Goal: Task Accomplishment & Management: Manage account settings

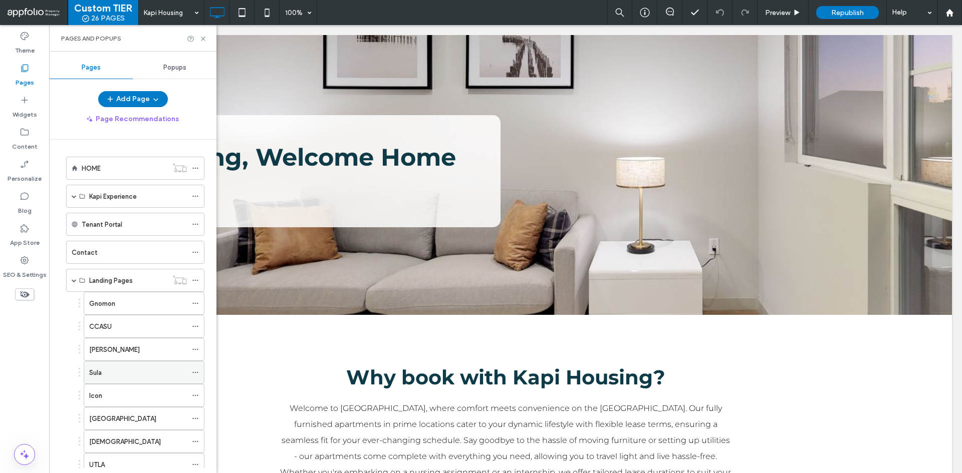
click at [126, 376] on div "Sula" at bounding box center [138, 373] width 98 height 11
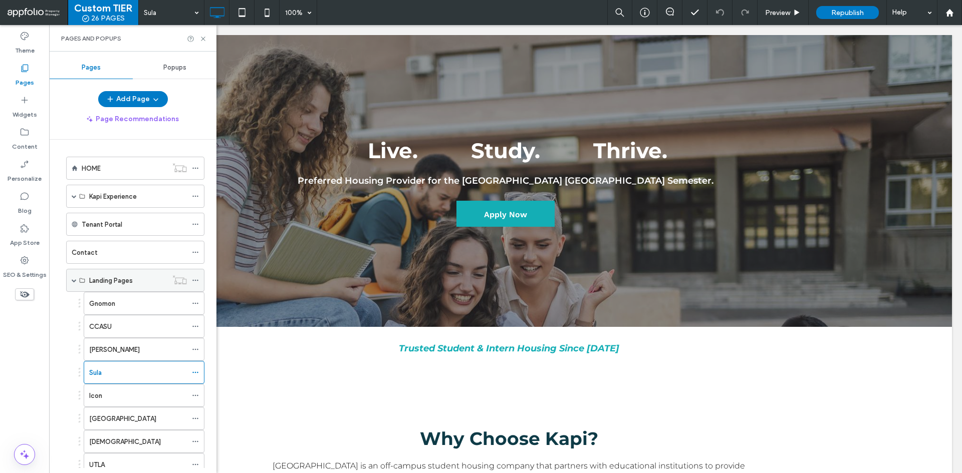
click at [124, 276] on label "Landing Pages" at bounding box center [111, 281] width 44 height 18
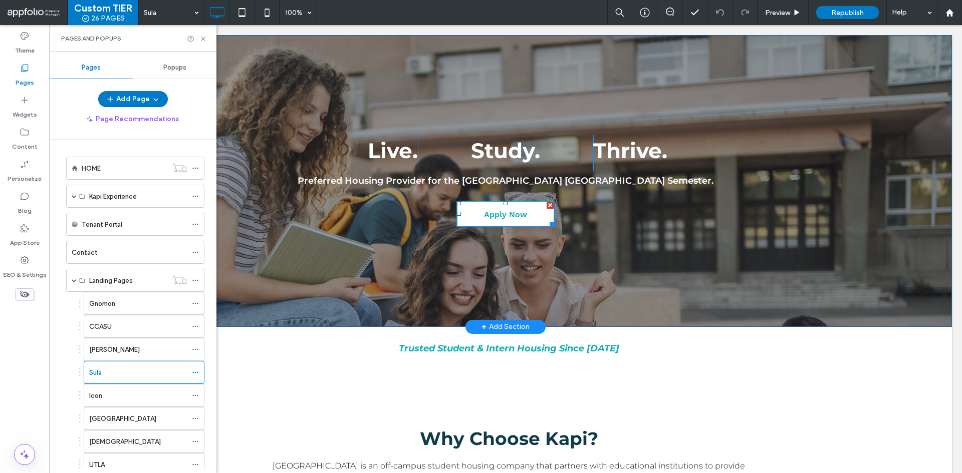
click at [493, 213] on span "Apply Now" at bounding box center [505, 215] width 43 height 26
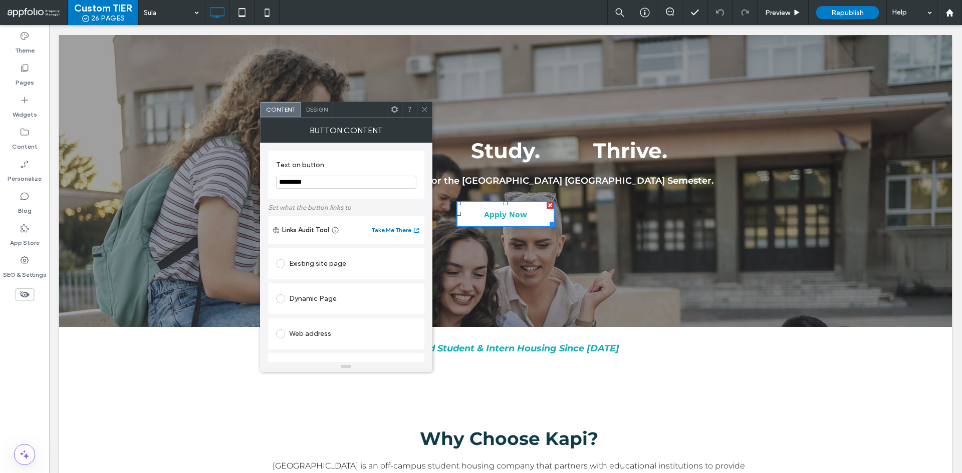
click at [495, 205] on span "Apply Now" at bounding box center [505, 215] width 43 height 26
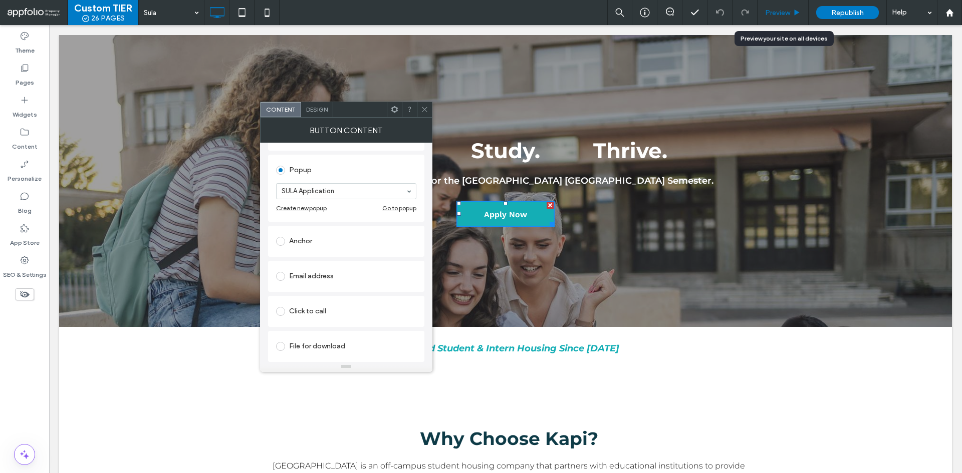
click at [787, 12] on span "Preview" at bounding box center [777, 13] width 25 height 9
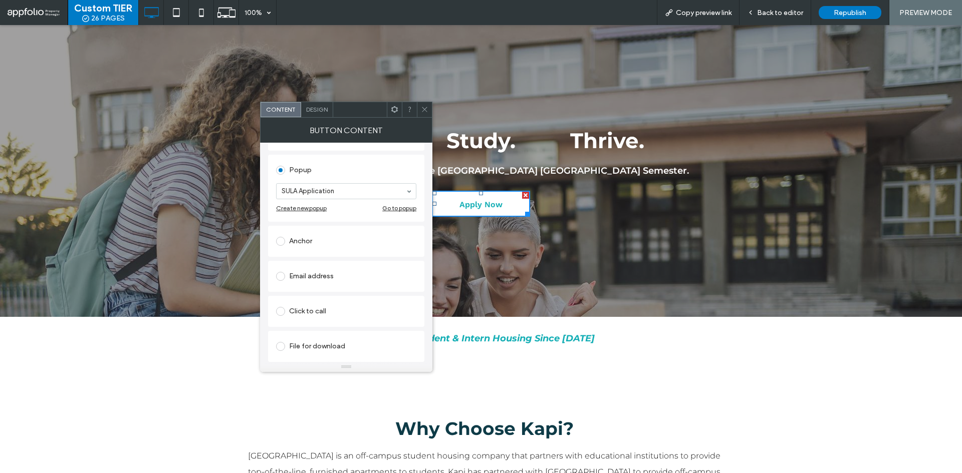
click at [491, 201] on span "Apply Now" at bounding box center [480, 205] width 43 height 26
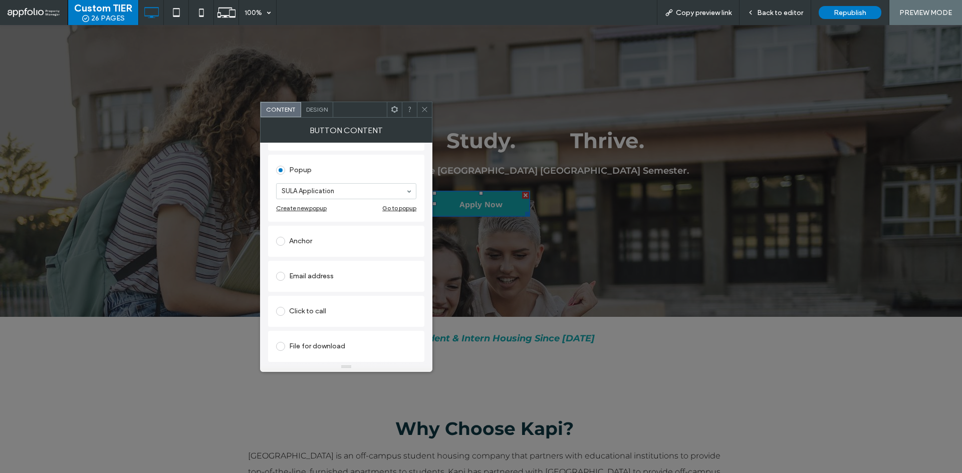
click at [423, 107] on icon at bounding box center [425, 110] width 8 height 8
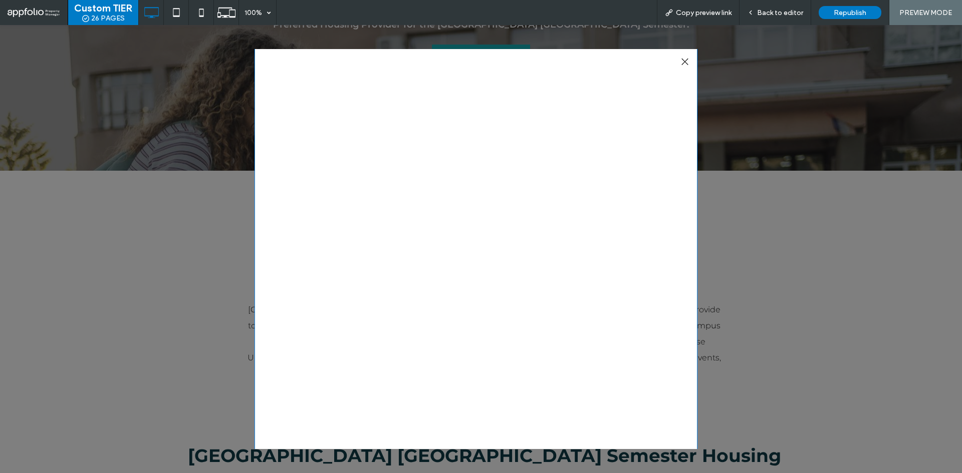
scroll to position [680, 0]
click at [581, 250] on span at bounding box center [476, 32] width 443 height 1326
click at [549, 259] on span at bounding box center [476, 32] width 443 height 1326
click at [624, 255] on span at bounding box center [476, 32] width 443 height 1326
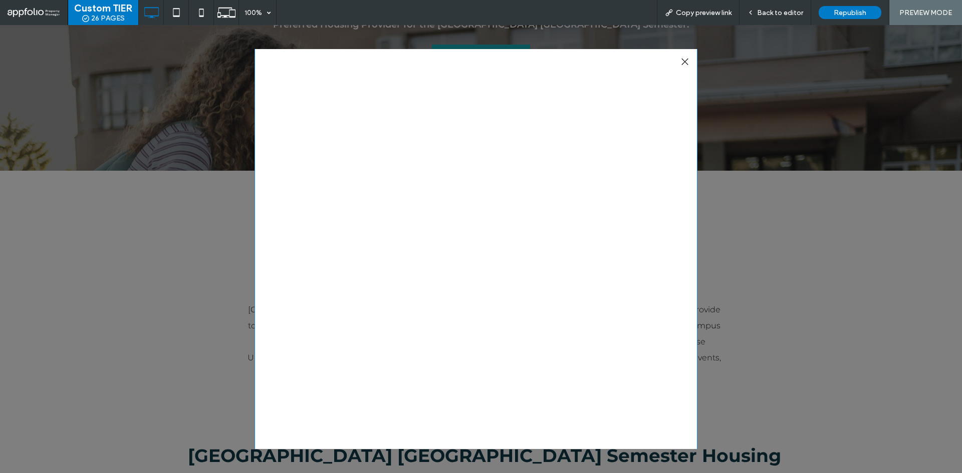
click at [624, 255] on span at bounding box center [476, 32] width 443 height 1326
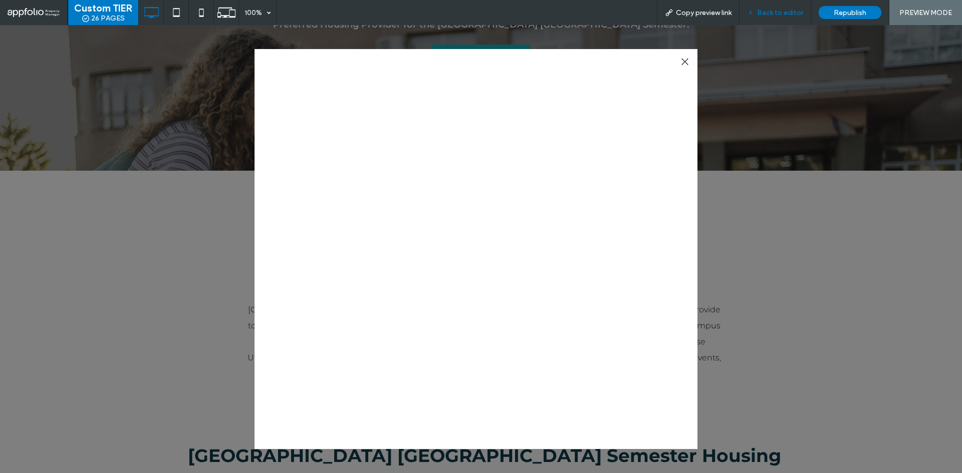
click at [764, 10] on span "Back to editor" at bounding box center [780, 13] width 46 height 9
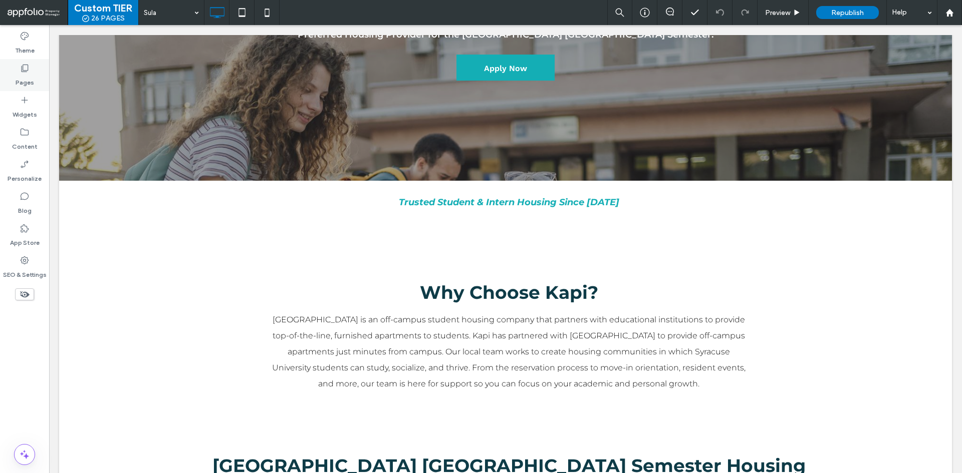
click at [23, 90] on div "Pages" at bounding box center [24, 75] width 49 height 32
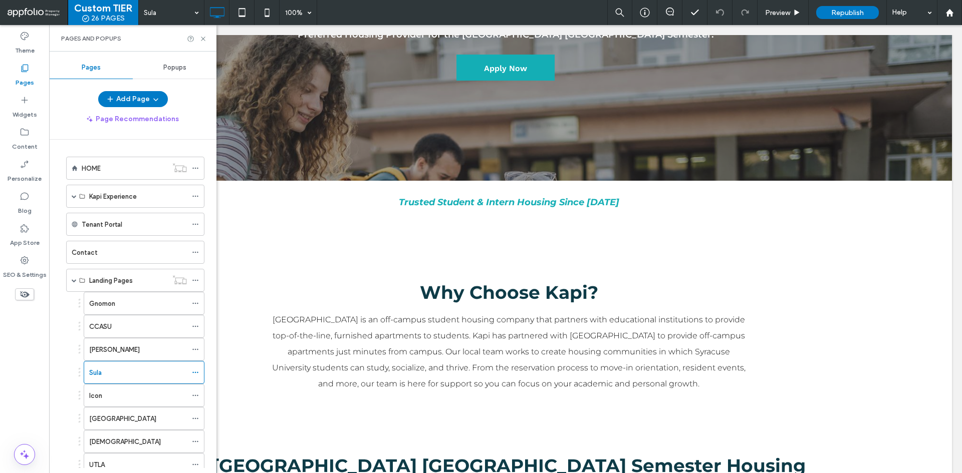
click at [50, 21] on span at bounding box center [34, 13] width 52 height 20
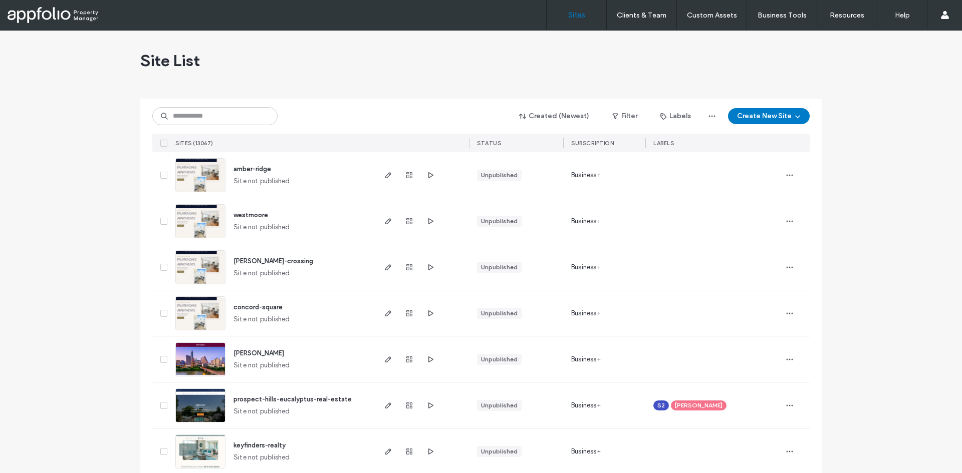
click at [217, 107] on div "Created (Newest) Filter Labels Create New Site" at bounding box center [480, 116] width 657 height 19
click at [224, 114] on input at bounding box center [214, 116] width 125 height 18
paste input "**********"
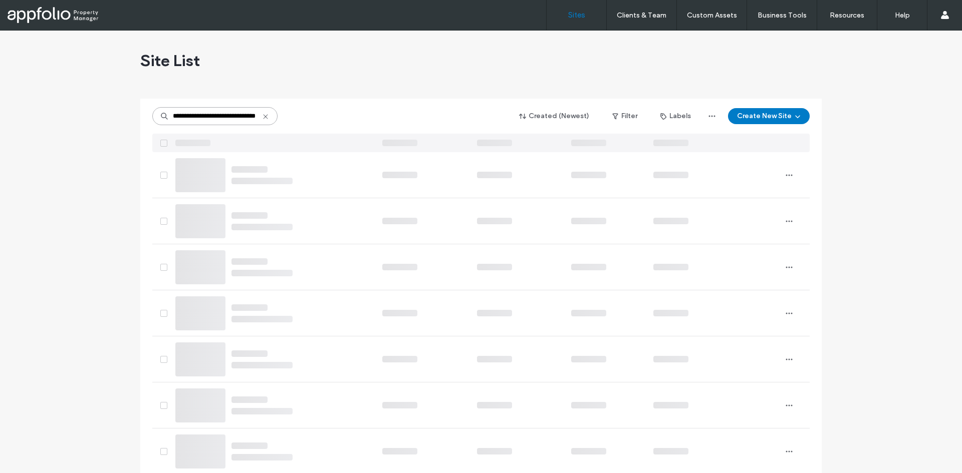
type input "**********"
click at [359, 90] on div "Site List" at bounding box center [480, 61] width 681 height 60
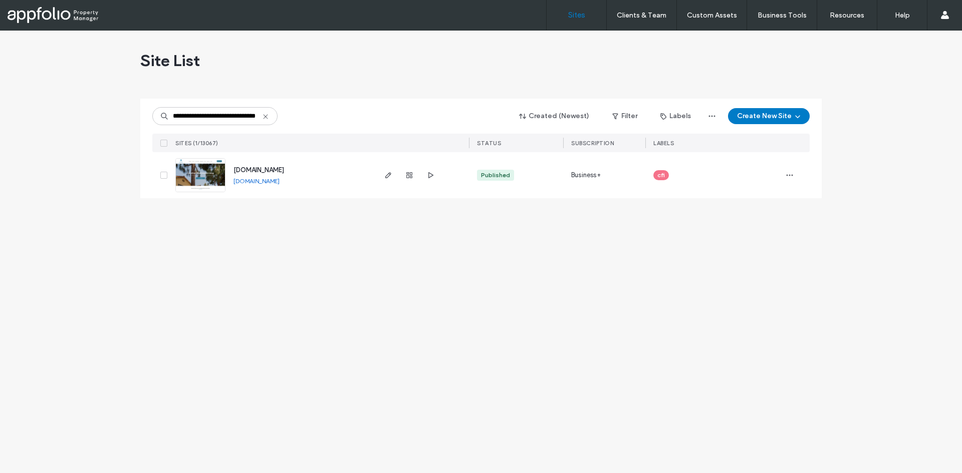
click at [192, 191] on link at bounding box center [200, 175] width 50 height 34
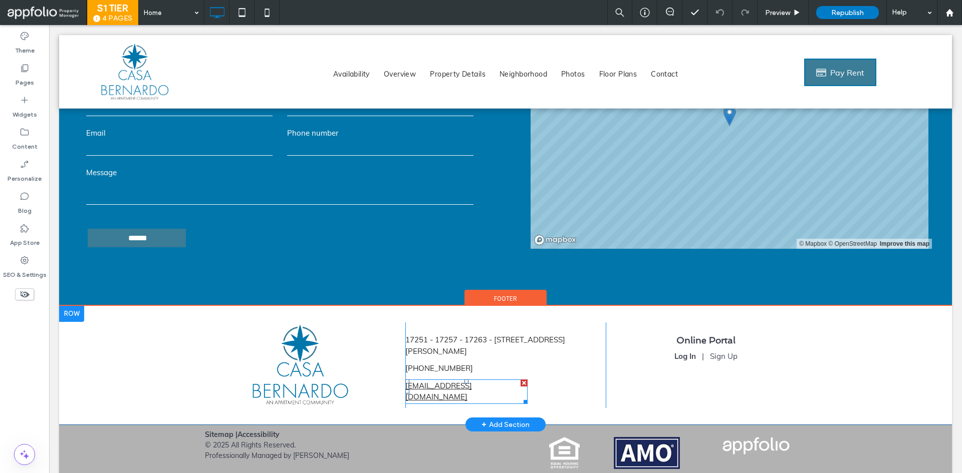
click at [431, 381] on link "[EMAIL_ADDRESS][DOMAIN_NAME]" at bounding box center [438, 391] width 67 height 21
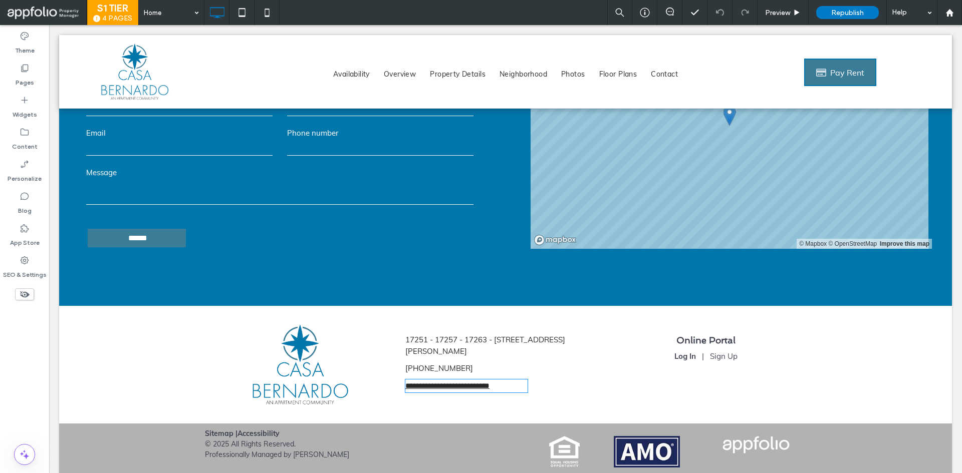
type input "****"
type input "**"
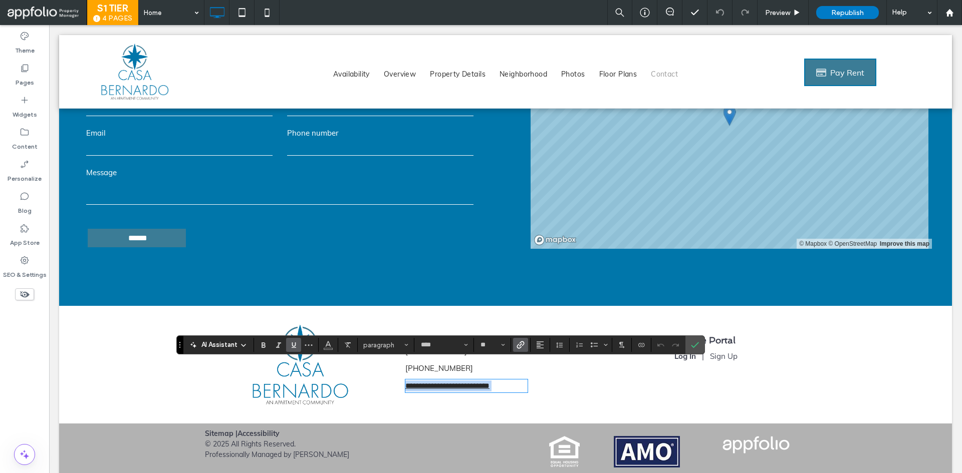
scroll to position [3808, 0]
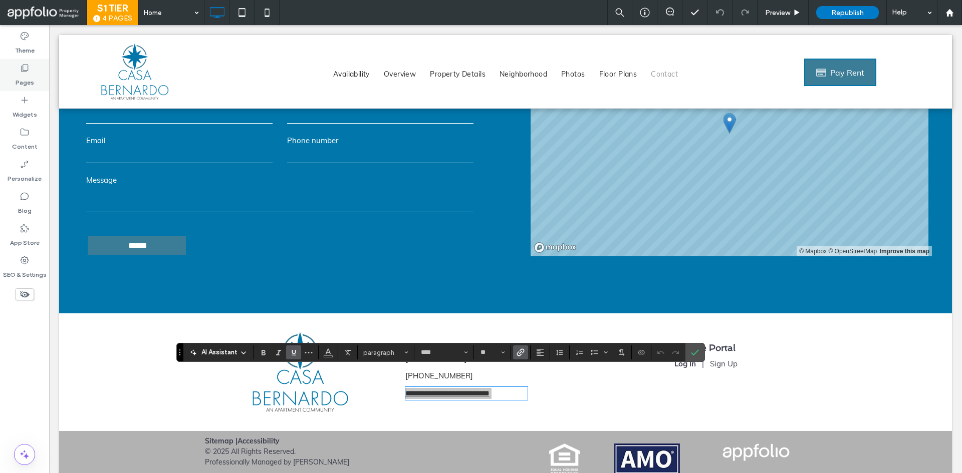
click at [15, 82] on div "Pages" at bounding box center [24, 75] width 49 height 32
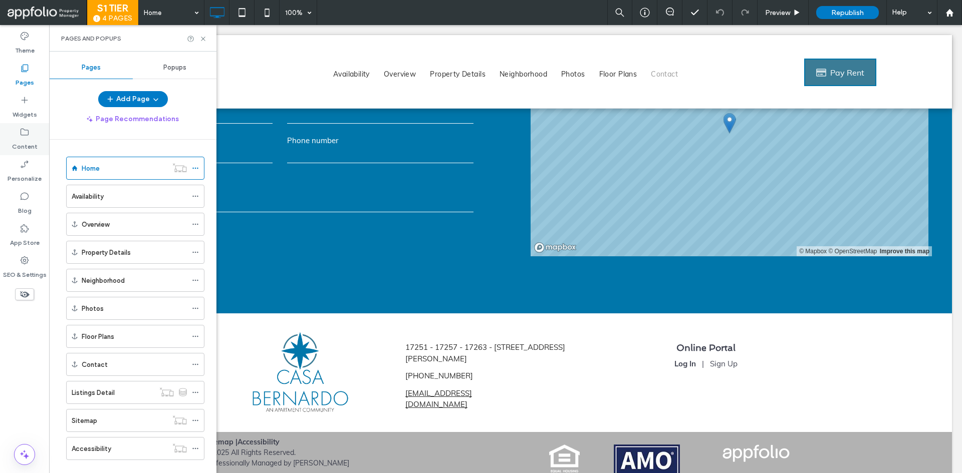
click at [27, 142] on label "Content" at bounding box center [25, 144] width 26 height 14
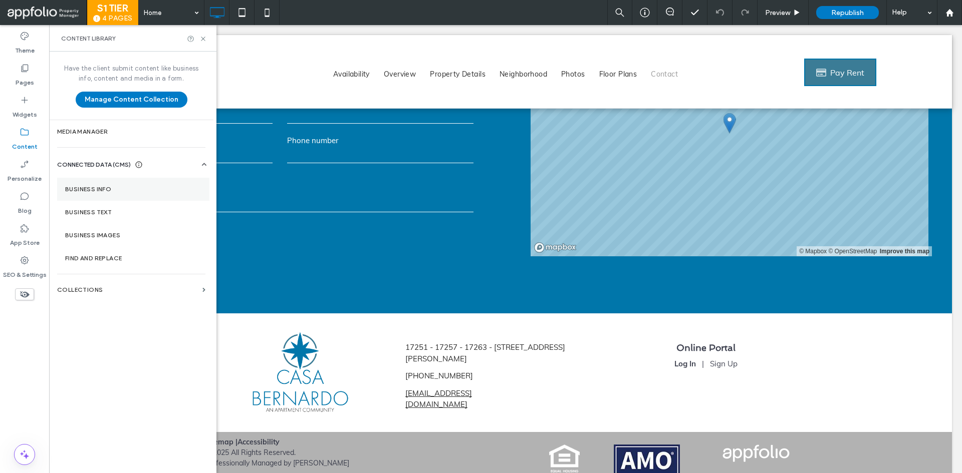
click at [99, 194] on section "Business Info" at bounding box center [133, 189] width 152 height 23
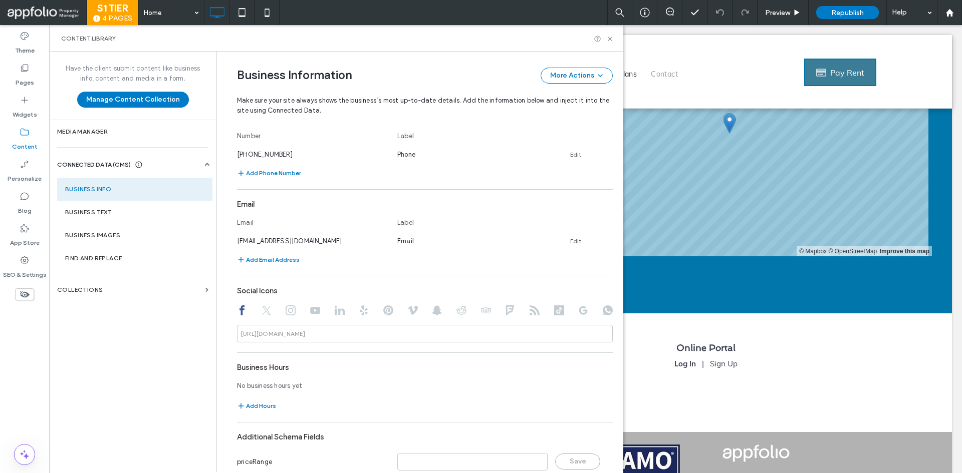
scroll to position [293, 0]
click at [326, 239] on span "[EMAIL_ADDRESS][DOMAIN_NAME]" at bounding box center [289, 241] width 105 height 8
click at [326, 239] on span "casabernardo@fairgrovepm.com" at bounding box center [289, 241] width 105 height 8
click at [570, 241] on link "Edit" at bounding box center [575, 241] width 11 height 8
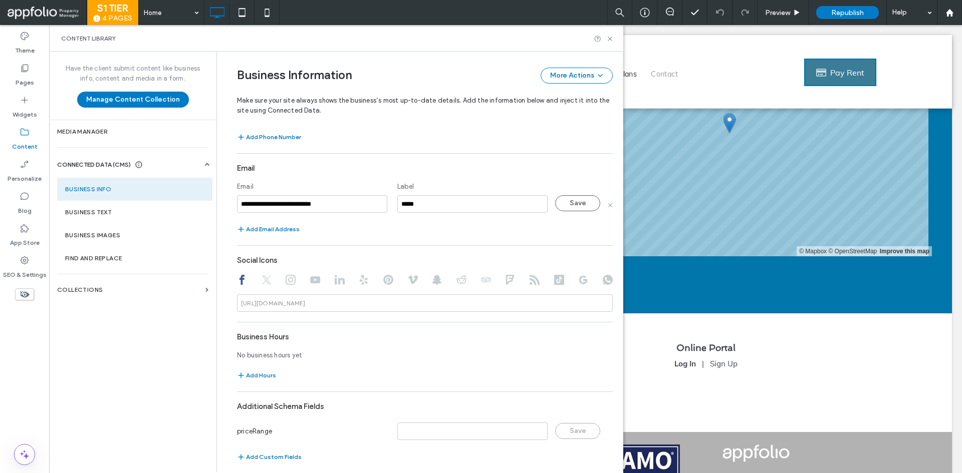
scroll to position [324, 0]
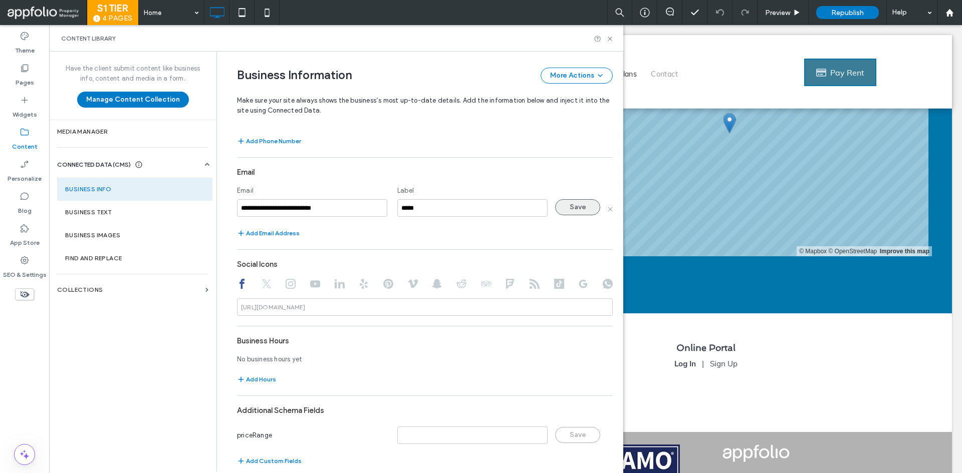
type input "**********"
click at [583, 204] on button "Save" at bounding box center [577, 207] width 45 height 16
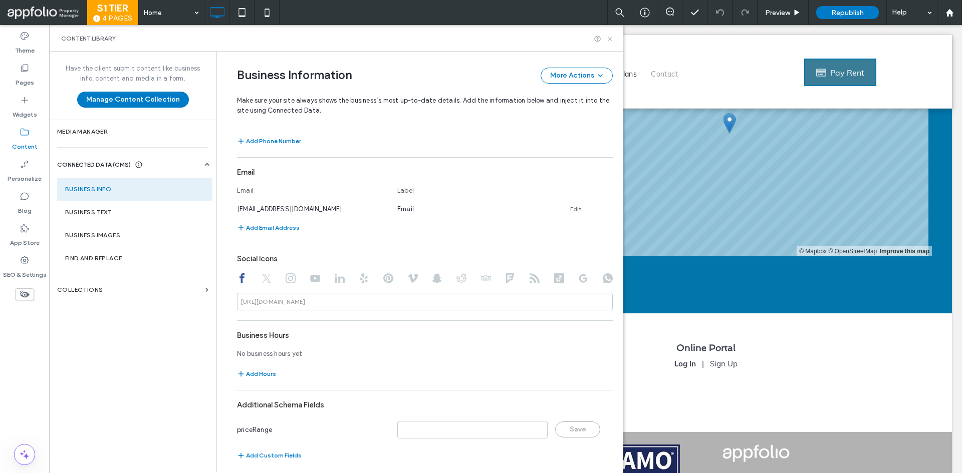
click at [609, 39] on icon at bounding box center [610, 39] width 8 height 8
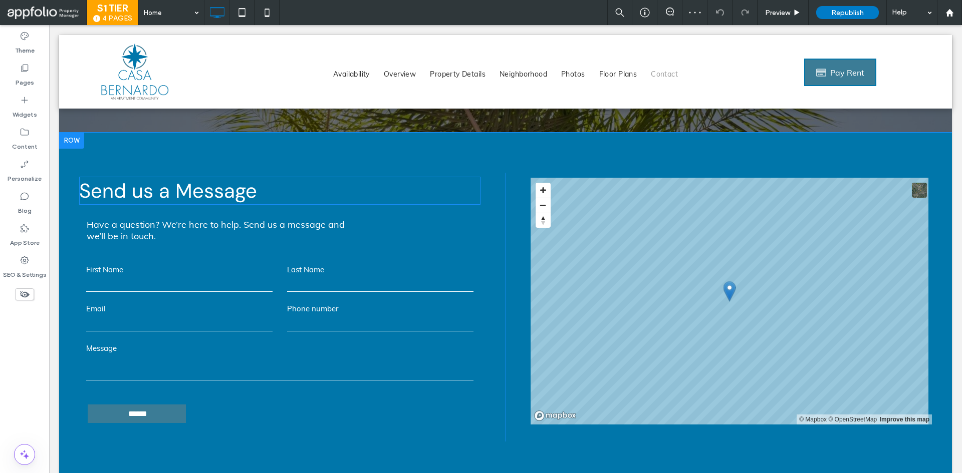
scroll to position [3696, 0]
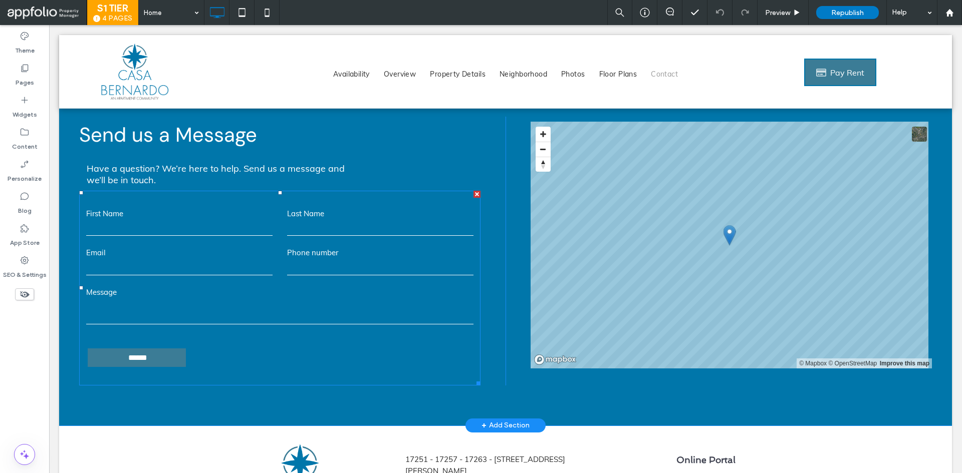
click at [287, 261] on input "tel" at bounding box center [380, 268] width 186 height 15
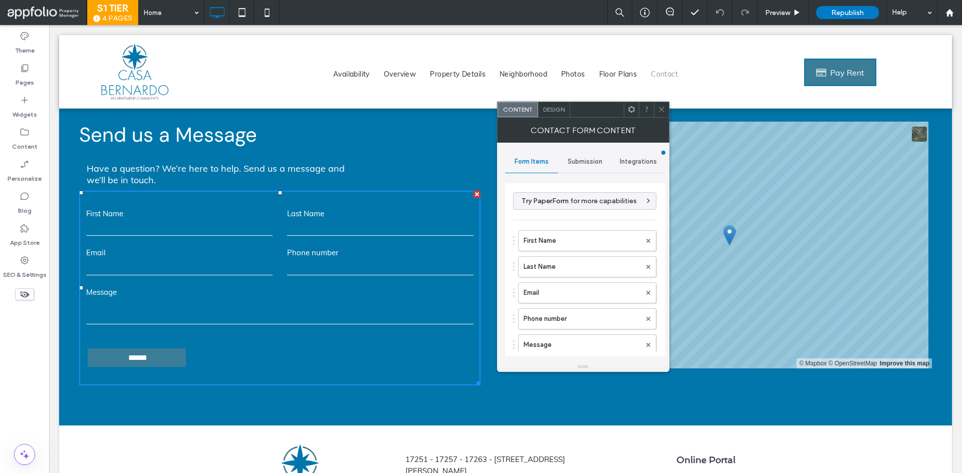
type input "******"
type input "**********"
click at [584, 164] on span "Submission" at bounding box center [585, 162] width 35 height 8
click at [599, 210] on label "New submission notification" at bounding box center [586, 209] width 134 height 20
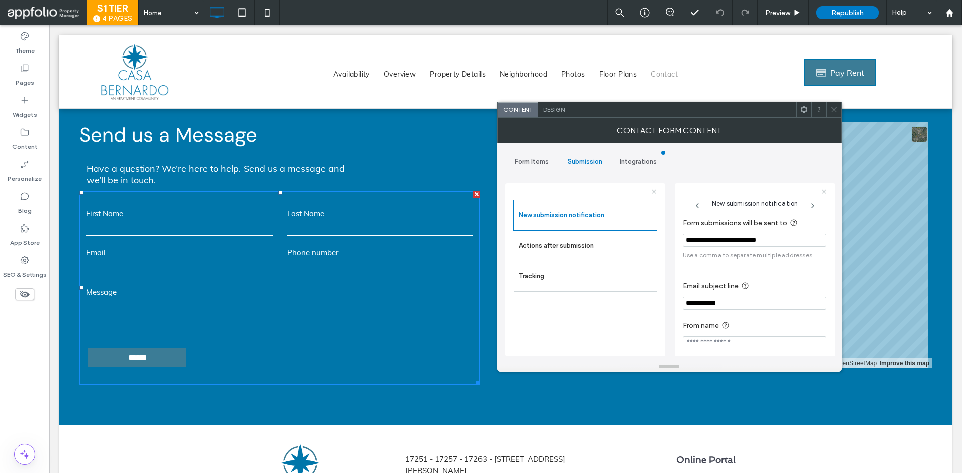
click at [723, 239] on input "**********" at bounding box center [754, 240] width 143 height 13
paste input "Form submissions will be sent to"
type input "**********"
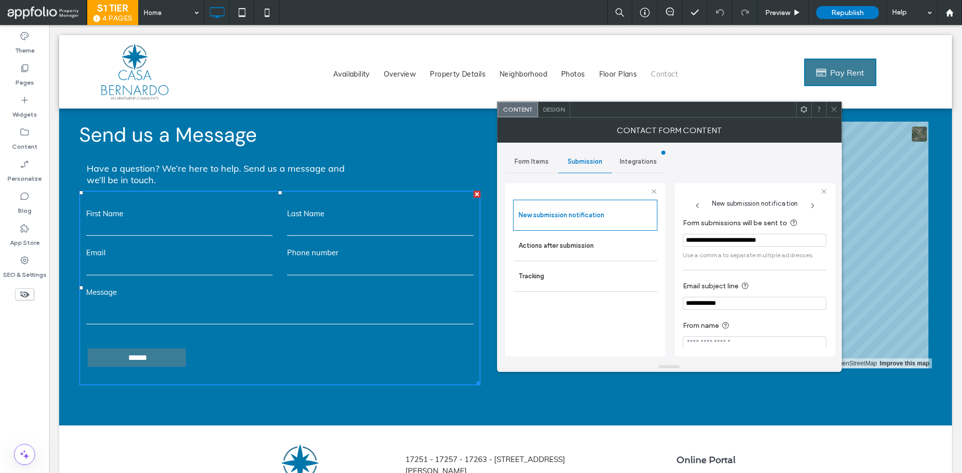
click at [831, 111] on icon at bounding box center [834, 110] width 8 height 8
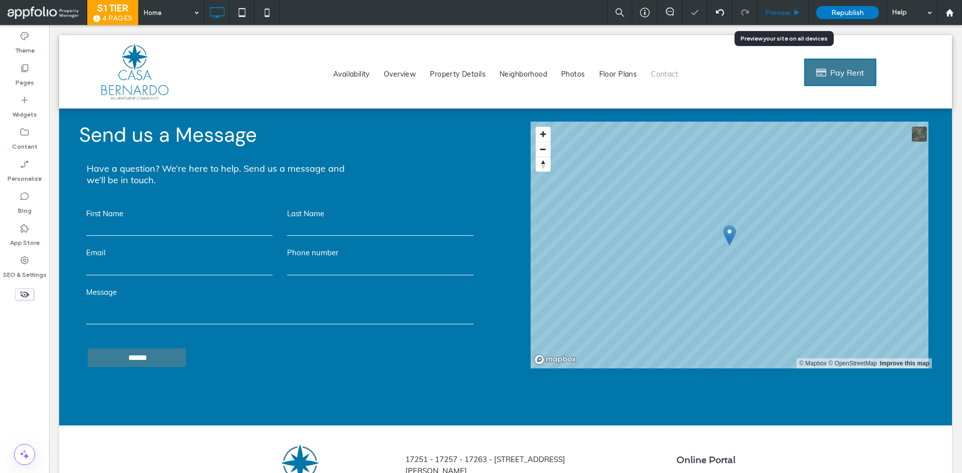
click at [790, 12] on span "Preview" at bounding box center [777, 13] width 25 height 9
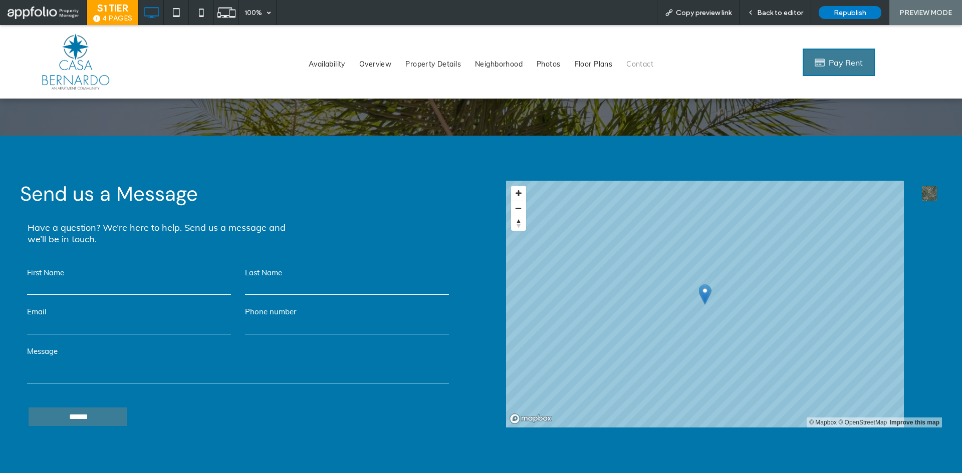
scroll to position [3745, 0]
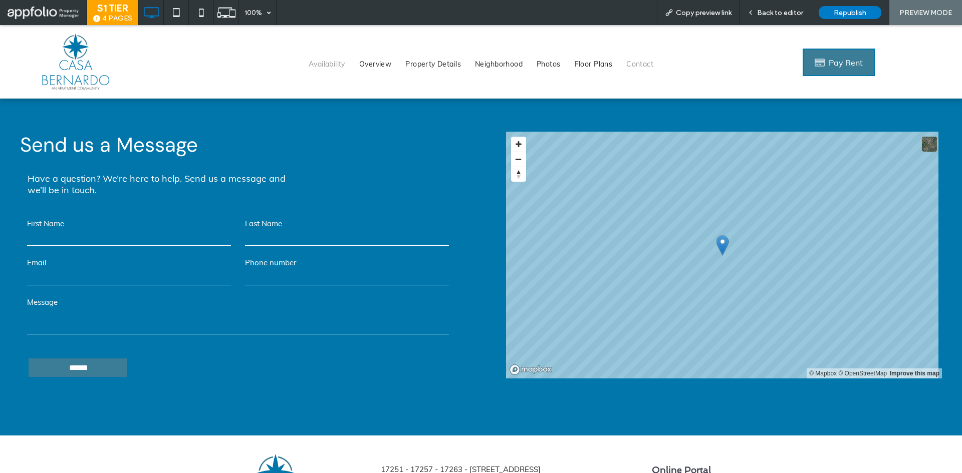
click at [321, 62] on span "Availability" at bounding box center [327, 64] width 37 height 11
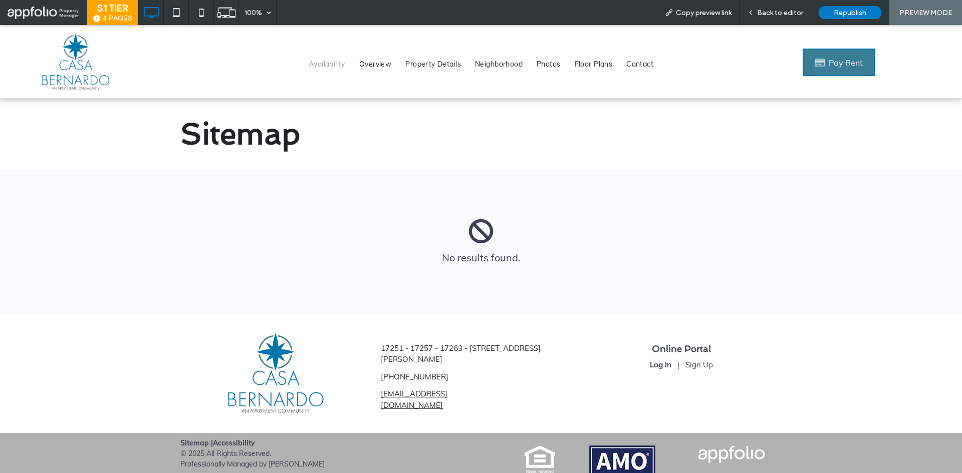
scroll to position [16, 0]
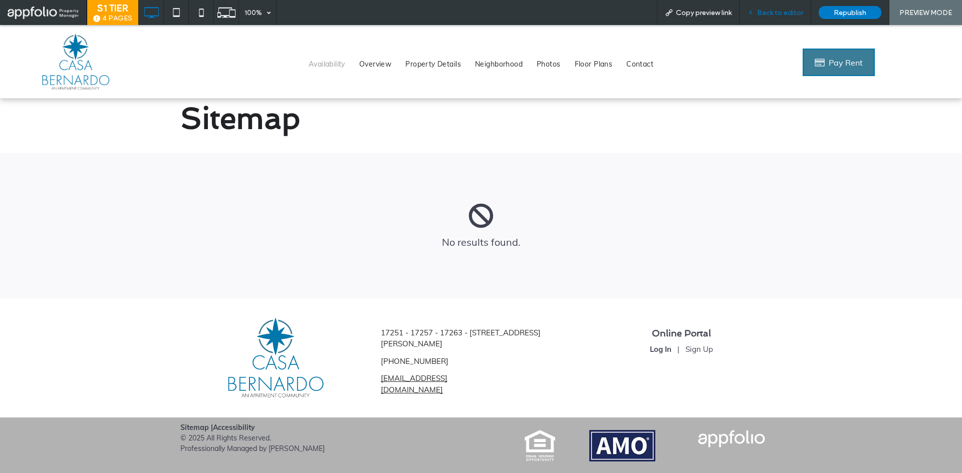
click at [778, 12] on span "Back to editor" at bounding box center [780, 13] width 46 height 9
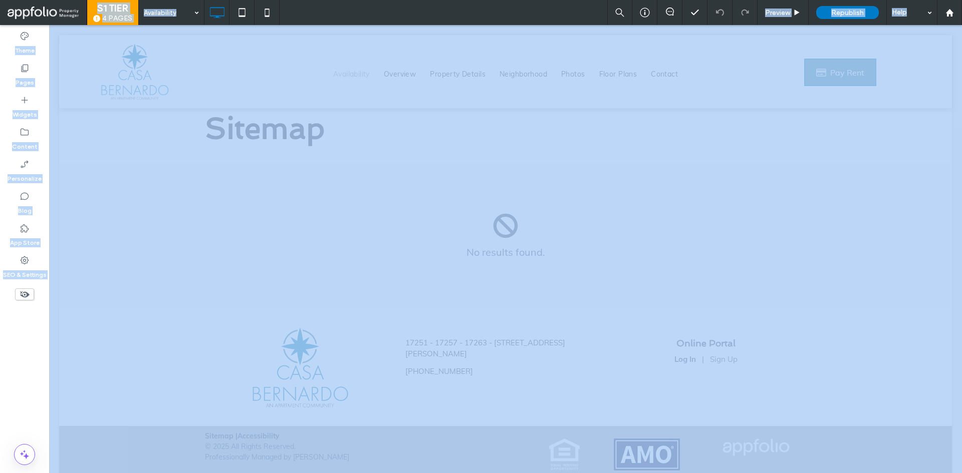
click at [0, 0] on div at bounding box center [0, 0] width 0 height 0
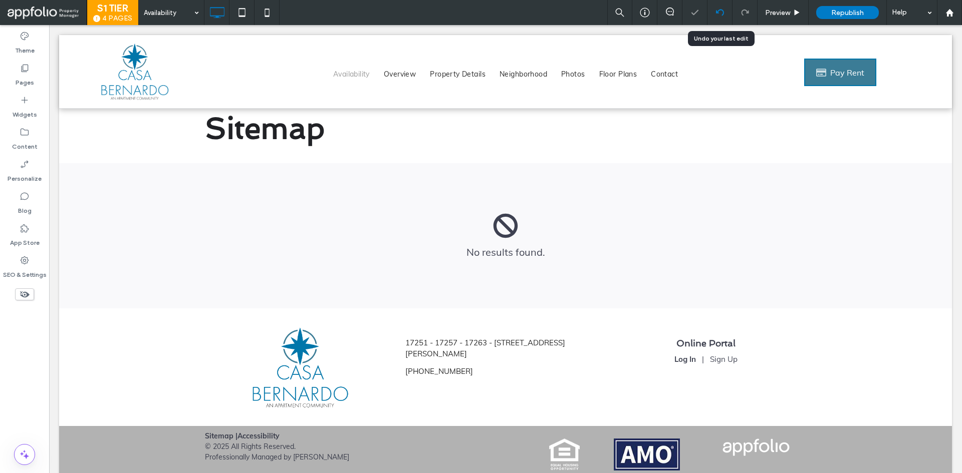
click at [719, 7] on div at bounding box center [719, 12] width 25 height 25
click at [714, 19] on div at bounding box center [719, 12] width 25 height 25
click at [721, 13] on icon at bounding box center [720, 13] width 8 height 8
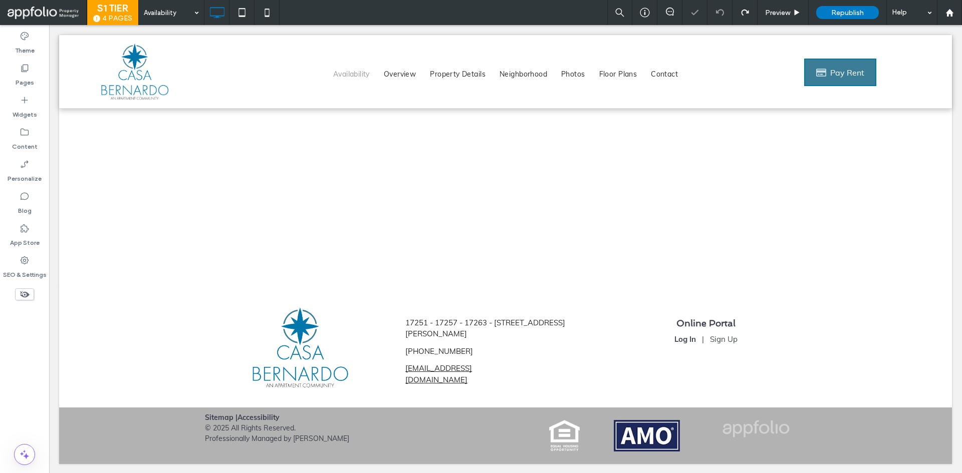
scroll to position [36, 0]
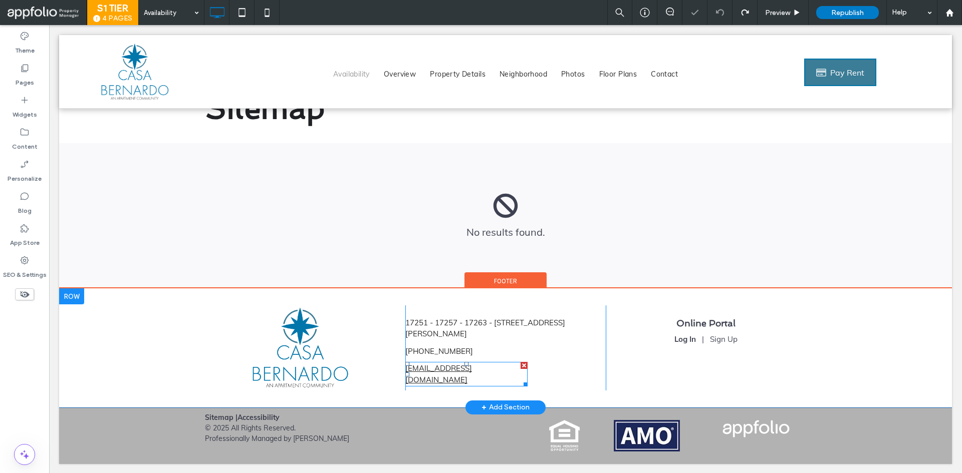
click at [472, 368] on link "casabernardo@fairgrovepm.com" at bounding box center [438, 374] width 67 height 21
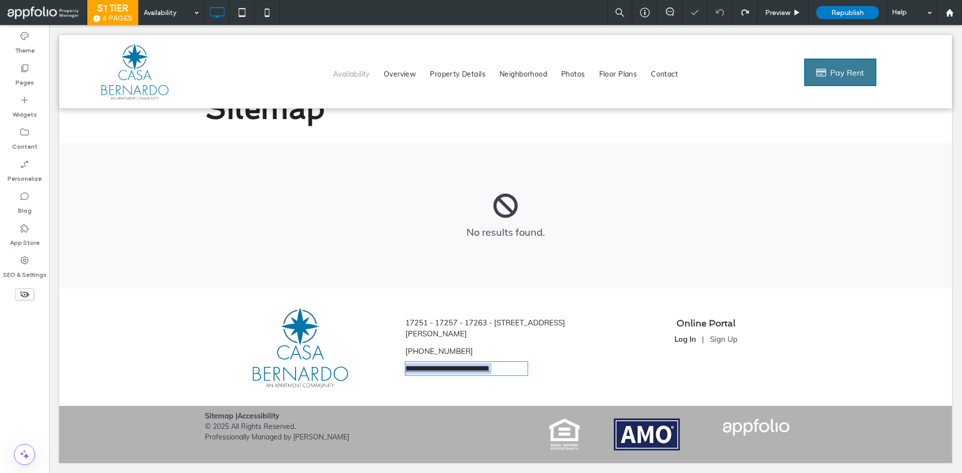
click at [481, 368] on link "**********" at bounding box center [447, 369] width 84 height 8
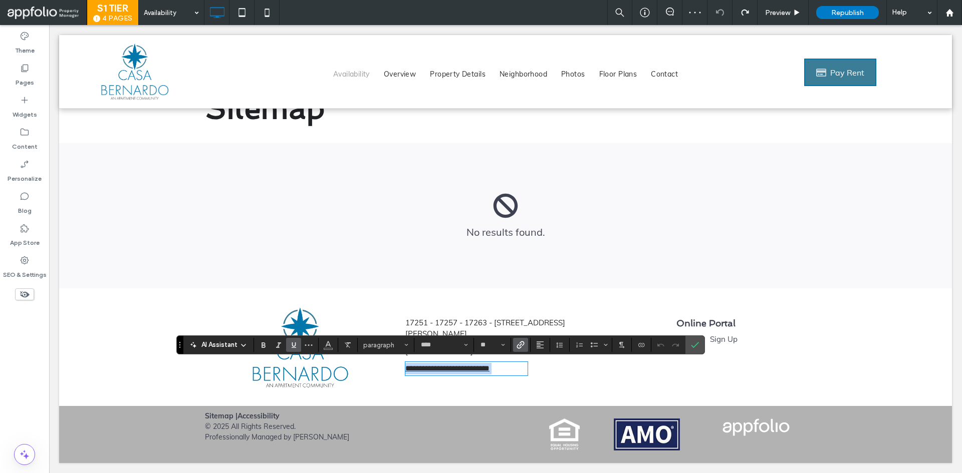
scroll to position [0, 0]
click at [521, 347] on use "Link" at bounding box center [521, 346] width 8 height 8
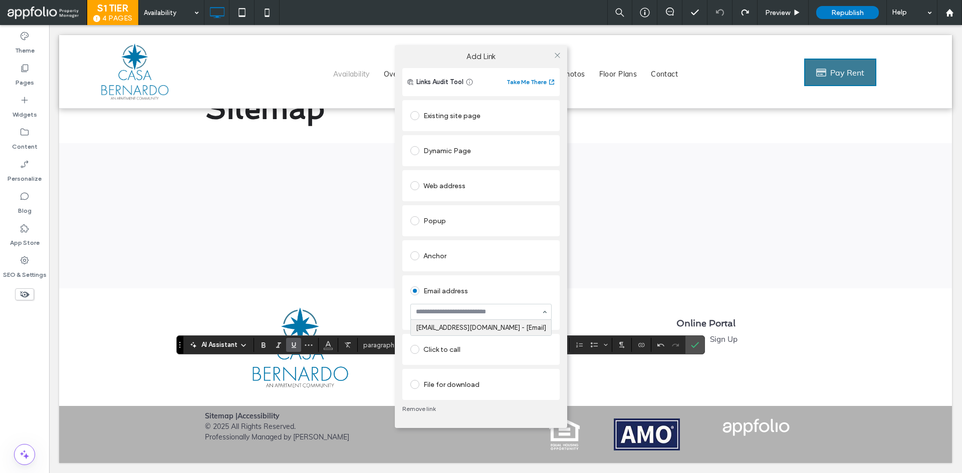
type input "**********"
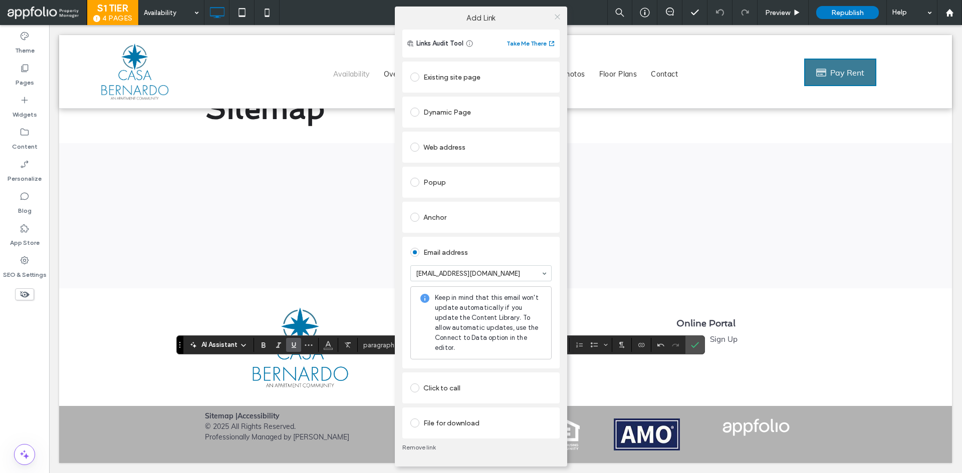
click at [558, 19] on icon at bounding box center [558, 17] width 8 height 8
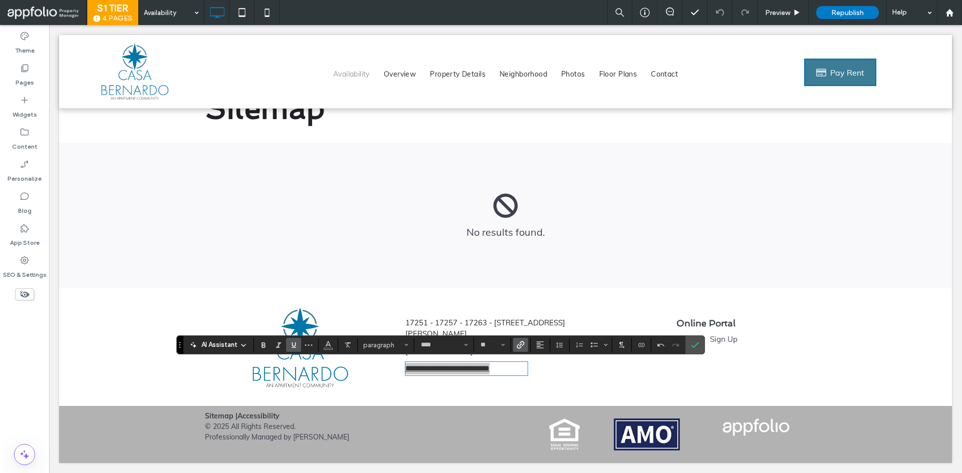
click at [520, 344] on icon "Link" at bounding box center [521, 345] width 8 height 8
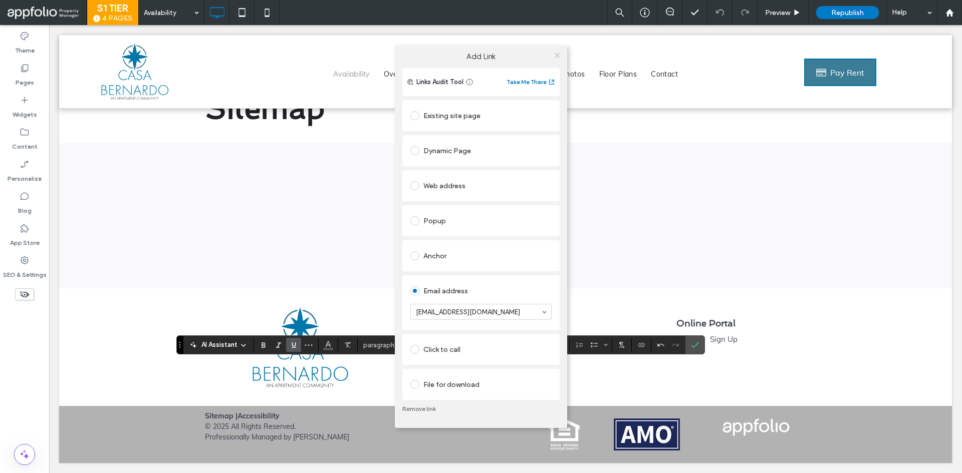
click at [557, 52] on icon at bounding box center [558, 56] width 8 height 8
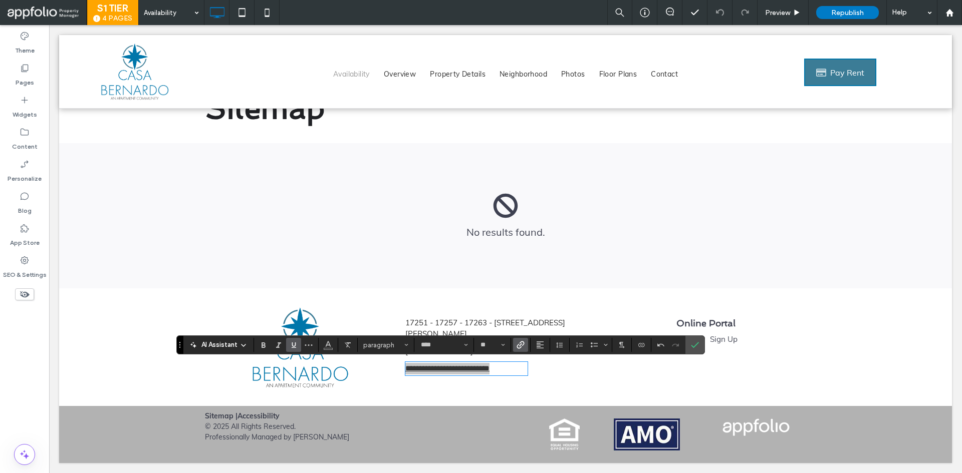
click at [517, 341] on icon "Link" at bounding box center [521, 345] width 8 height 8
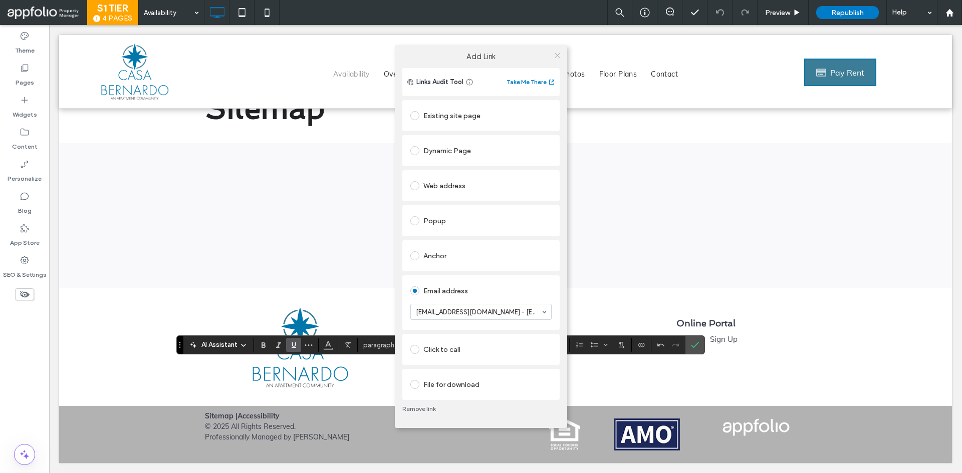
click at [557, 55] on icon at bounding box center [558, 56] width 8 height 8
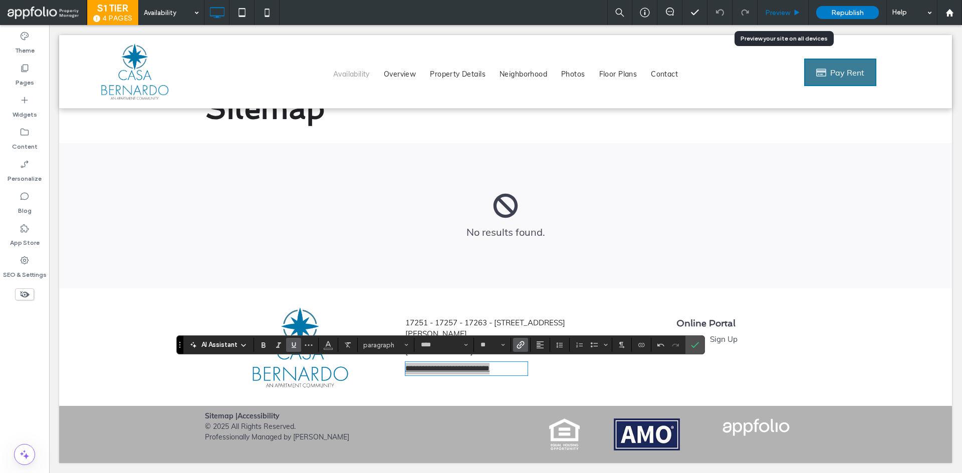
click at [786, 5] on div "Preview" at bounding box center [783, 12] width 51 height 25
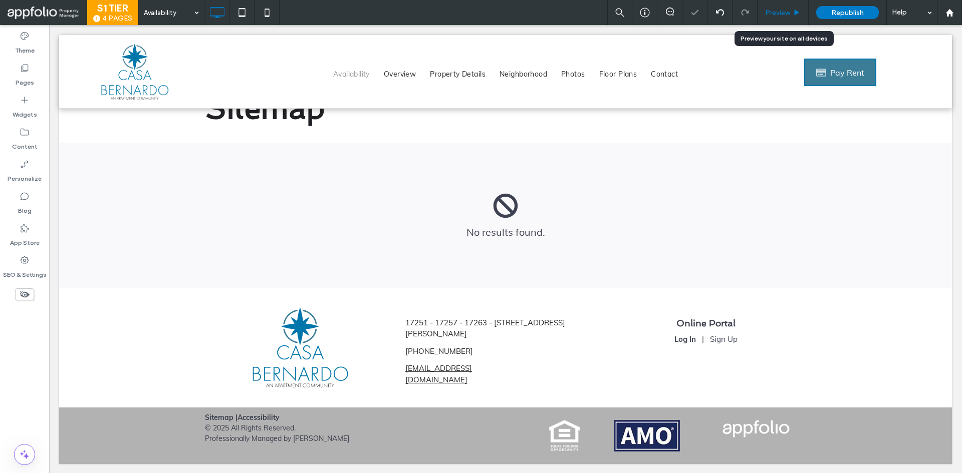
click at [777, 15] on span "Preview" at bounding box center [777, 13] width 25 height 9
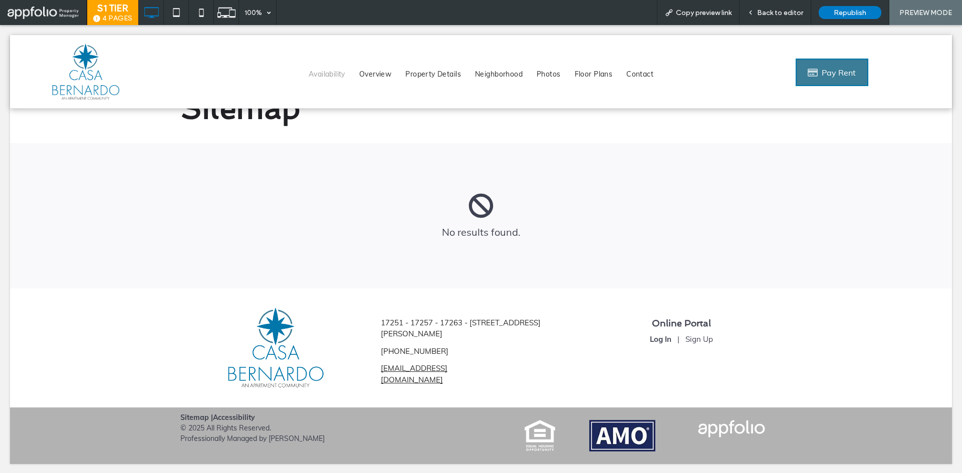
scroll to position [16, 0]
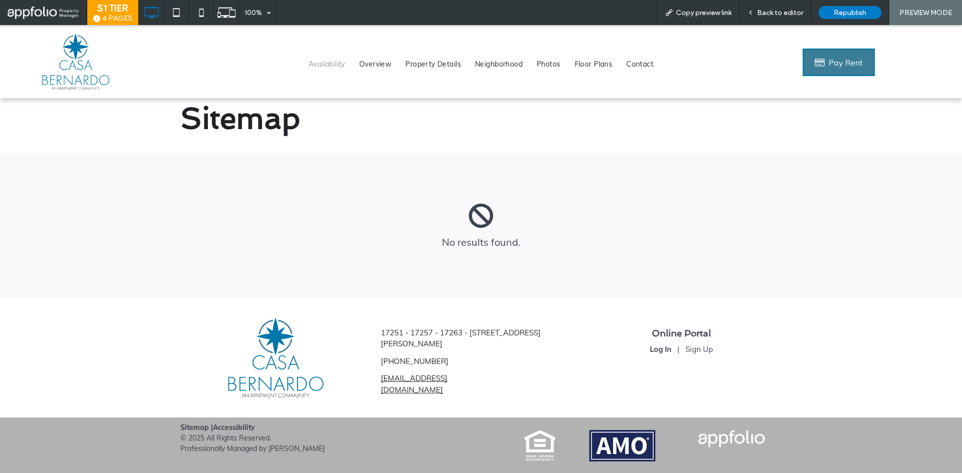
click at [329, 61] on span "Availability" at bounding box center [327, 64] width 37 height 11
click at [369, 64] on span "Overview" at bounding box center [375, 64] width 32 height 11
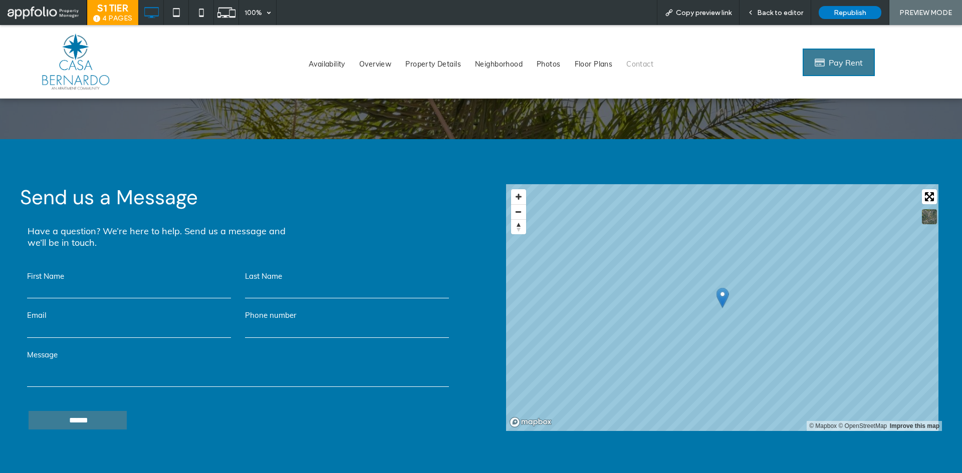
scroll to position [3692, 0]
click at [791, 6] on div "Back to editor" at bounding box center [776, 12] width 72 height 25
click at [771, 13] on span "Back to editor" at bounding box center [780, 13] width 46 height 9
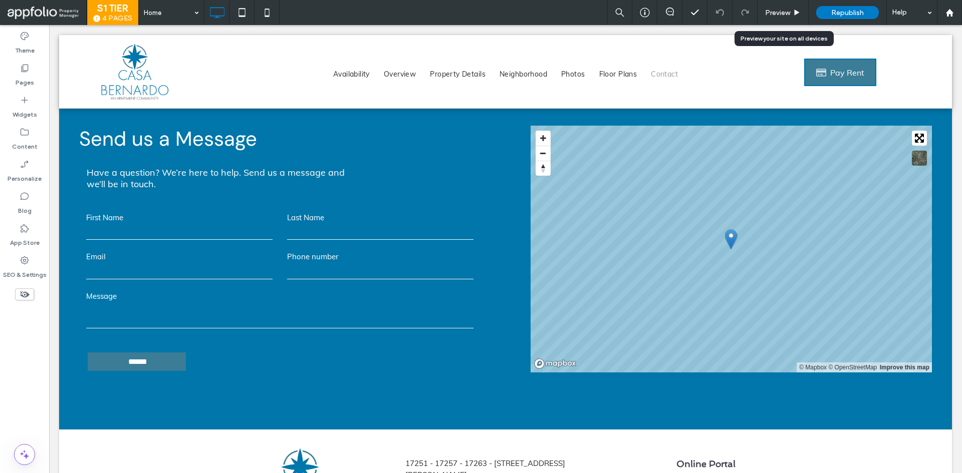
scroll to position [3642, 0]
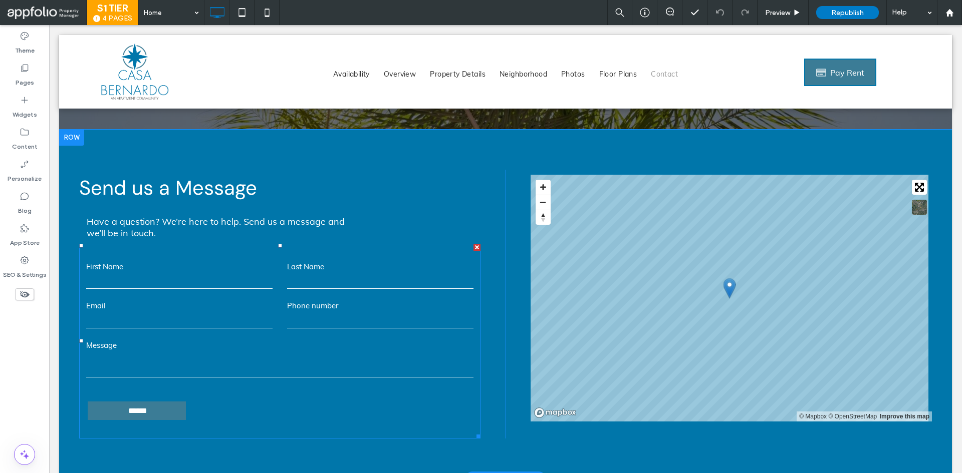
click at [293, 244] on form "First Name Last Name Email Phone number Message ******" at bounding box center [279, 341] width 401 height 195
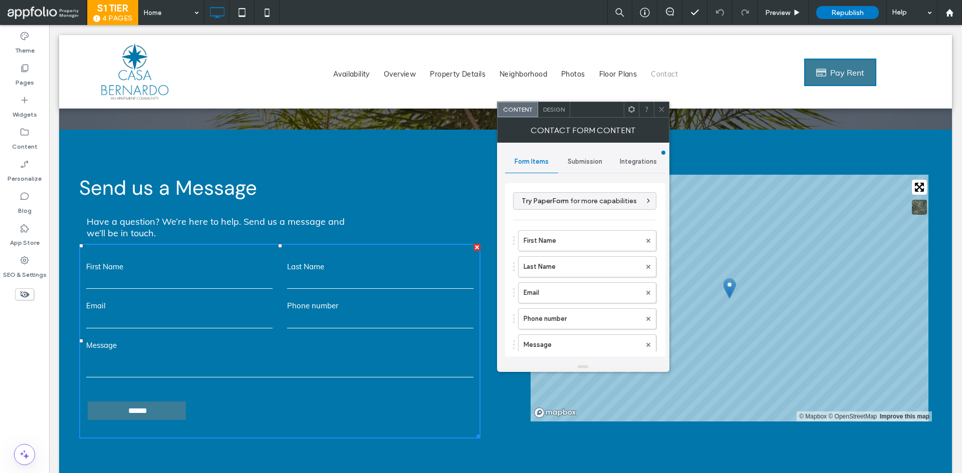
click at [578, 163] on span "Submission" at bounding box center [585, 162] width 35 height 8
click at [573, 212] on label "New submission notification" at bounding box center [586, 209] width 134 height 20
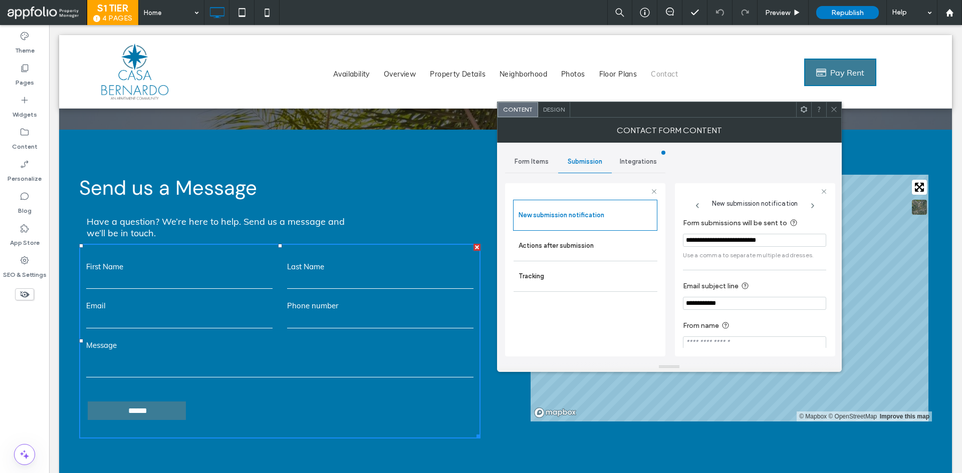
click at [707, 237] on input "**********" at bounding box center [754, 240] width 143 height 13
click at [831, 109] on icon at bounding box center [834, 110] width 8 height 8
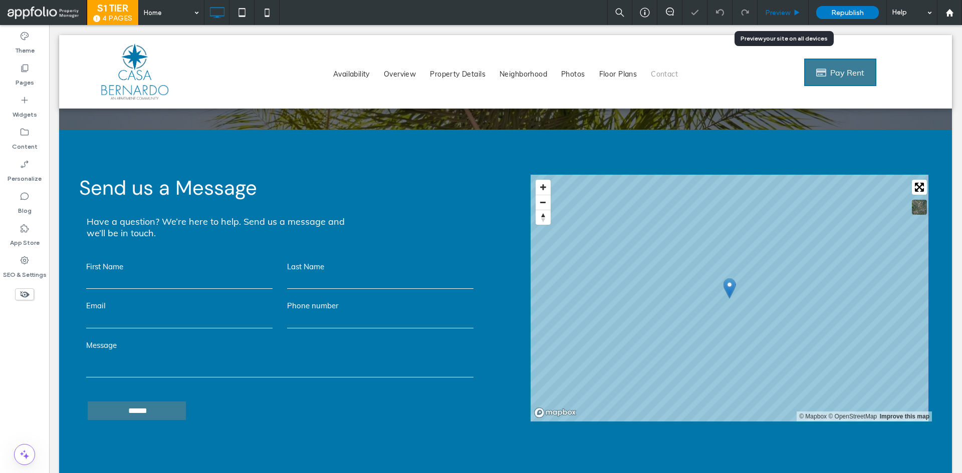
click at [786, 15] on span "Preview" at bounding box center [777, 13] width 25 height 9
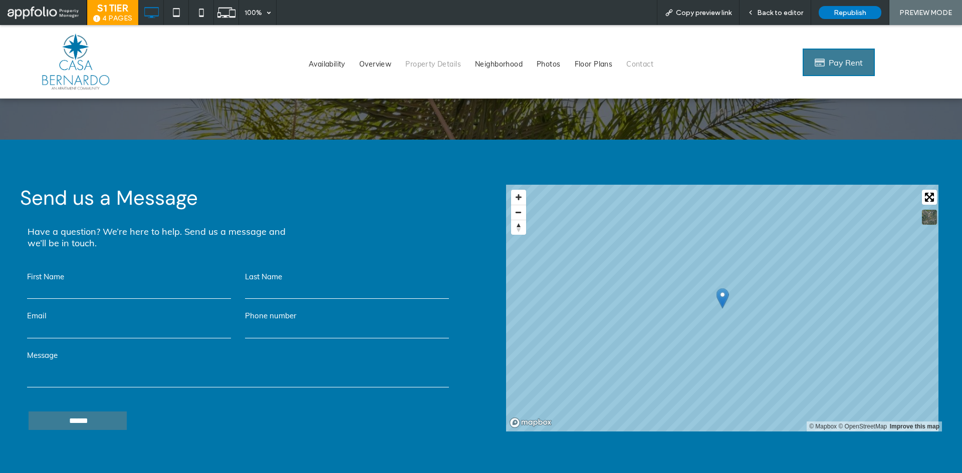
click at [418, 61] on span "Property Details" at bounding box center [433, 64] width 56 height 11
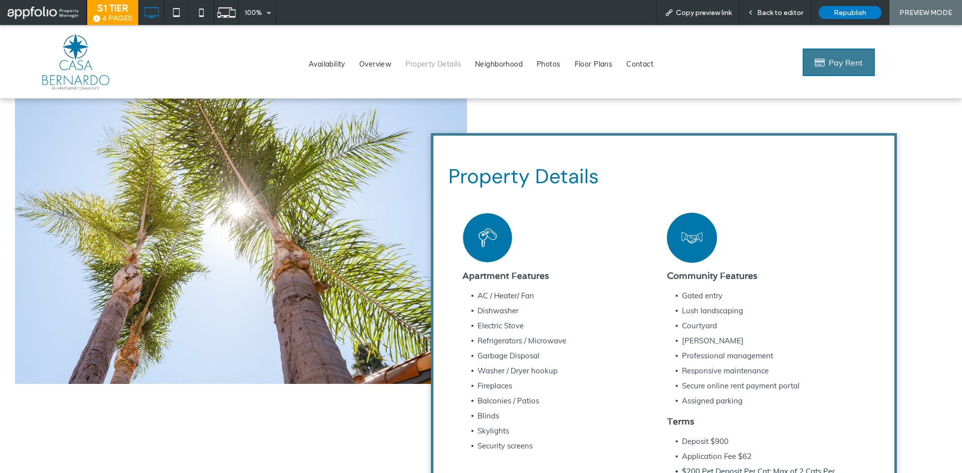
scroll to position [792, 0]
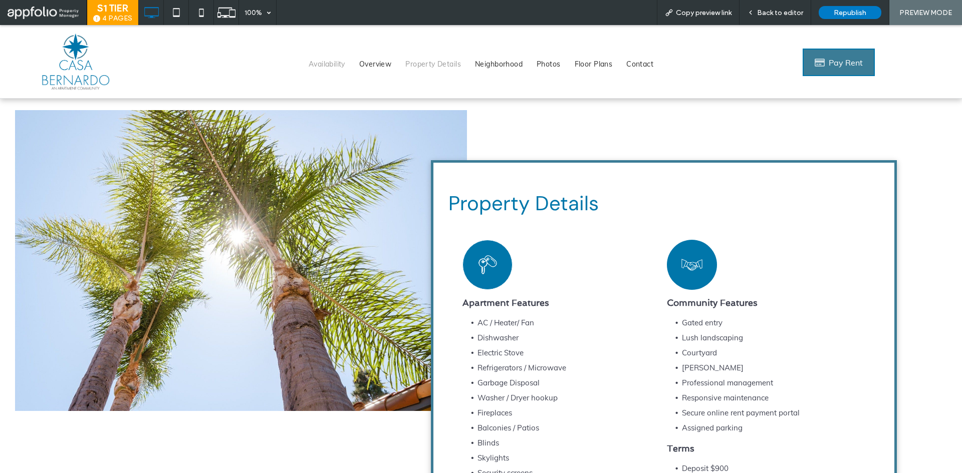
click at [332, 66] on span "Availability" at bounding box center [327, 64] width 37 height 11
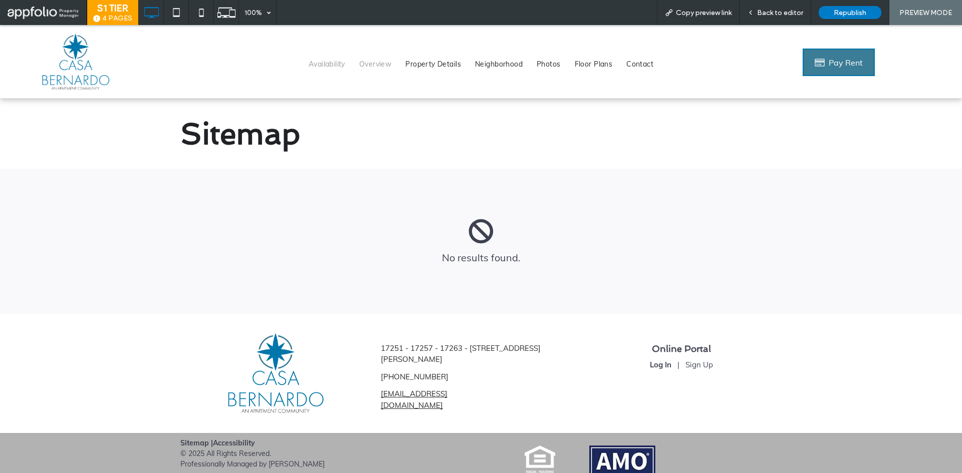
click at [377, 65] on span "Overview" at bounding box center [375, 64] width 32 height 11
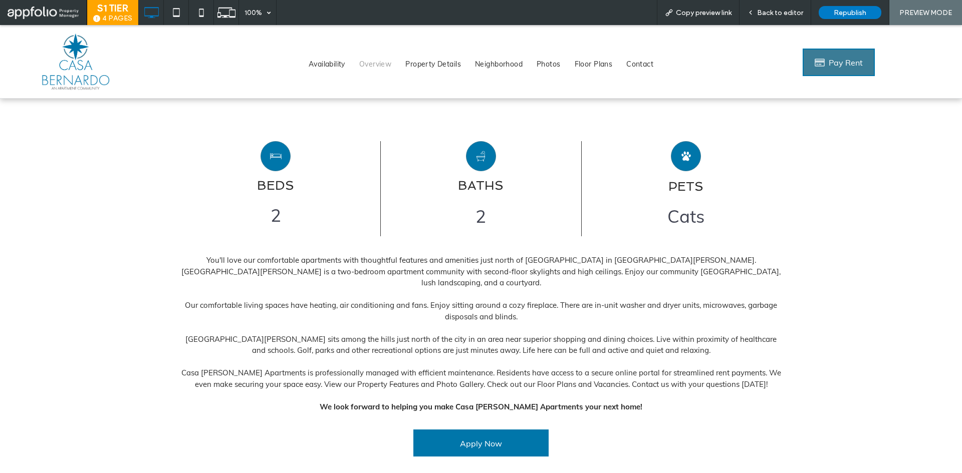
scroll to position [385, 0]
click at [435, 67] on span "Property Details" at bounding box center [433, 64] width 56 height 11
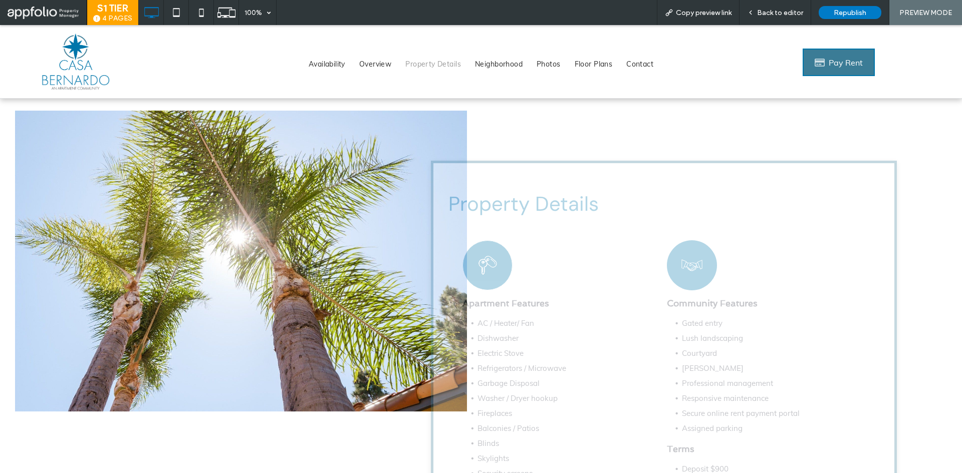
scroll to position [792, 0]
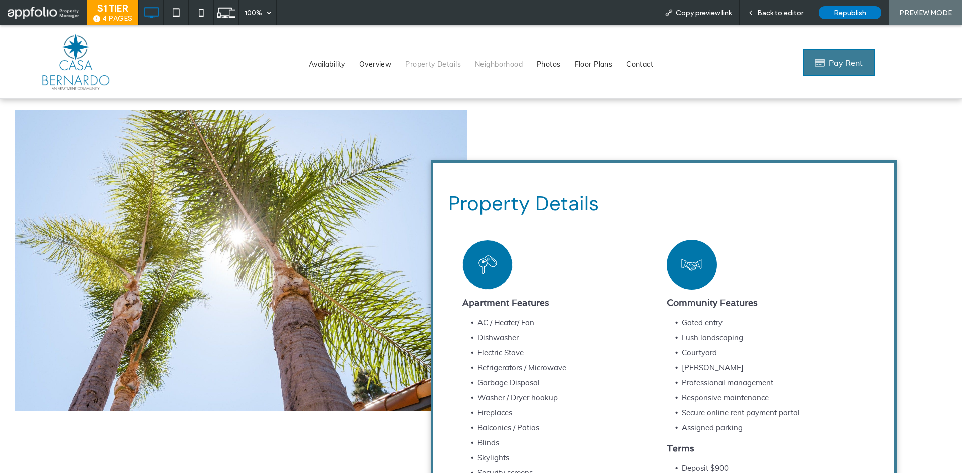
click at [503, 66] on span "Neighborhood" at bounding box center [499, 64] width 48 height 11
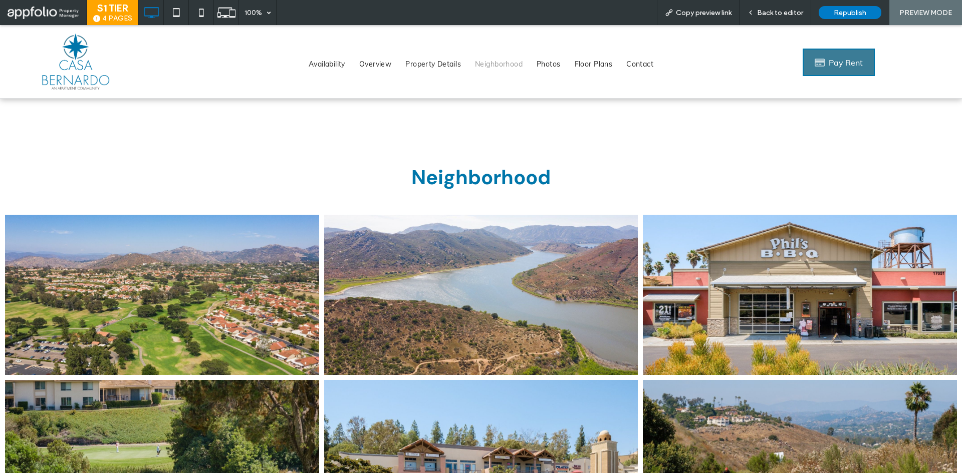
scroll to position [1306, 0]
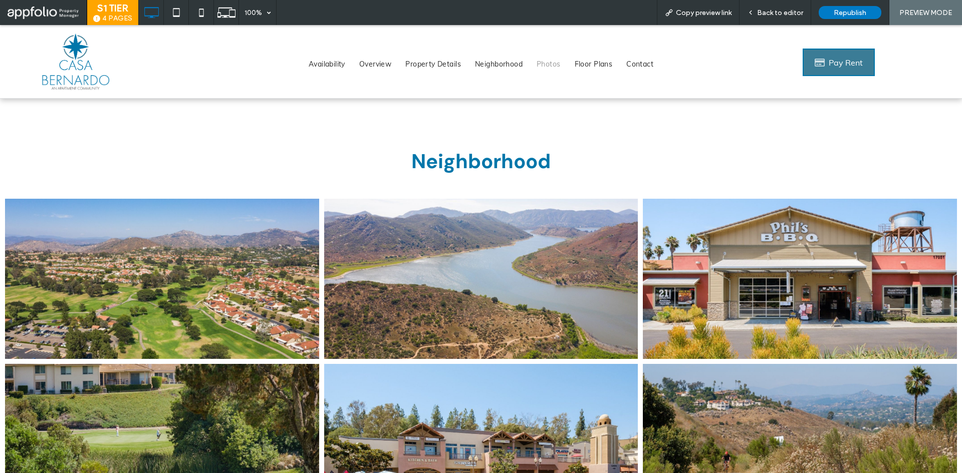
click at [554, 61] on span "Photos" at bounding box center [549, 64] width 24 height 11
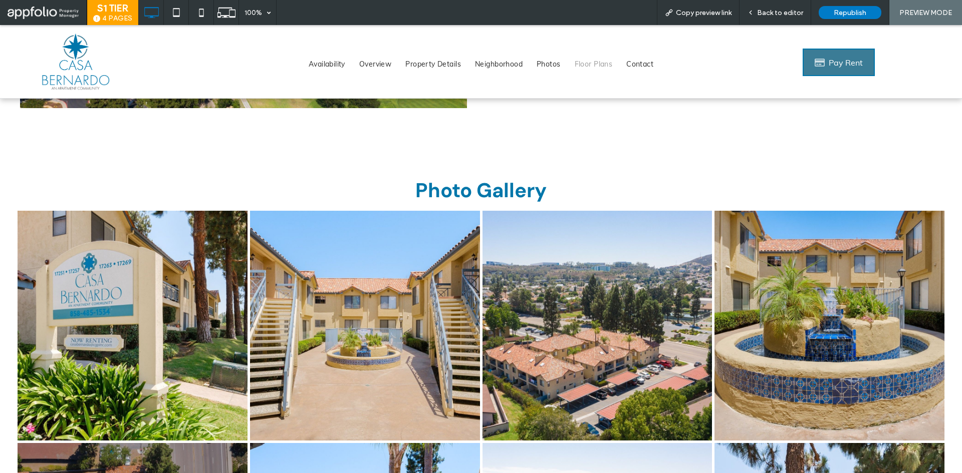
scroll to position [2095, 0]
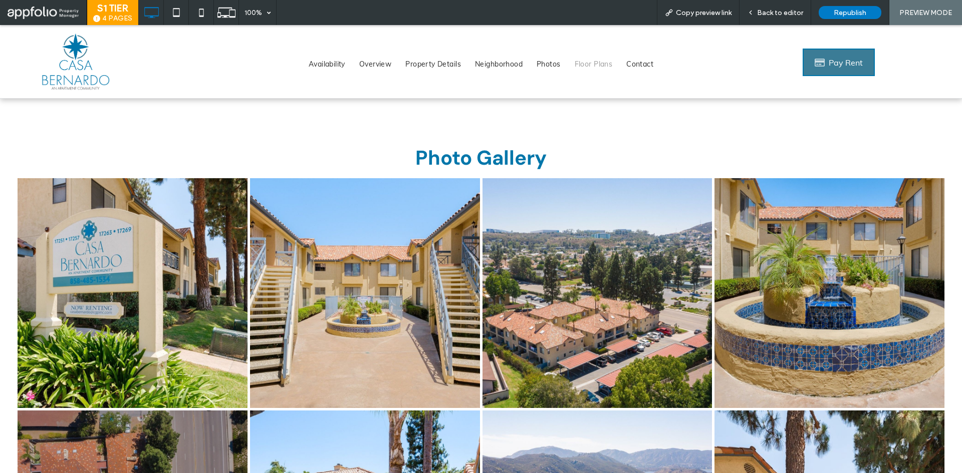
click at [588, 62] on span "Floor Plans" at bounding box center [594, 64] width 38 height 11
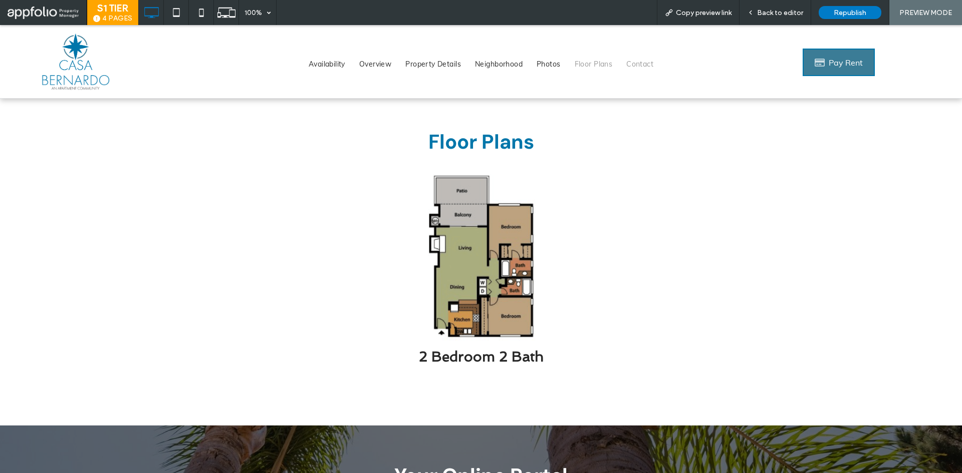
scroll to position [3150, 0]
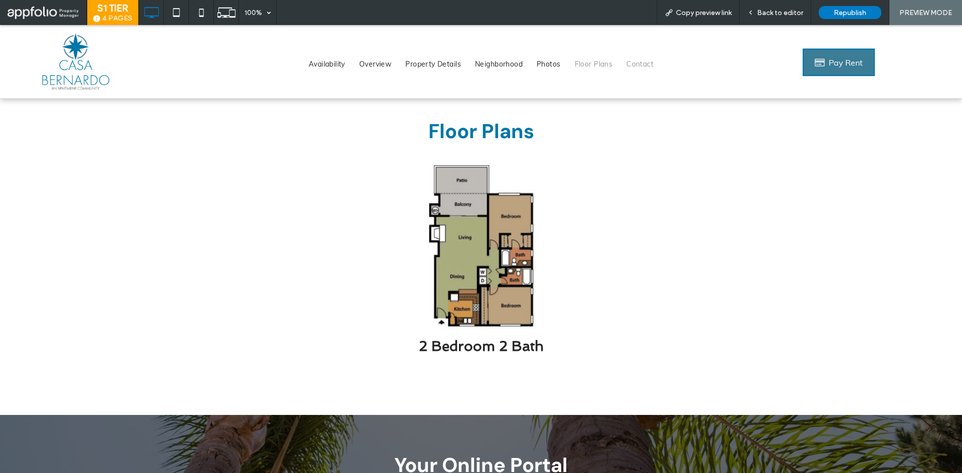
click at [642, 65] on span "Contact" at bounding box center [639, 64] width 27 height 11
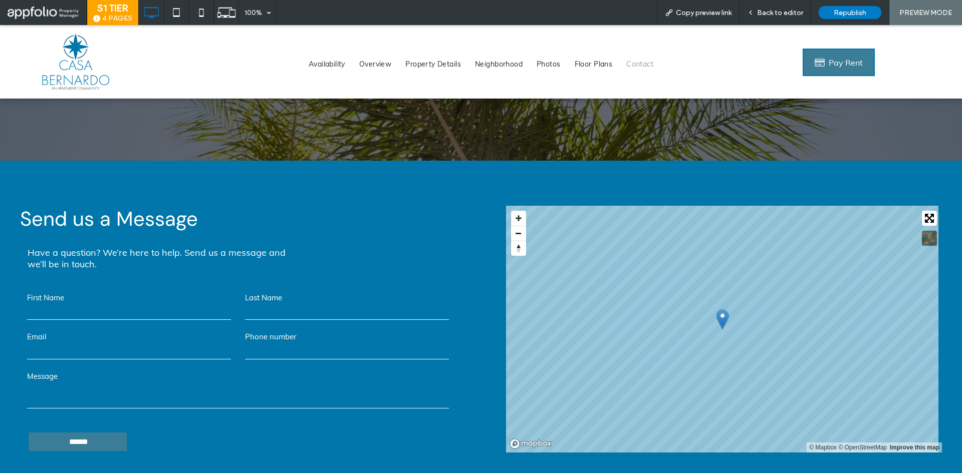
scroll to position [3714, 0]
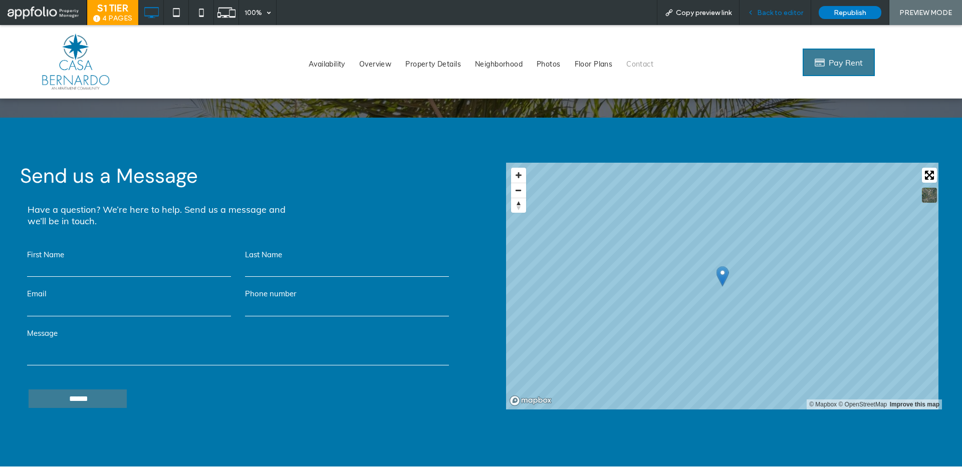
click at [776, 16] on span "Back to editor" at bounding box center [780, 13] width 46 height 9
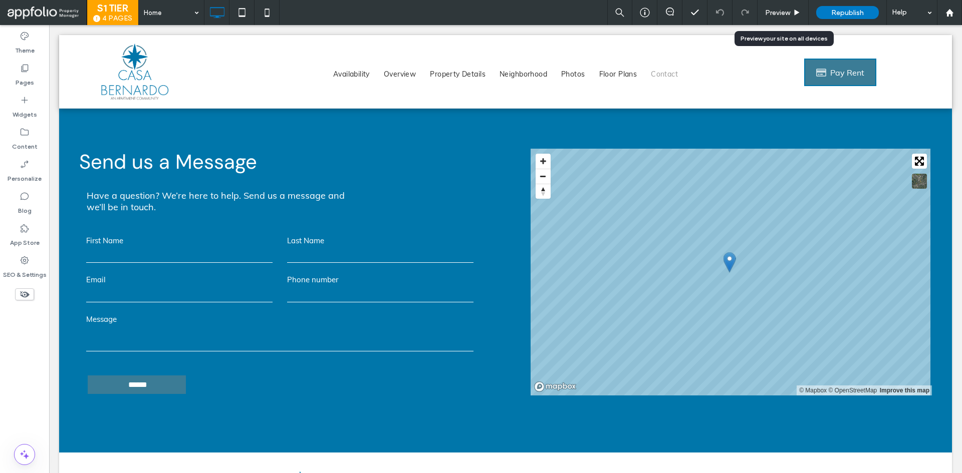
scroll to position [3665, 0]
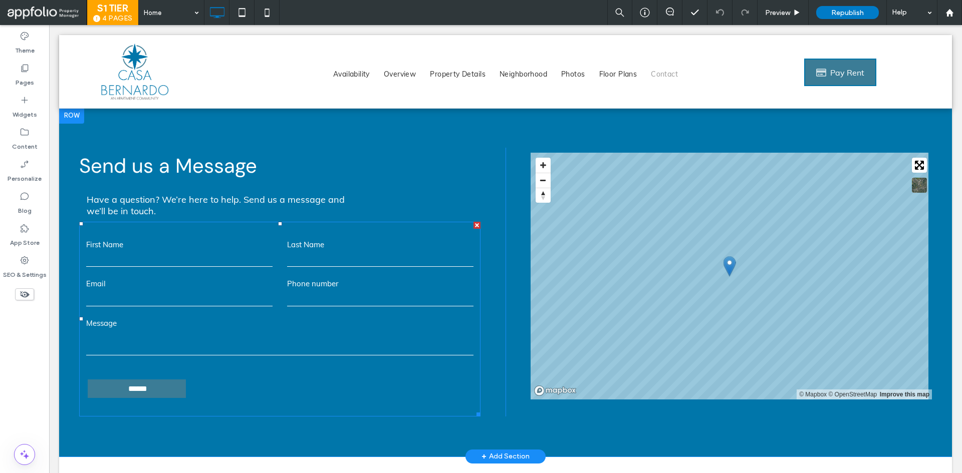
click at [357, 252] on input "text" at bounding box center [380, 259] width 186 height 15
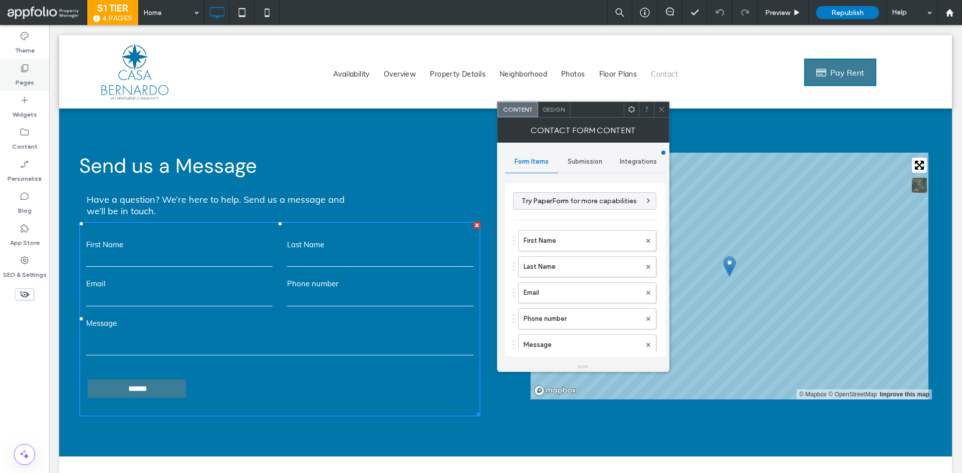
click at [27, 74] on label "Pages" at bounding box center [25, 80] width 19 height 14
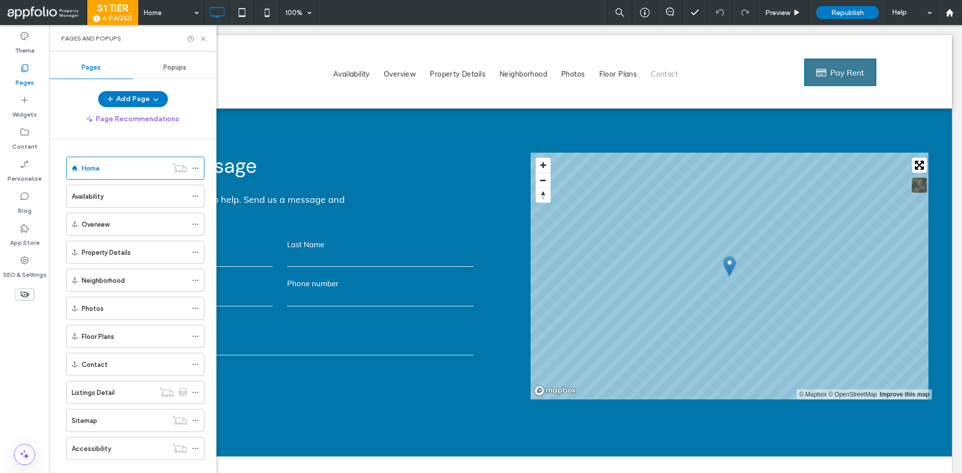
scroll to position [17, 0]
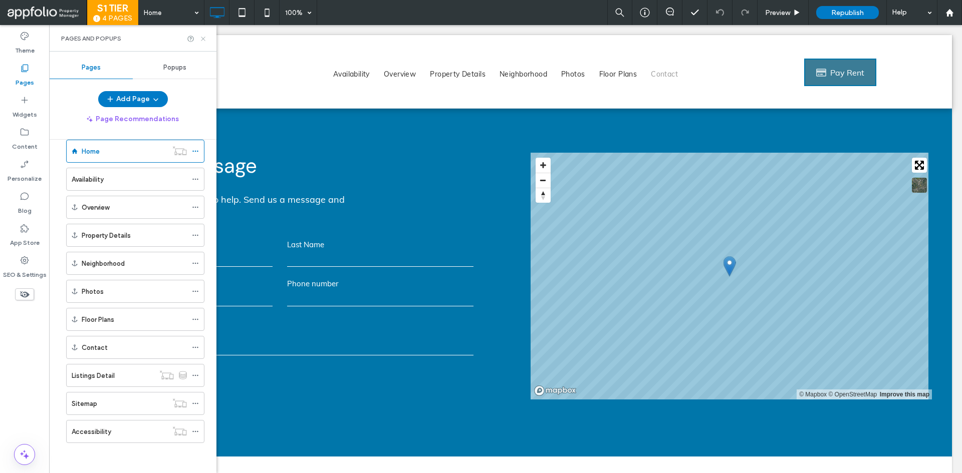
click at [204, 38] on use at bounding box center [203, 39] width 4 height 4
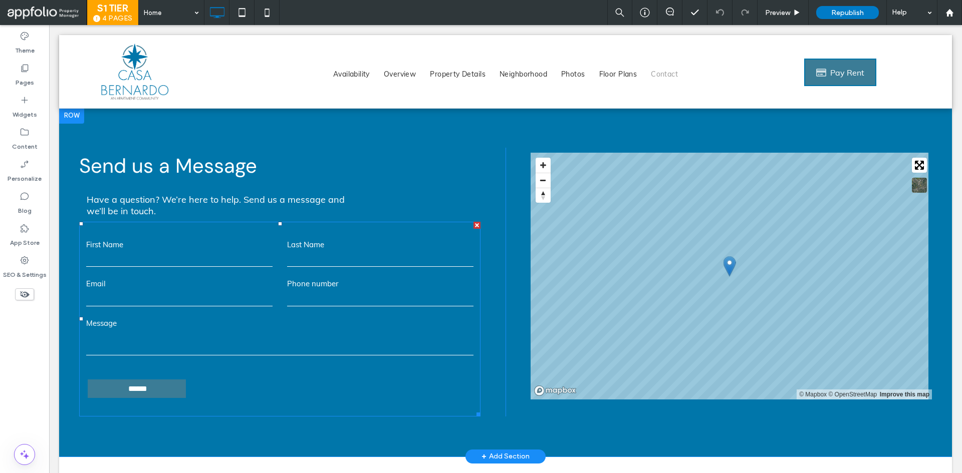
click at [323, 293] on form "First Name Last Name Email Phone number Message ******" at bounding box center [279, 319] width 401 height 195
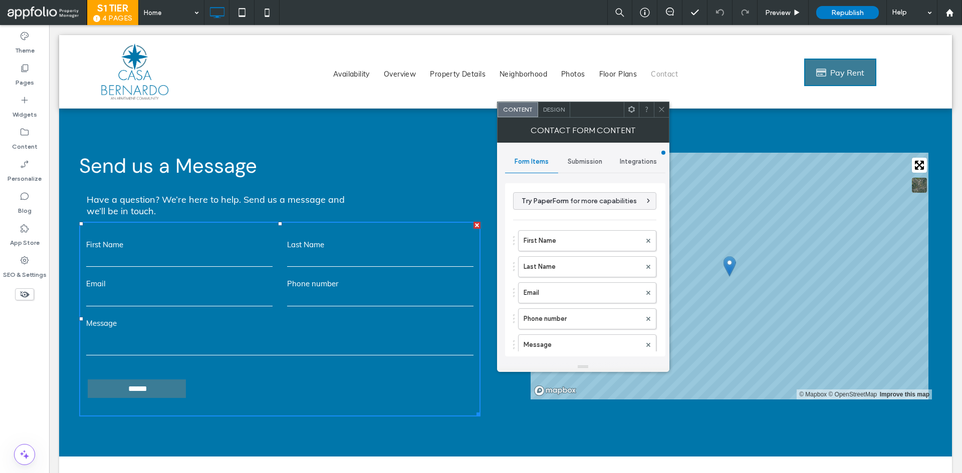
click at [583, 165] on span "Submission" at bounding box center [585, 162] width 35 height 8
click at [587, 207] on label "New submission notification" at bounding box center [586, 209] width 134 height 20
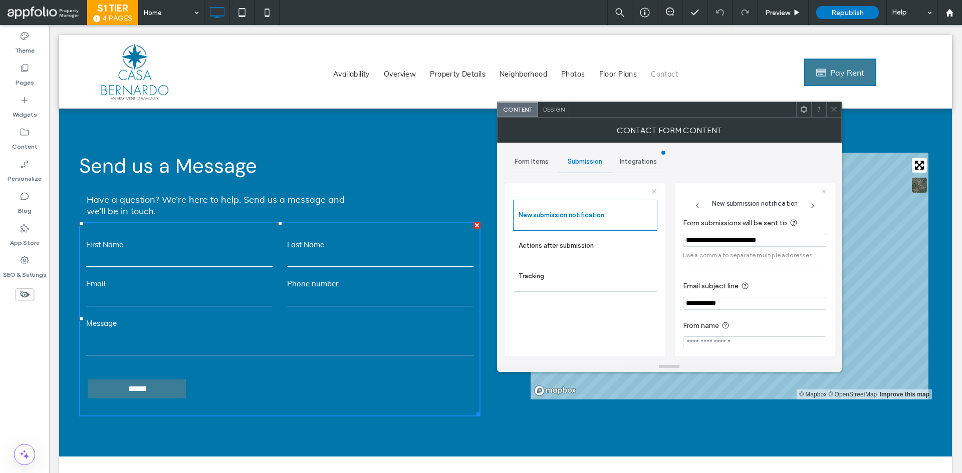
scroll to position [9, 0]
click at [837, 110] on icon at bounding box center [834, 110] width 8 height 8
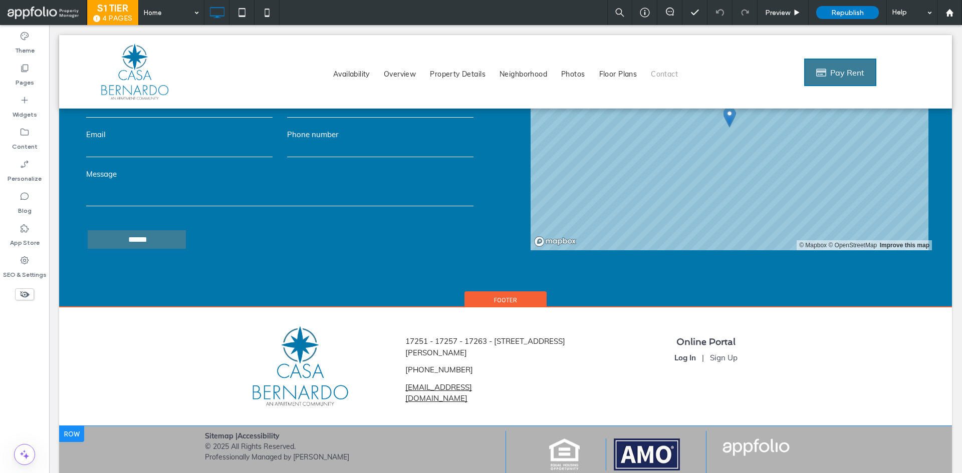
scroll to position [3806, 0]
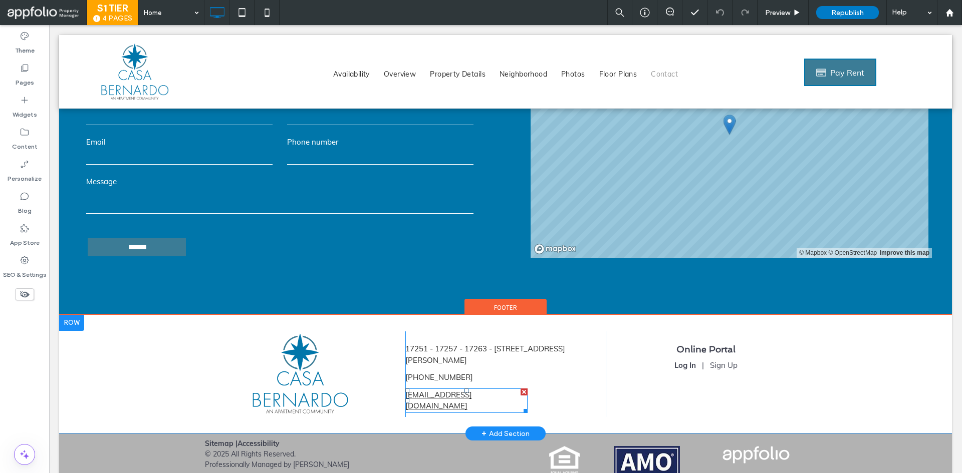
click at [438, 390] on link "casabernardo@southwestep.com" at bounding box center [438, 400] width 67 height 21
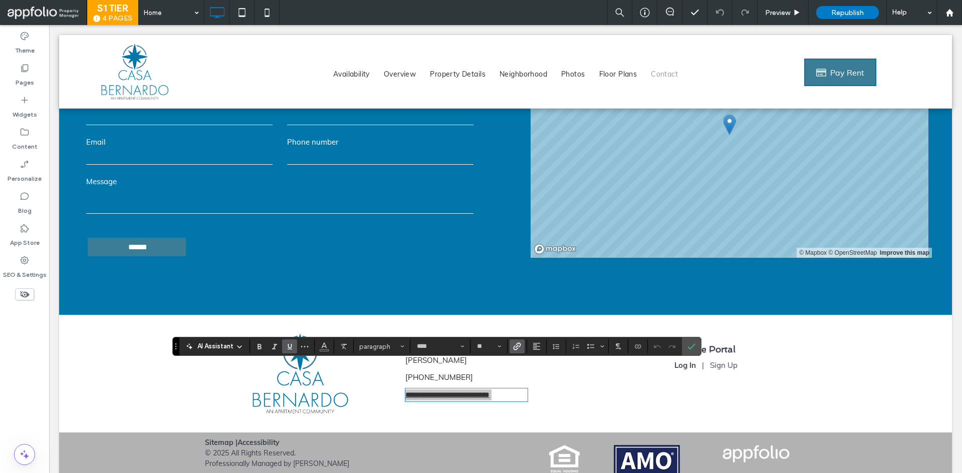
click at [512, 348] on label "Link" at bounding box center [517, 347] width 15 height 14
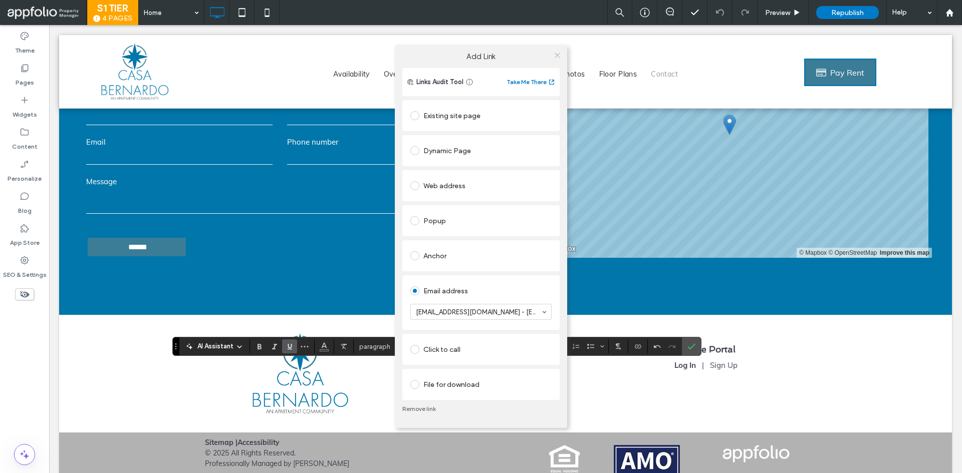
click at [558, 53] on icon at bounding box center [558, 56] width 8 height 8
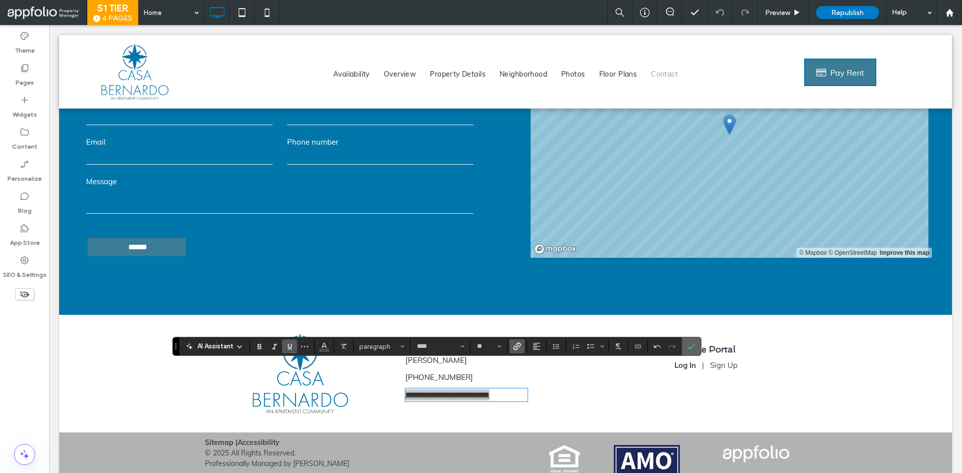
click at [687, 348] on icon "Confirm" at bounding box center [691, 347] width 8 height 8
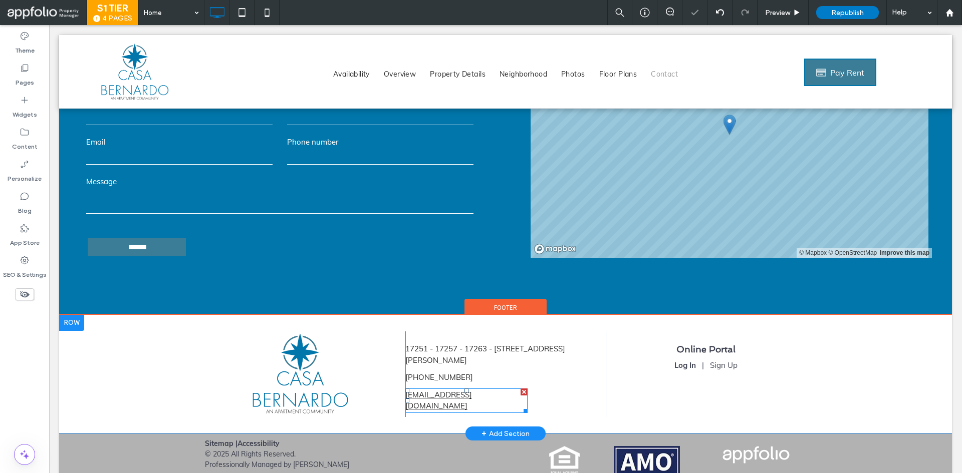
click at [469, 390] on link "casabernardo@southwestep.com" at bounding box center [438, 400] width 67 height 21
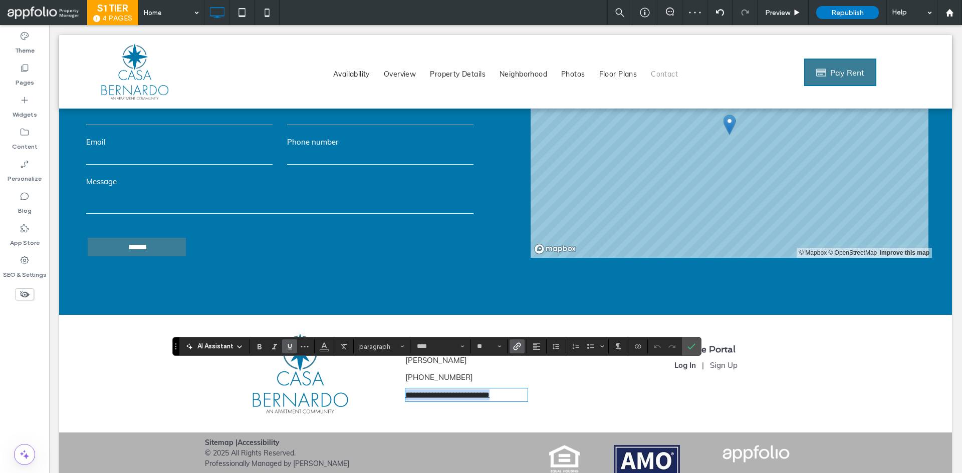
click at [490, 391] on link "**********" at bounding box center [447, 395] width 84 height 8
click at [688, 349] on icon "Confirm" at bounding box center [691, 347] width 8 height 8
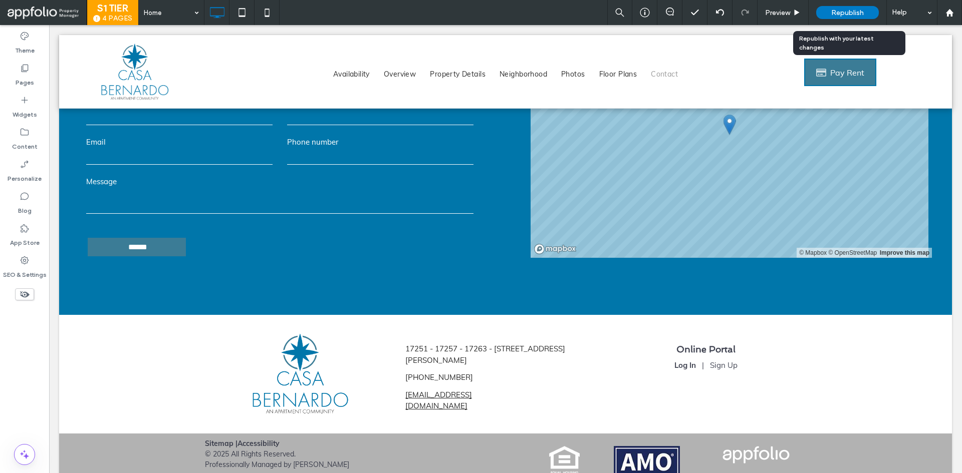
click at [844, 16] on span "Republish" at bounding box center [847, 13] width 33 height 9
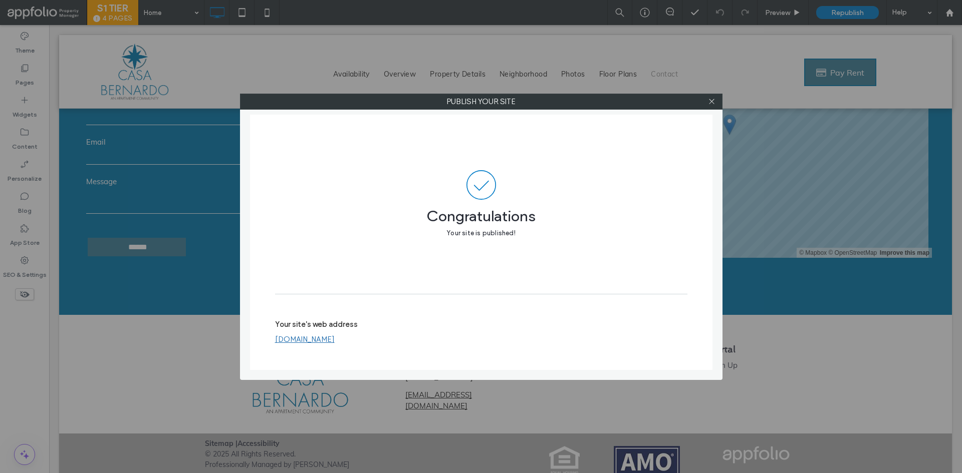
click at [335, 337] on link "www.casabernardoapts.com" at bounding box center [305, 339] width 60 height 9
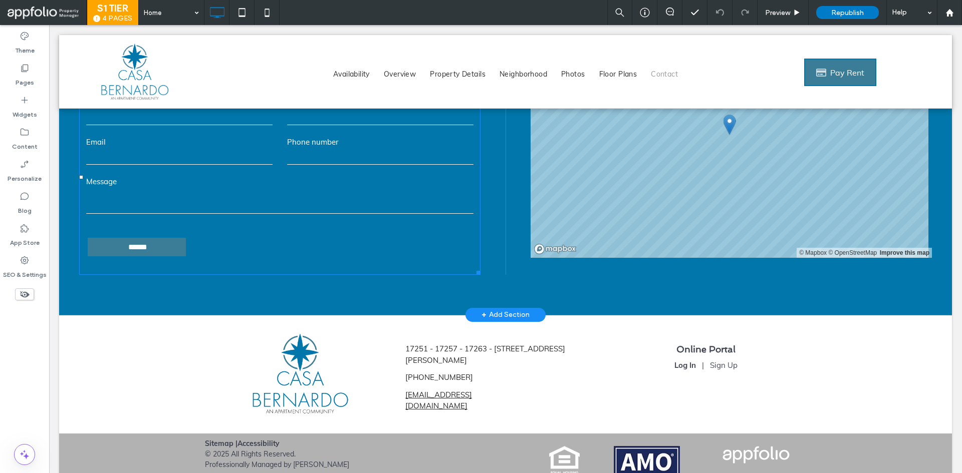
click at [281, 189] on textarea at bounding box center [279, 201] width 387 height 25
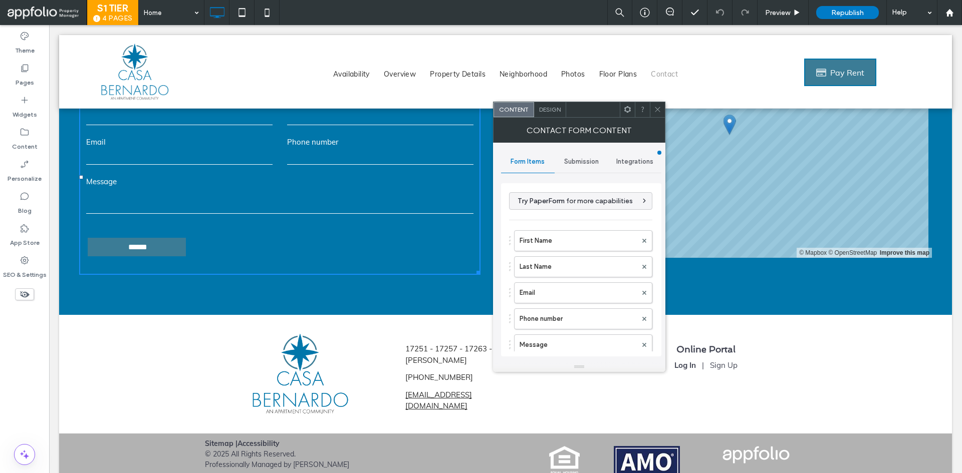
click at [581, 164] on span "Submission" at bounding box center [581, 162] width 35 height 8
click at [549, 207] on label "New submission notification" at bounding box center [582, 209] width 134 height 20
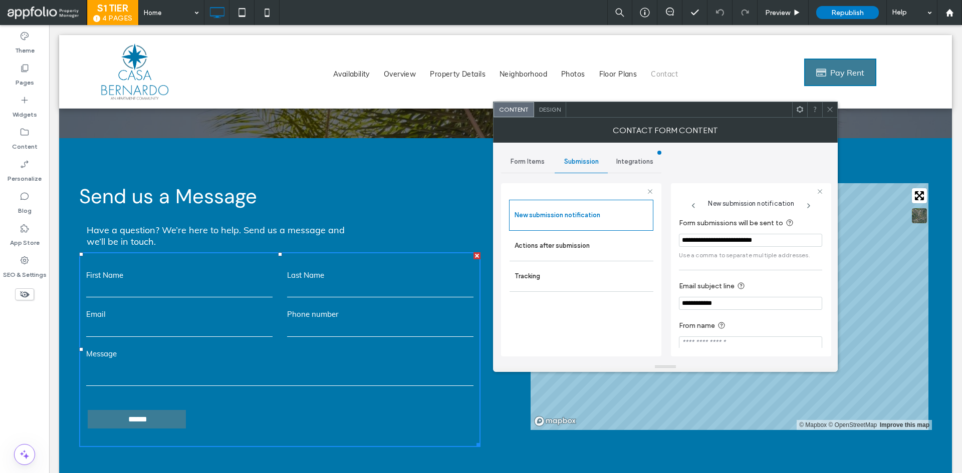
scroll to position [3808, 0]
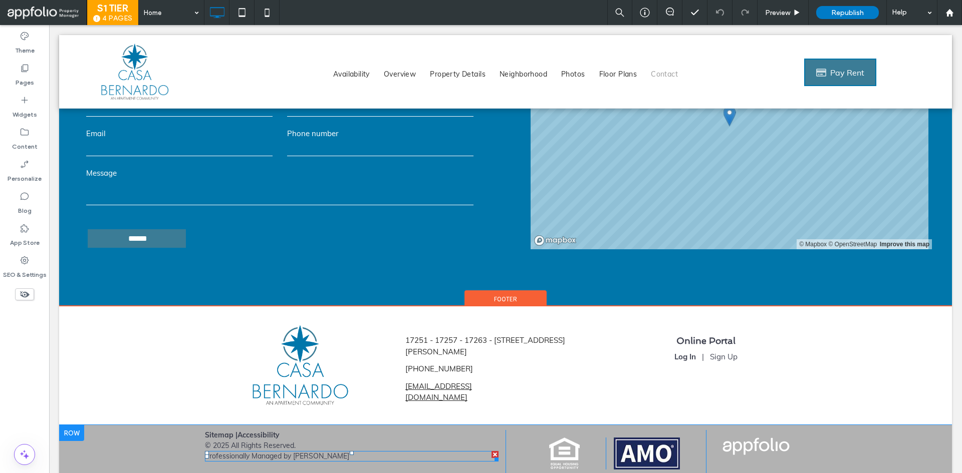
click at [294, 452] on span "Professionally Managed by Fairgrove" at bounding box center [277, 456] width 144 height 9
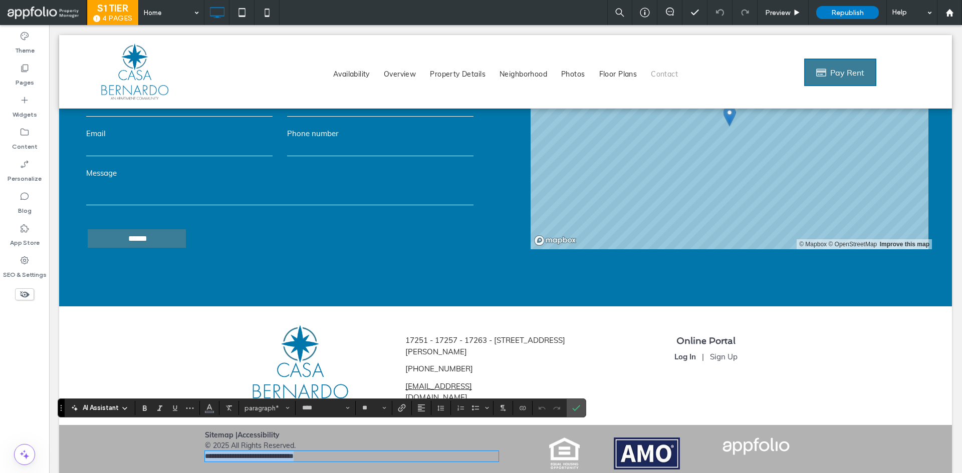
click at [291, 453] on span "**********" at bounding box center [249, 456] width 89 height 7
click at [294, 453] on span "**********" at bounding box center [249, 456] width 89 height 7
click at [581, 405] on label "Confirm" at bounding box center [576, 408] width 15 height 18
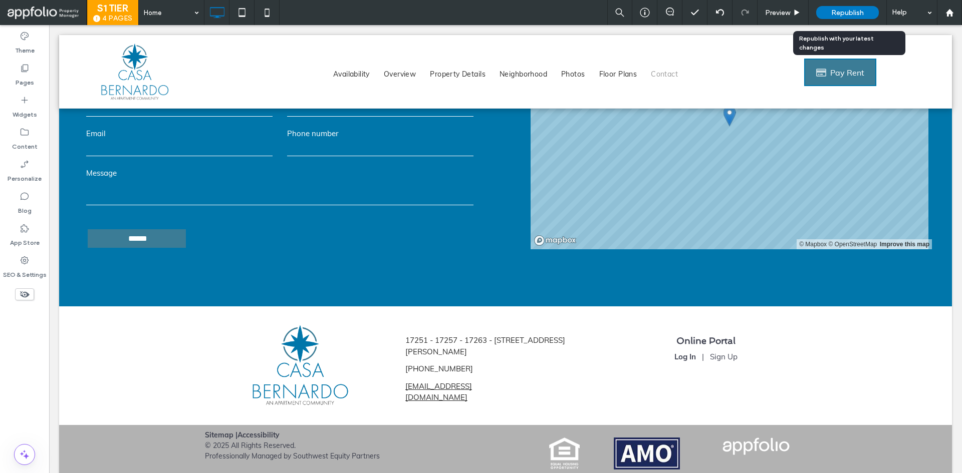
click at [835, 10] on span "Republish" at bounding box center [847, 13] width 33 height 9
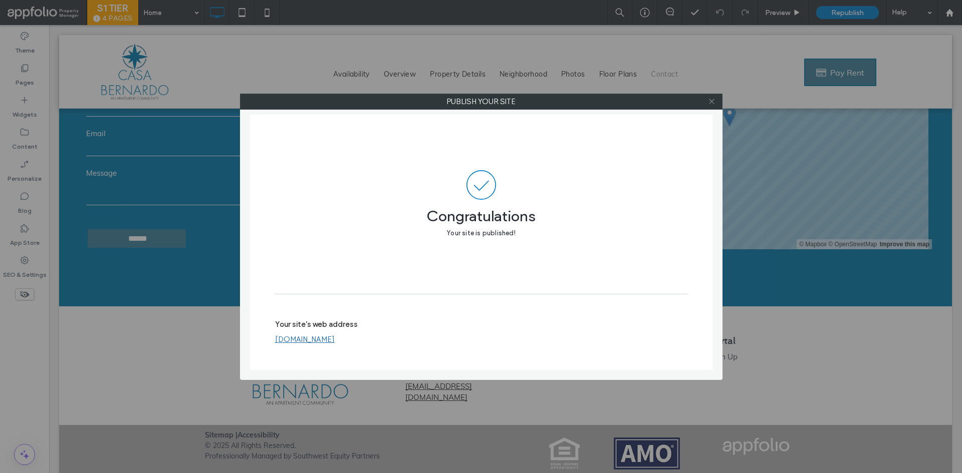
click at [710, 104] on icon at bounding box center [712, 102] width 8 height 8
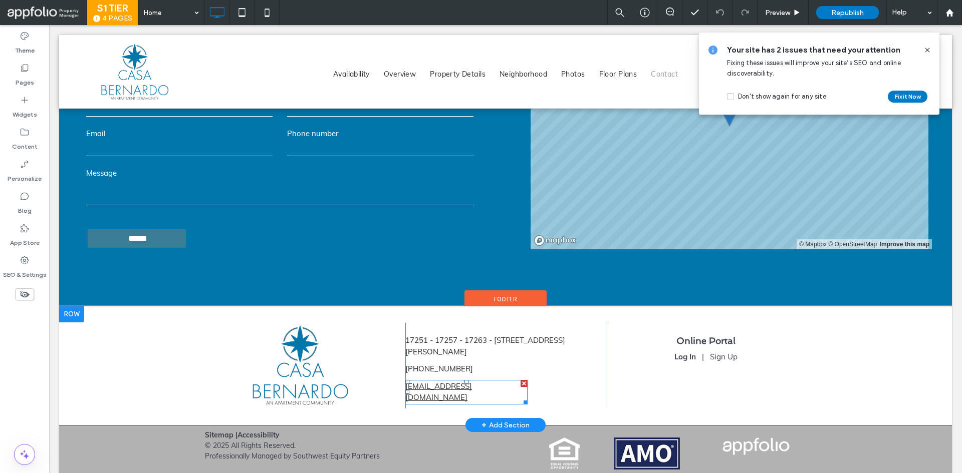
click at [472, 382] on link "casabernardo@southwestep.com" at bounding box center [438, 392] width 67 height 21
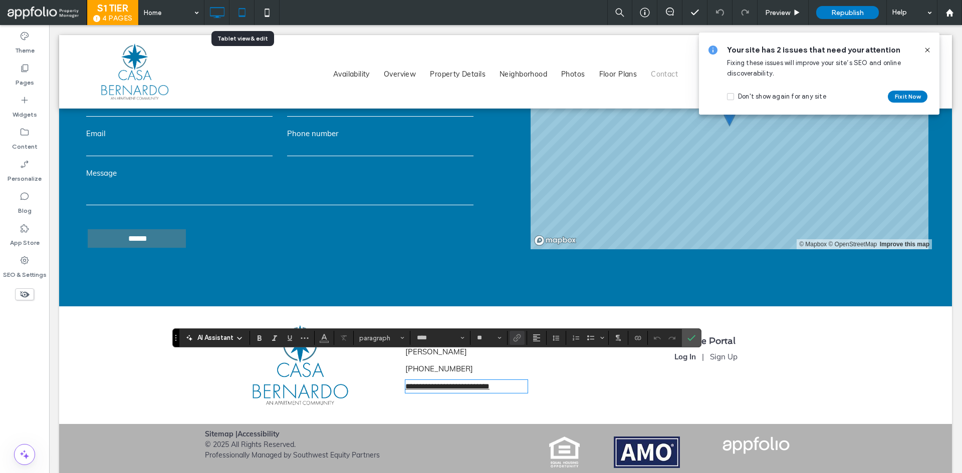
click at [252, 18] on icon at bounding box center [242, 13] width 20 height 20
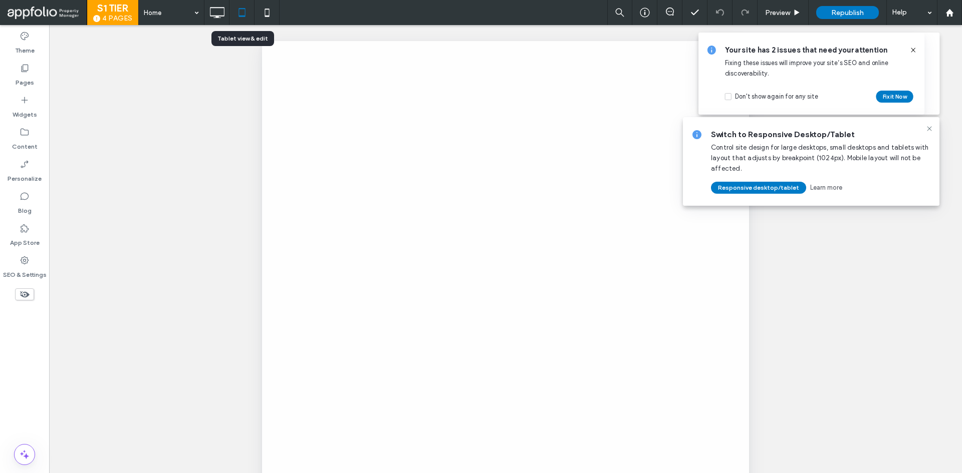
scroll to position [0, 0]
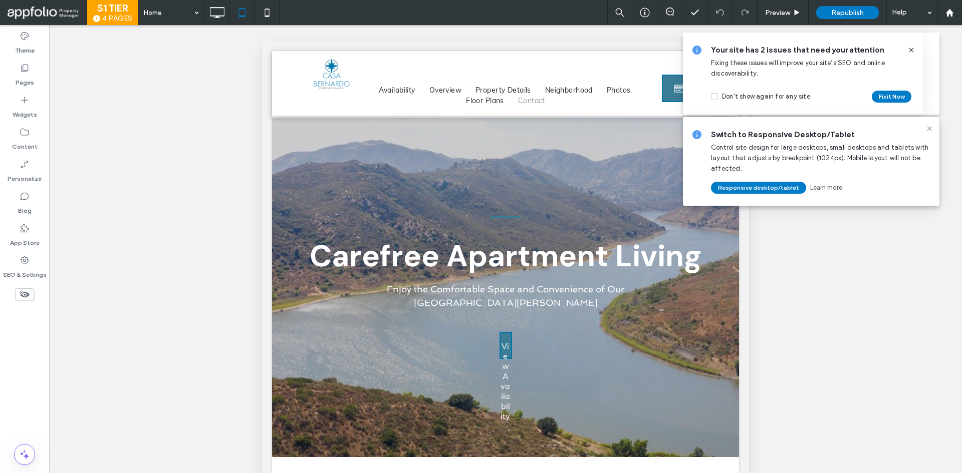
click at [912, 51] on icon at bounding box center [911, 50] width 8 height 8
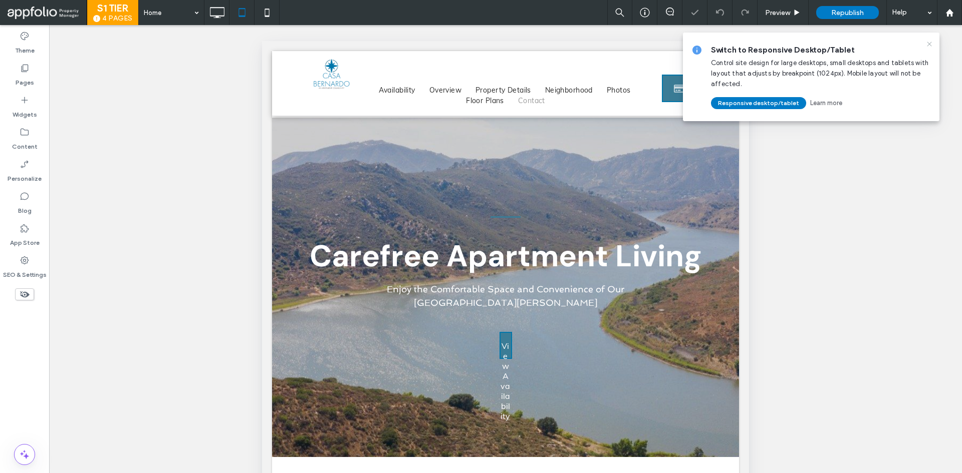
click at [929, 45] on icon at bounding box center [929, 44] width 8 height 8
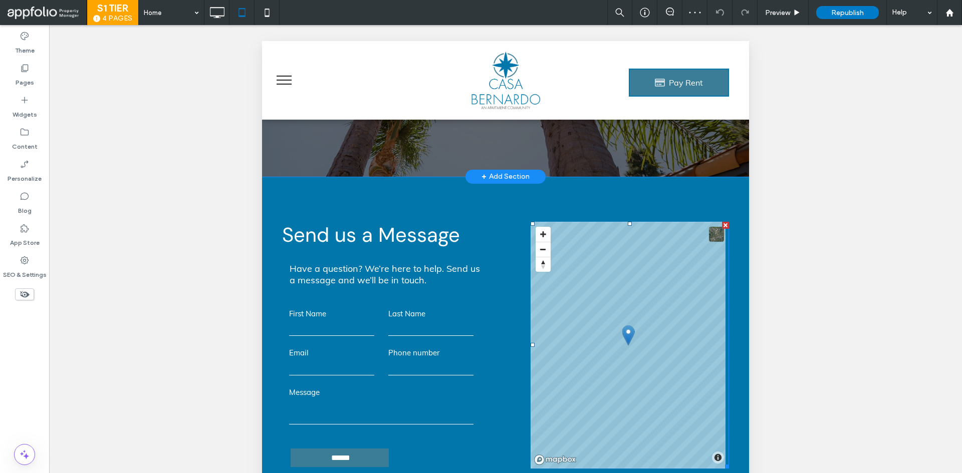
scroll to position [225, 0]
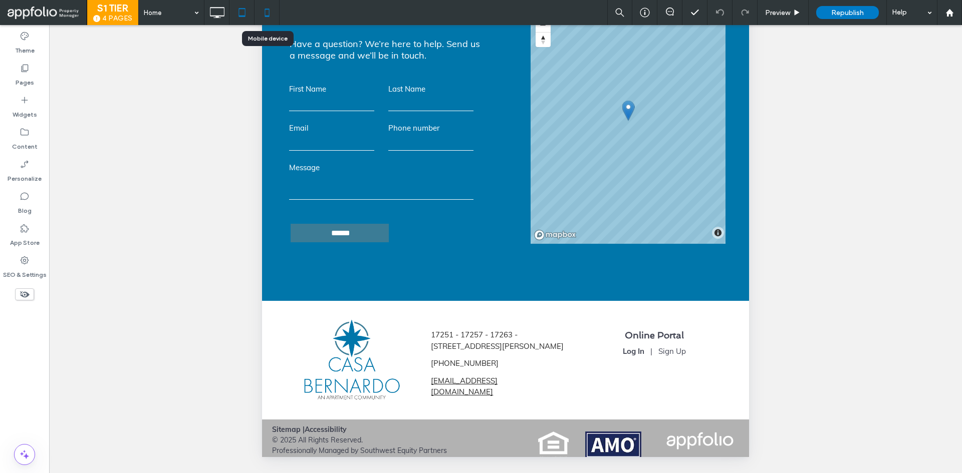
click at [270, 14] on icon at bounding box center [267, 13] width 20 height 20
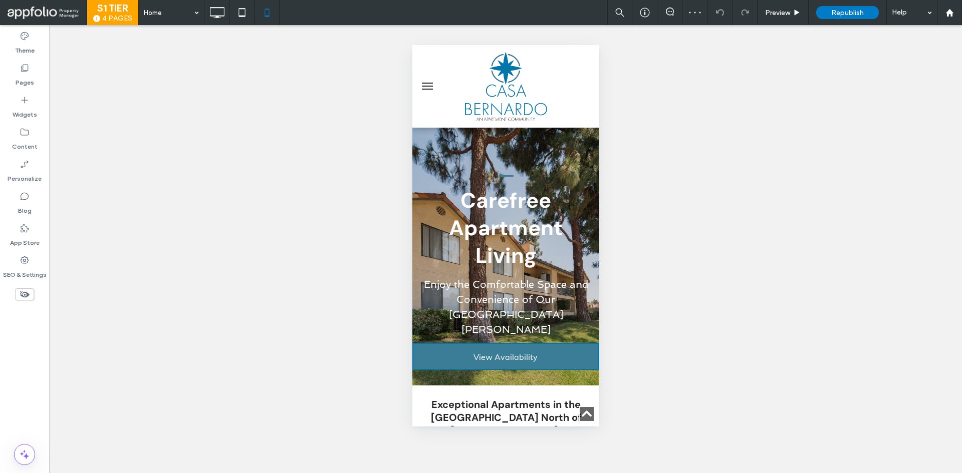
scroll to position [6900, 0]
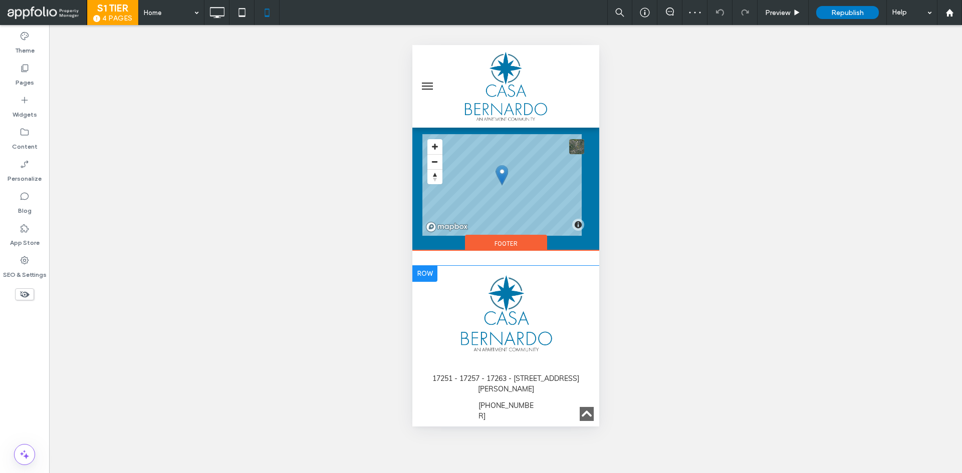
click at [488, 428] on p "casabernardo@southwestep.com" at bounding box center [505, 438] width 106 height 21
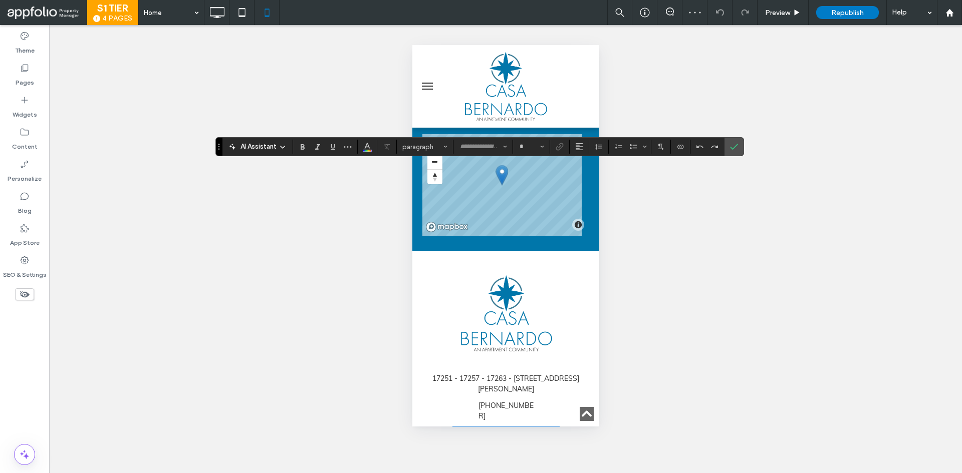
type input "****"
type input "**"
click at [530, 148] on input "**" at bounding box center [529, 147] width 20 height 8
type input "**"
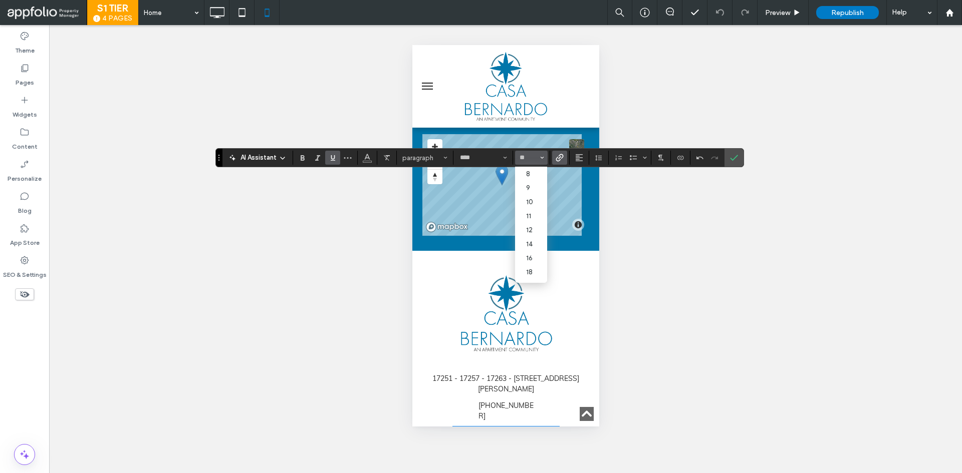
scroll to position [6889, 0]
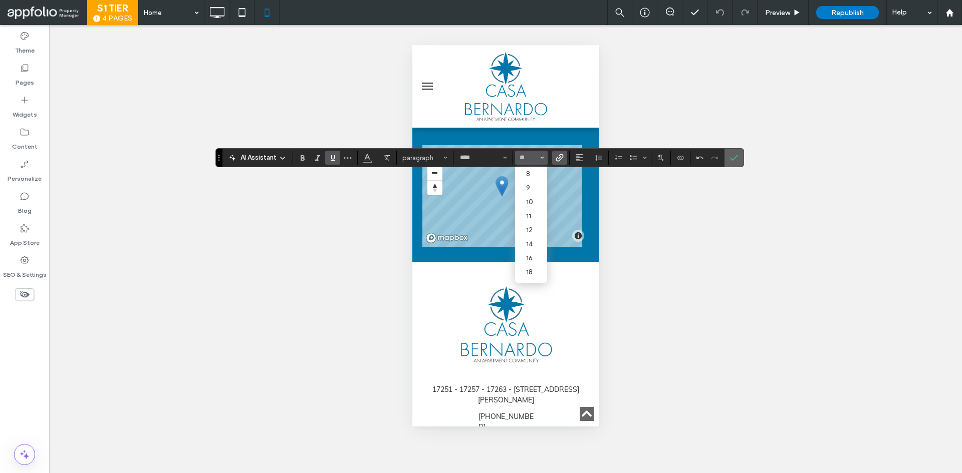
click at [737, 157] on icon "Confirm" at bounding box center [734, 158] width 8 height 8
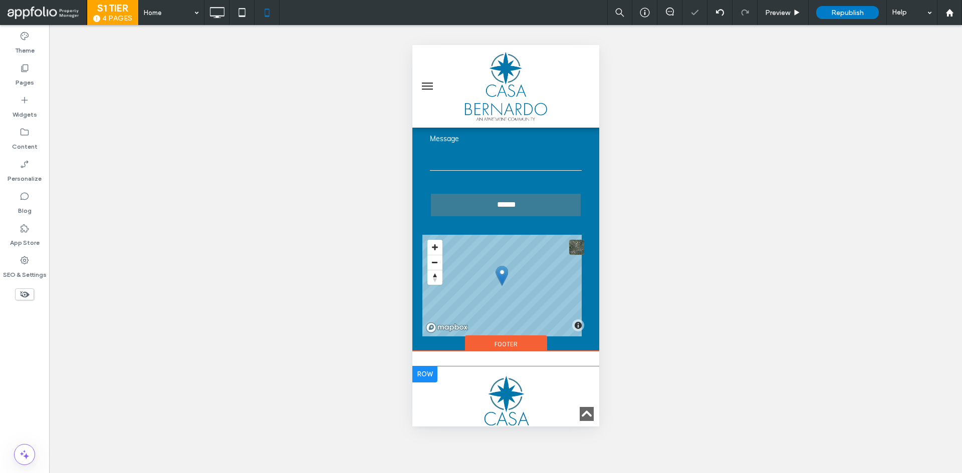
scroll to position [6798, 0]
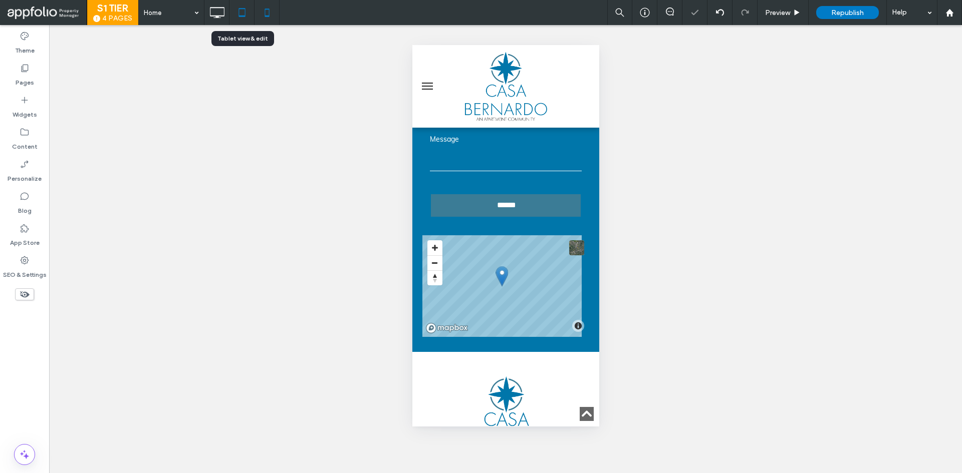
click at [248, 9] on icon at bounding box center [242, 13] width 20 height 20
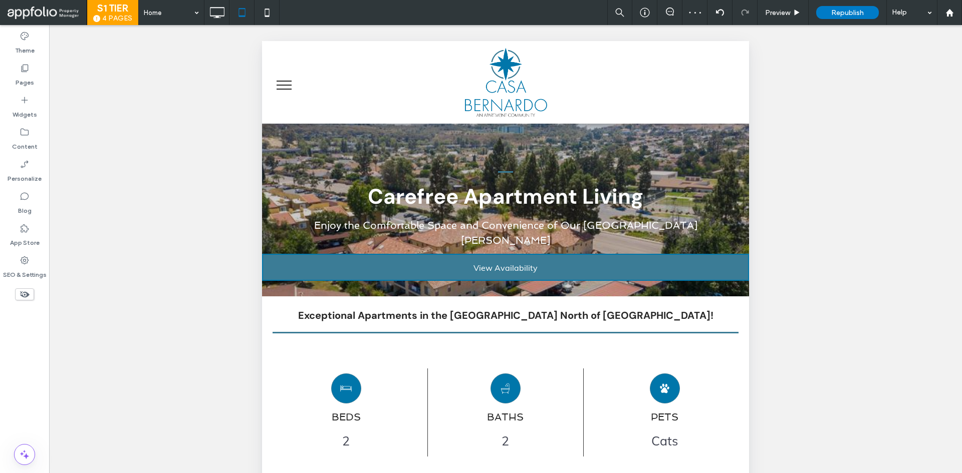
scroll to position [225, 0]
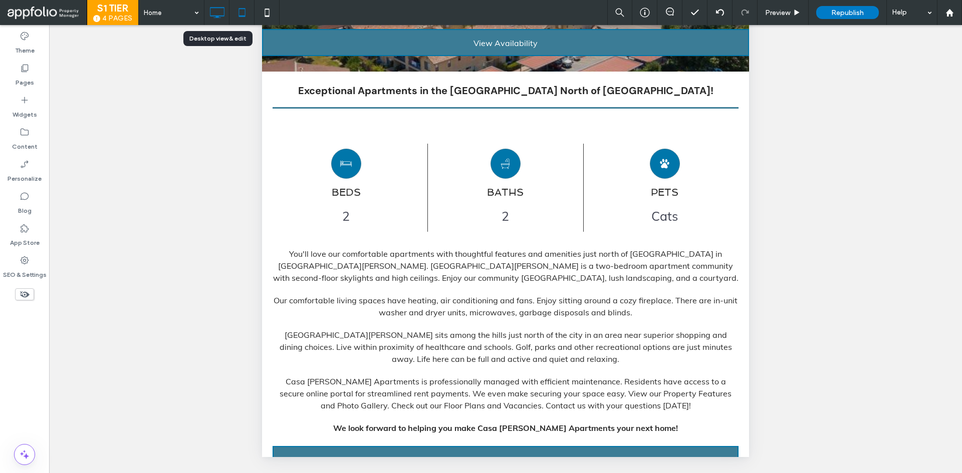
click at [219, 16] on use at bounding box center [217, 12] width 15 height 11
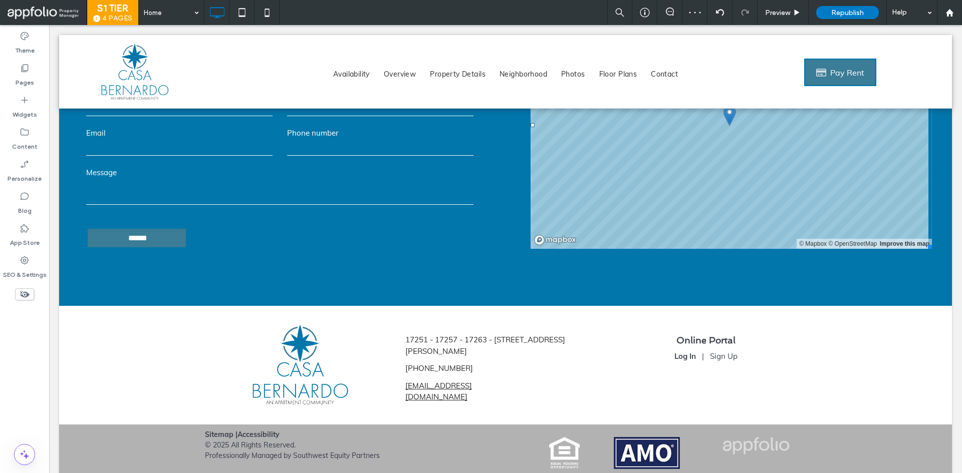
scroll to position [3815, 0]
click at [859, 11] on span "Republish" at bounding box center [847, 13] width 33 height 9
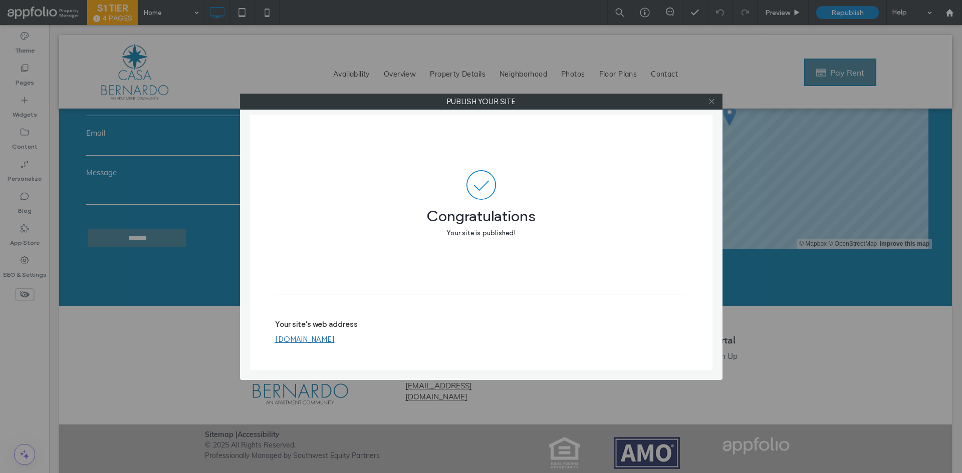
click at [708, 102] on icon at bounding box center [712, 102] width 8 height 8
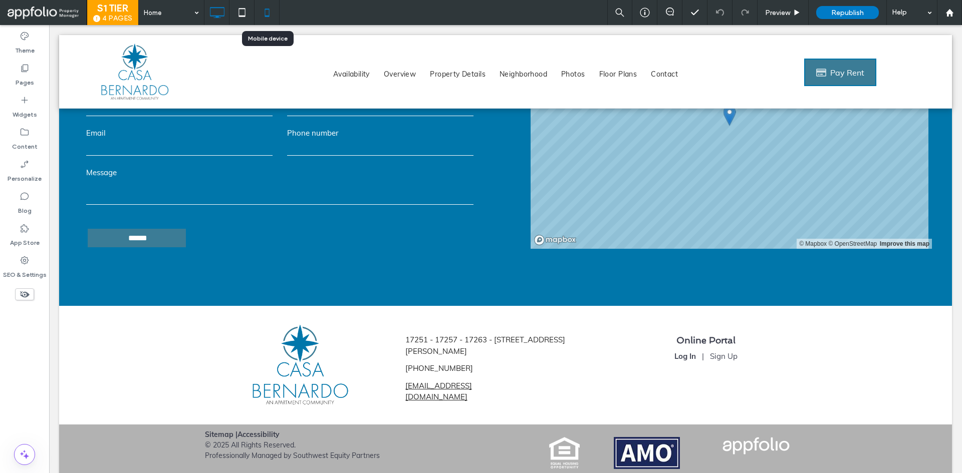
click at [280, 15] on div at bounding box center [267, 12] width 25 height 25
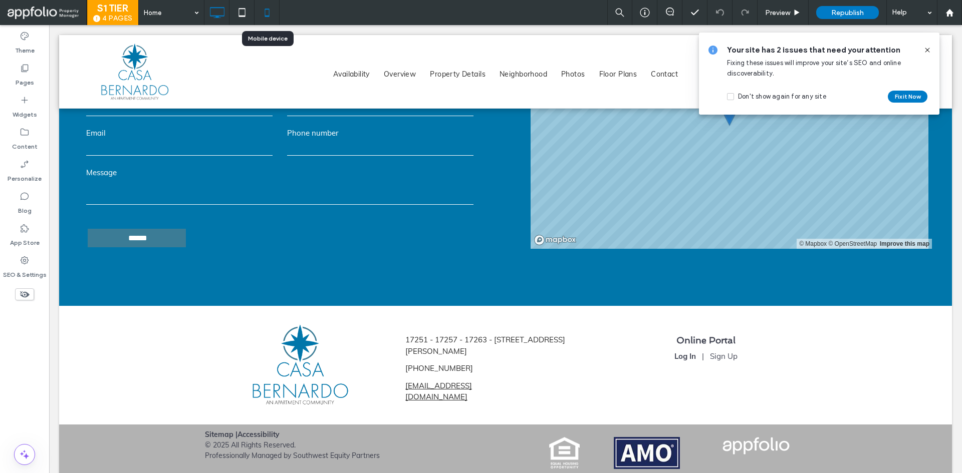
click at [276, 14] on icon at bounding box center [267, 13] width 20 height 20
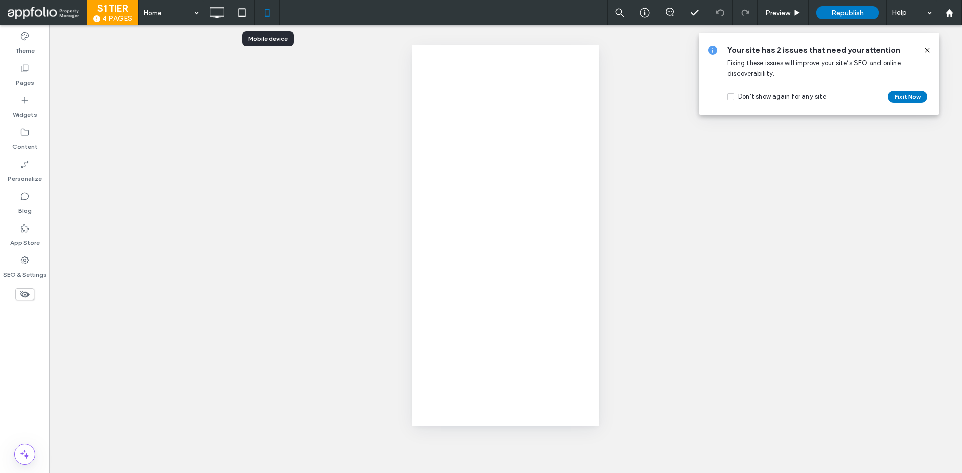
scroll to position [0, 0]
click at [926, 51] on icon at bounding box center [927, 50] width 8 height 8
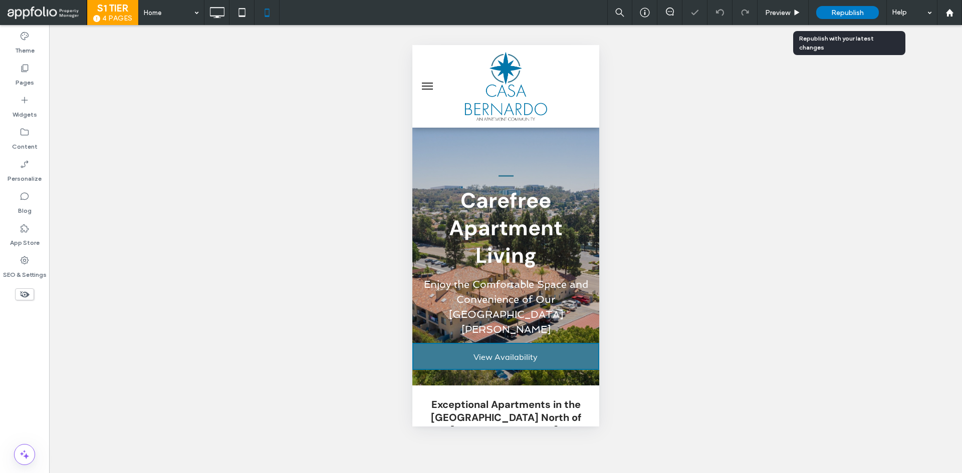
click at [851, 15] on span "Republish" at bounding box center [847, 13] width 33 height 9
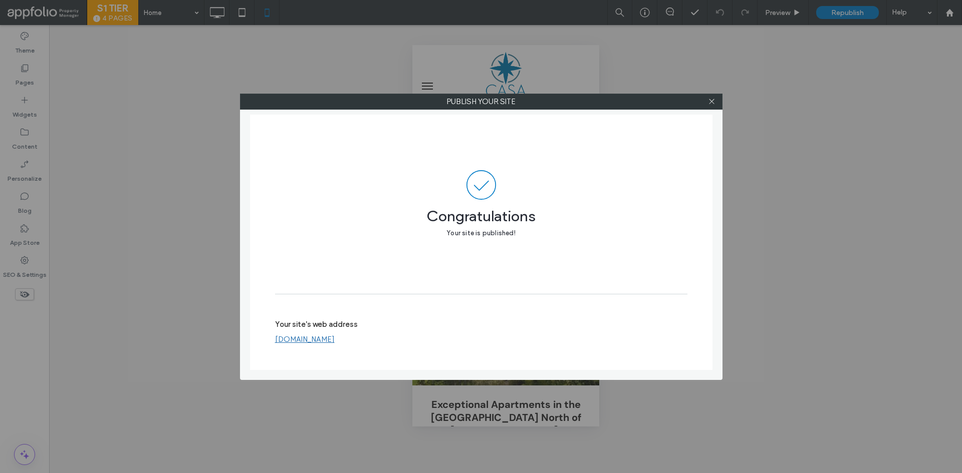
click at [188, 355] on div "Publish your site Congratulations Your site is published! Your site's web addre…" at bounding box center [481, 236] width 962 height 473
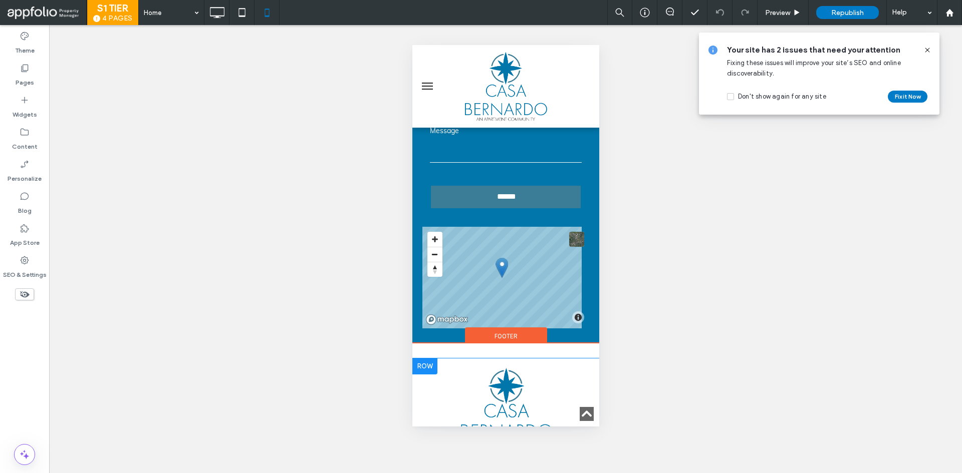
scroll to position [6803, 0]
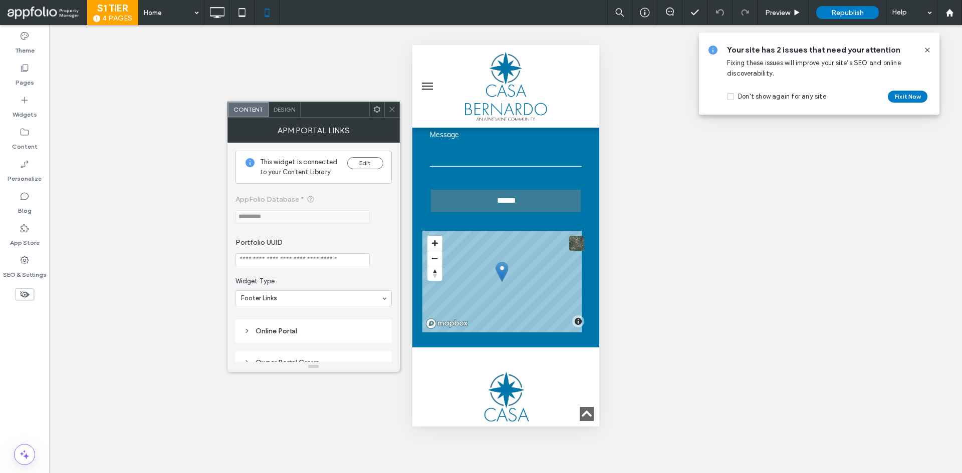
scroll to position [19, 0]
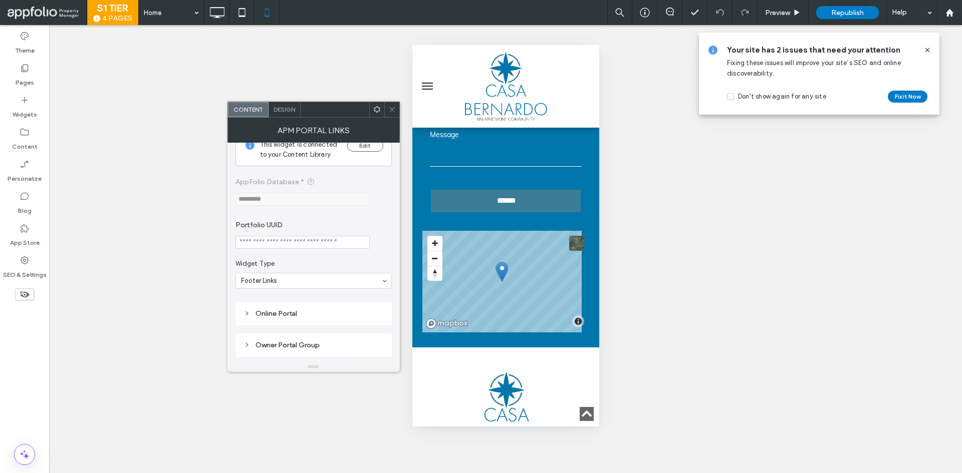
click at [285, 311] on div "Online Portal" at bounding box center [314, 314] width 140 height 9
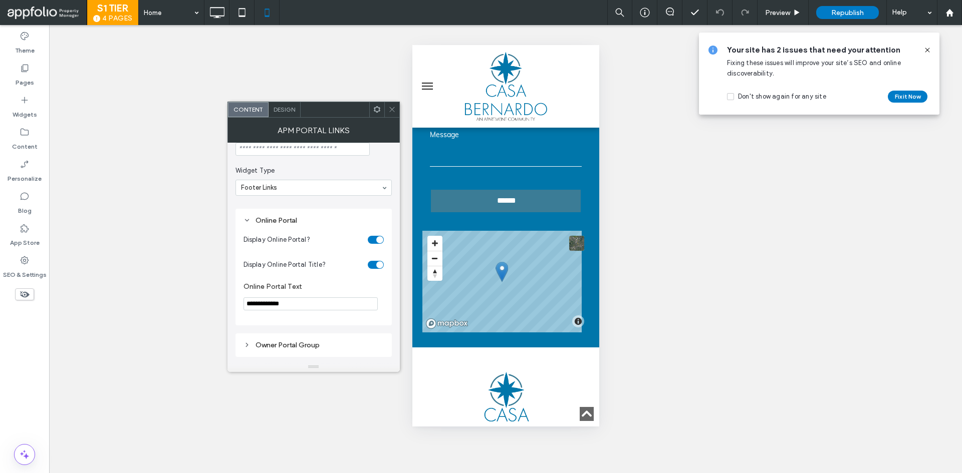
scroll to position [112, 0]
click at [293, 340] on div "Owner Portal Group" at bounding box center [314, 346] width 140 height 14
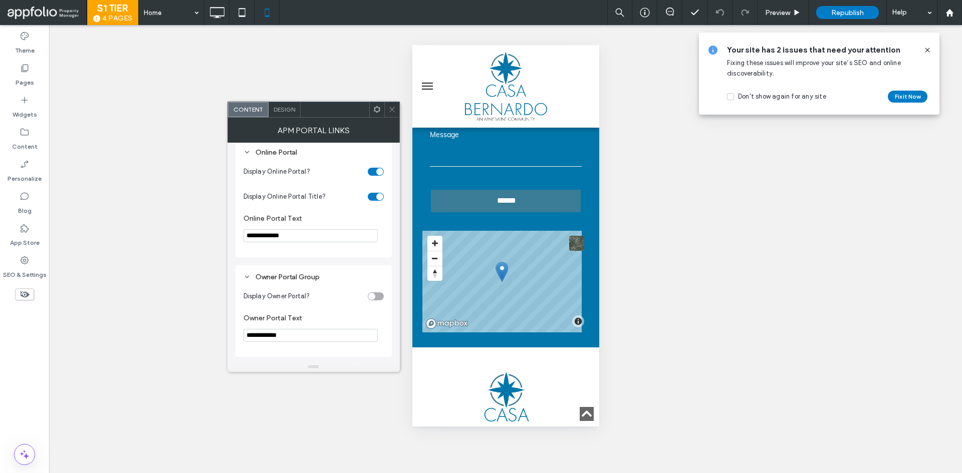
click at [392, 106] on icon at bounding box center [392, 110] width 8 height 8
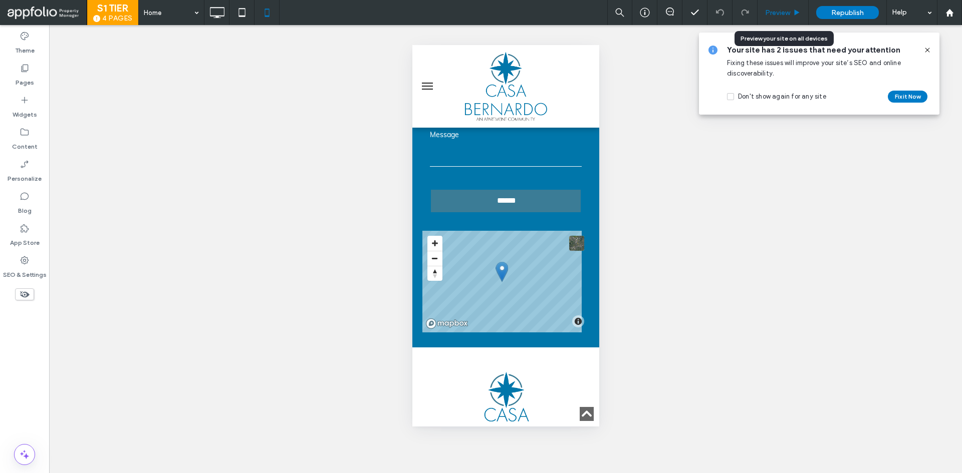
click at [777, 9] on span "Preview" at bounding box center [777, 13] width 25 height 9
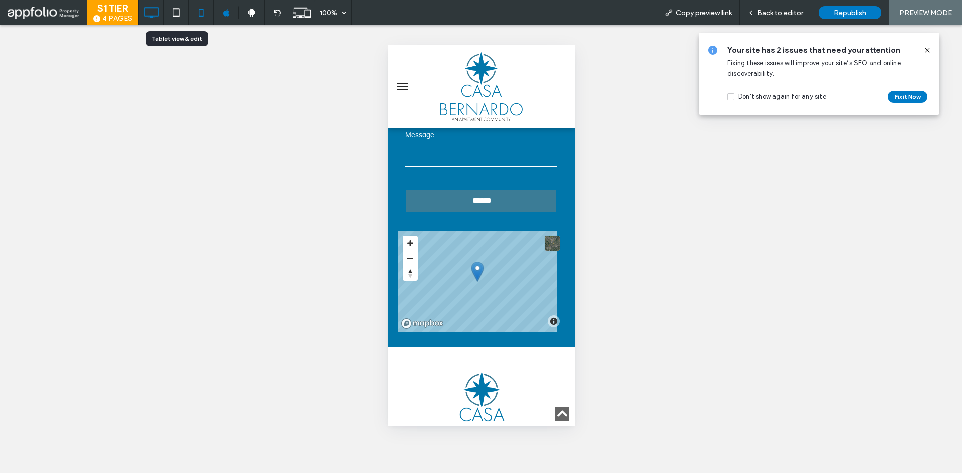
click at [158, 11] on use at bounding box center [151, 12] width 15 height 11
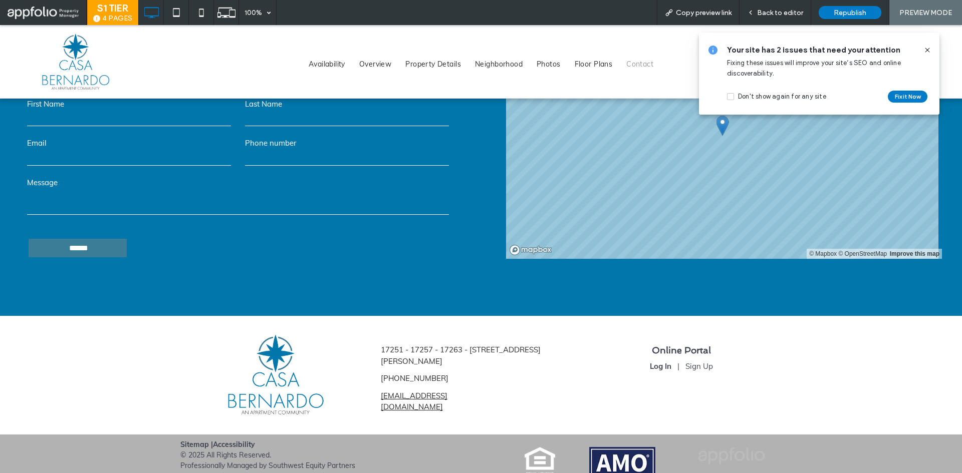
scroll to position [3864, 0]
click at [658, 362] on link "Log In" at bounding box center [661, 367] width 22 height 10
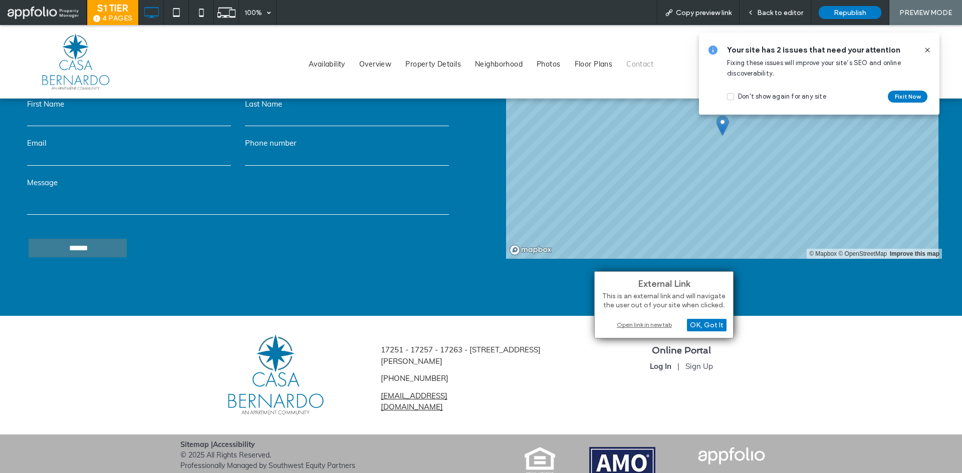
click at [658, 325] on div "Open link in new tab" at bounding box center [663, 325] width 125 height 11
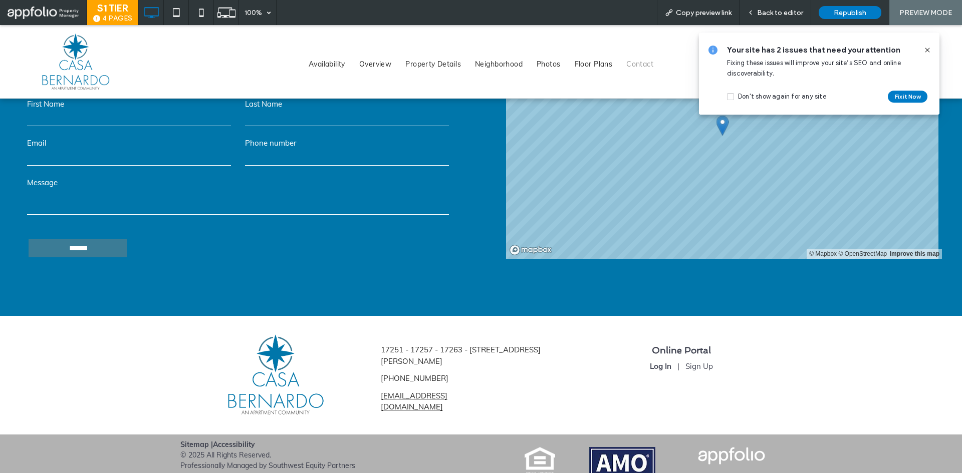
click at [926, 48] on icon at bounding box center [927, 50] width 8 height 8
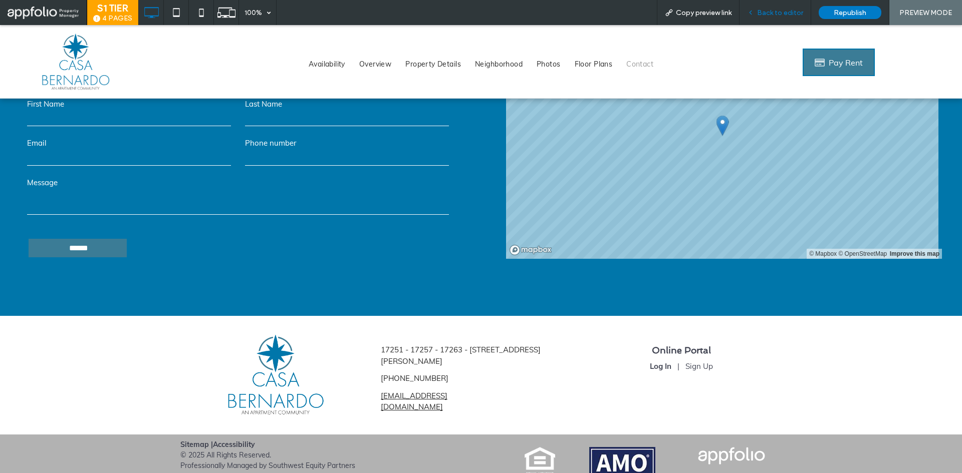
click at [795, 11] on span "Back to editor" at bounding box center [780, 13] width 46 height 9
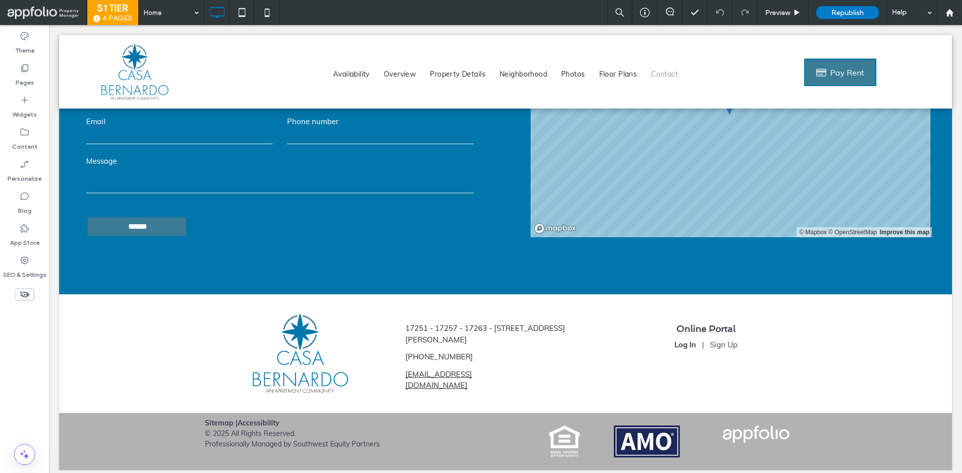
scroll to position [3815, 0]
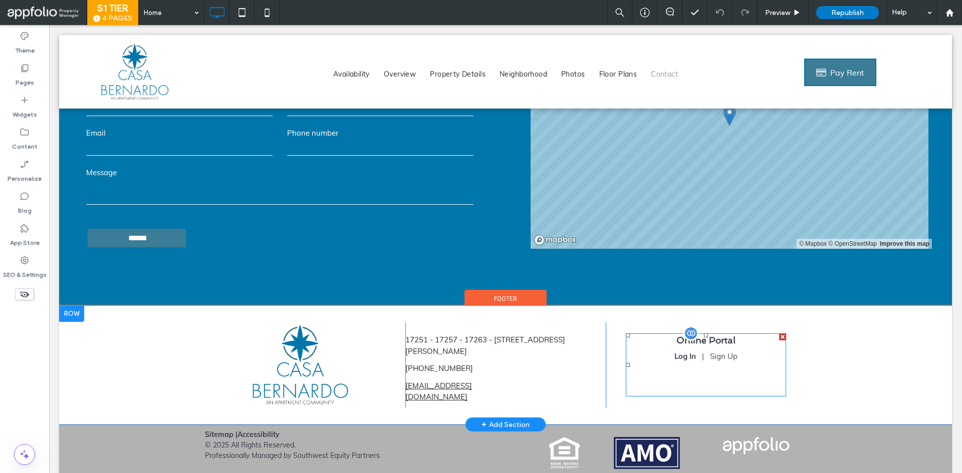
click at [713, 341] on span at bounding box center [706, 365] width 160 height 63
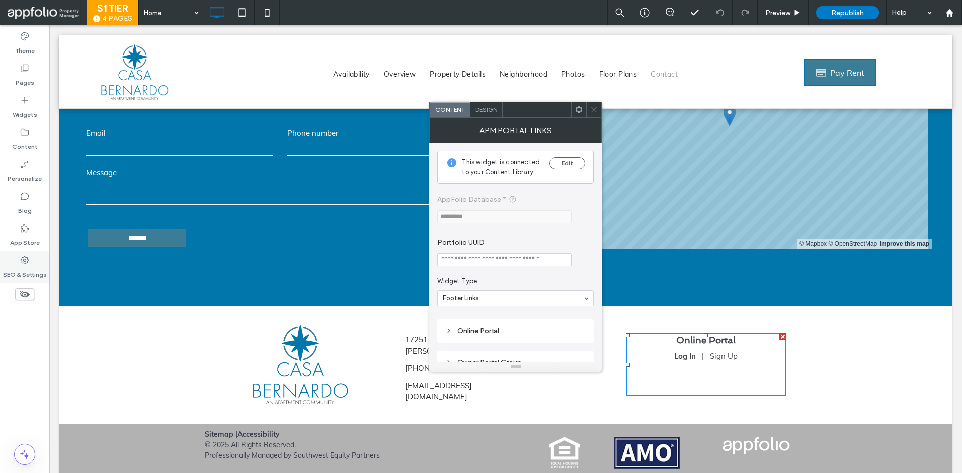
click at [25, 274] on label "SEO & Settings" at bounding box center [25, 273] width 44 height 14
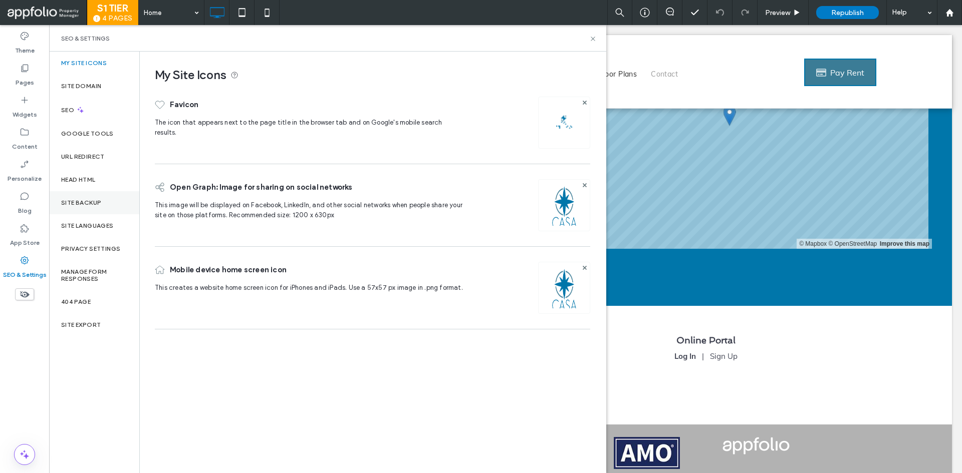
click at [101, 199] on label "Site Backup" at bounding box center [81, 202] width 40 height 7
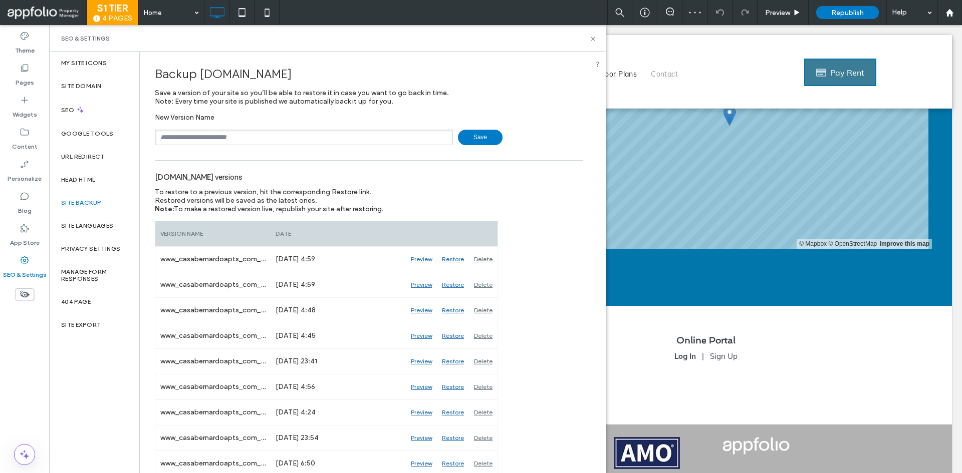
click at [270, 78] on span "www.casabernardoapts.com" at bounding box center [245, 74] width 92 height 15
copy span "casabernardoapts"
click at [288, 132] on input "text" at bounding box center [304, 138] width 298 height 16
paste input "**********"
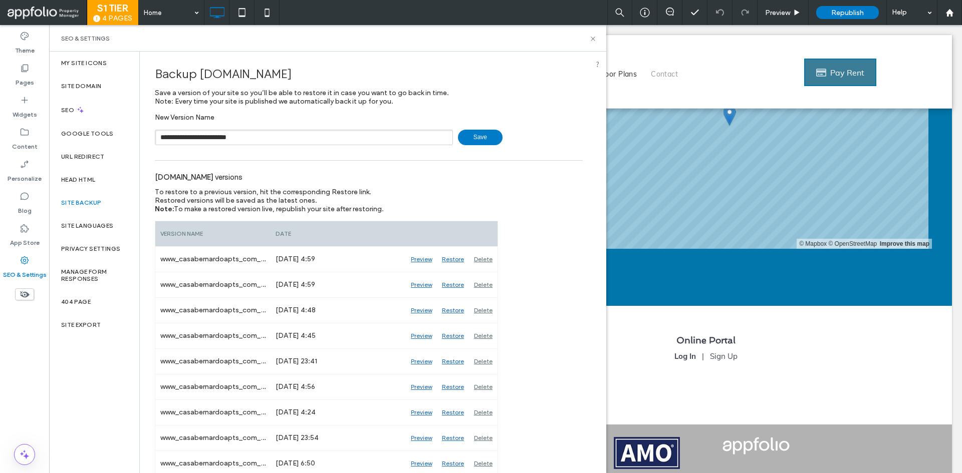
type input "**********"
click at [468, 134] on span "Save" at bounding box center [480, 138] width 45 height 16
click at [593, 40] on icon at bounding box center [593, 39] width 8 height 8
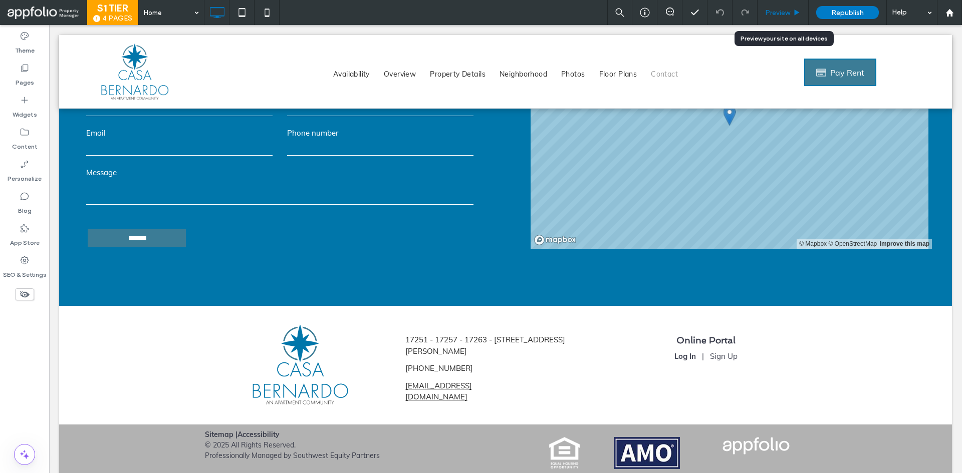
click at [780, 10] on span "Preview" at bounding box center [777, 13] width 25 height 9
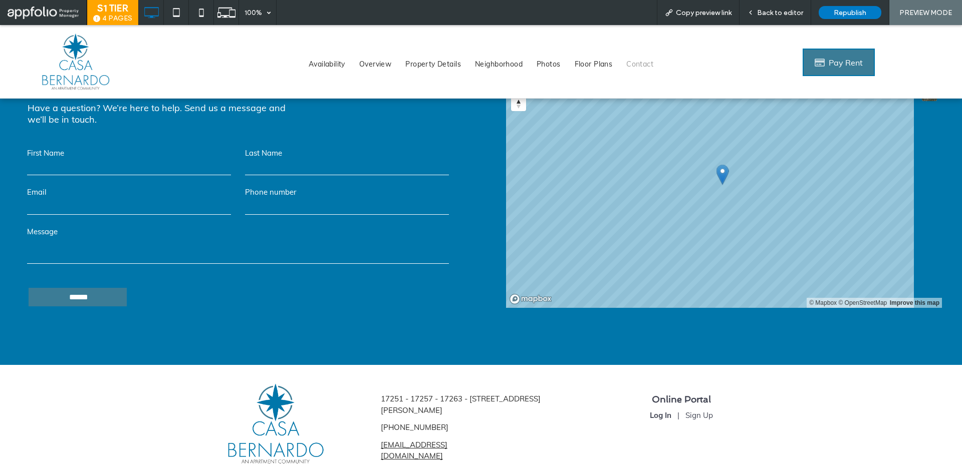
scroll to position [3864, 0]
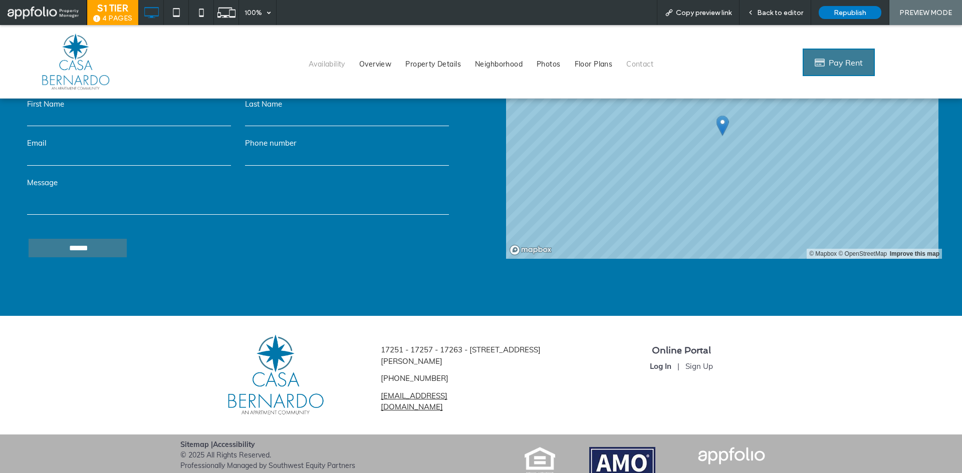
click at [335, 66] on span "Availability" at bounding box center [327, 64] width 37 height 11
click at [774, 15] on div at bounding box center [481, 236] width 962 height 473
click at [791, 15] on span "Back to editor" at bounding box center [780, 13] width 46 height 9
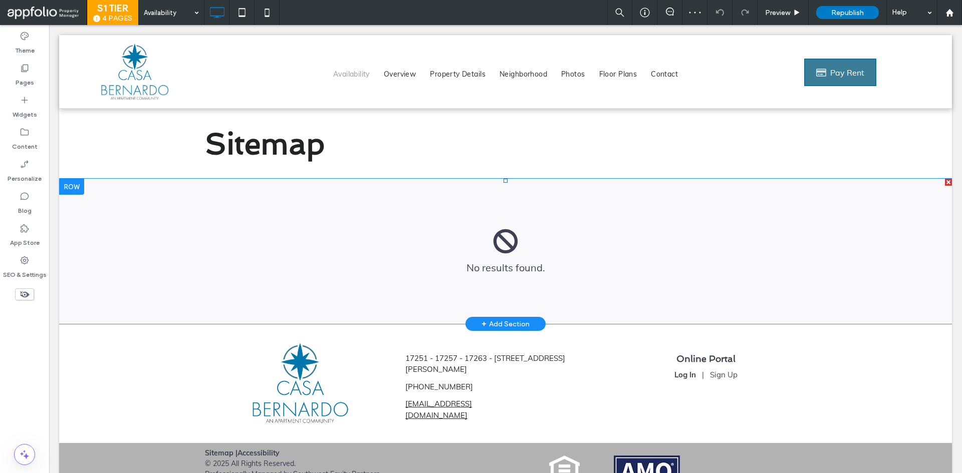
click at [454, 259] on span at bounding box center [505, 251] width 893 height 145
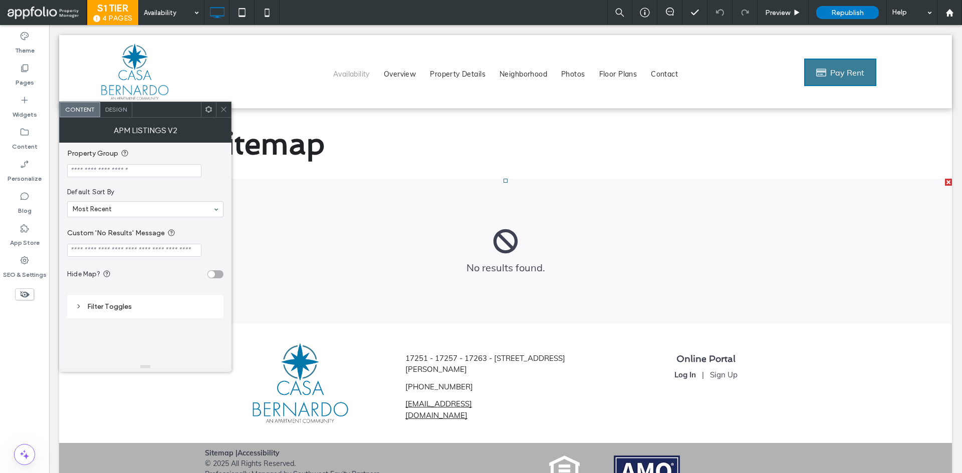
click at [120, 309] on div "Filter Toggles" at bounding box center [145, 307] width 140 height 9
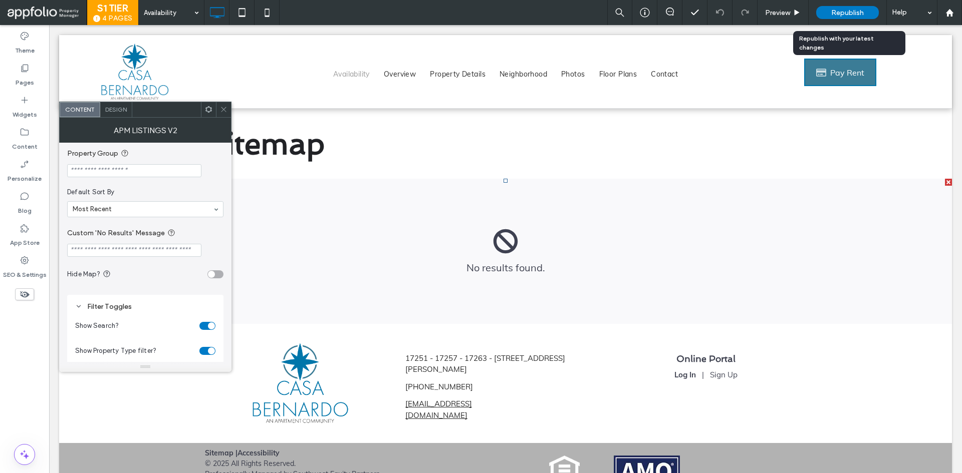
click at [861, 11] on span "Republish" at bounding box center [847, 13] width 33 height 9
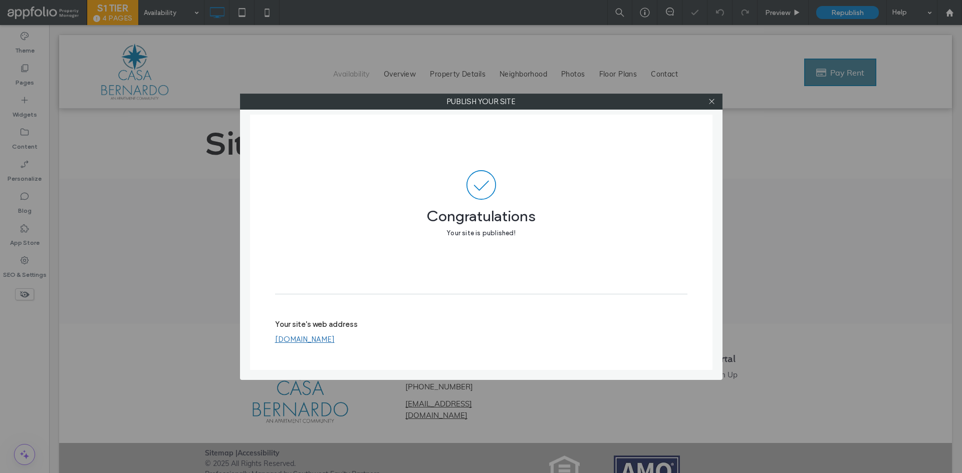
click at [318, 339] on link "www.casabernardoapts.com" at bounding box center [305, 339] width 60 height 9
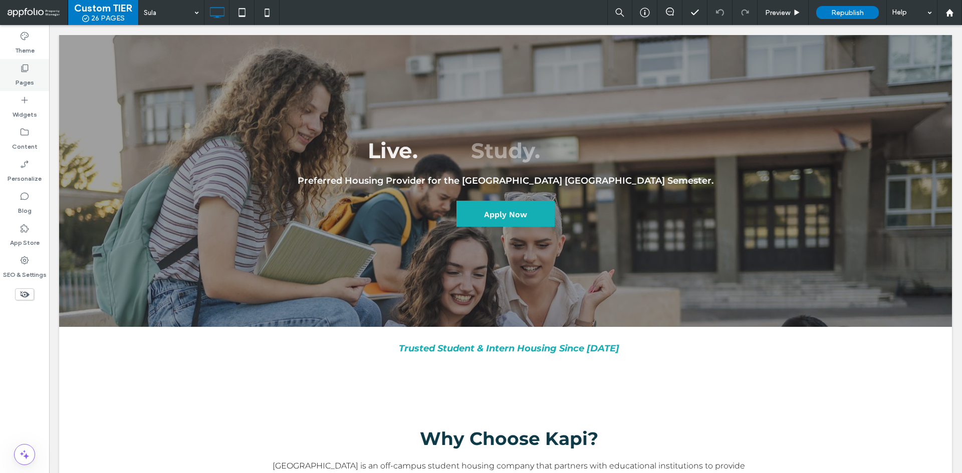
click at [33, 73] on label "Pages" at bounding box center [25, 80] width 19 height 14
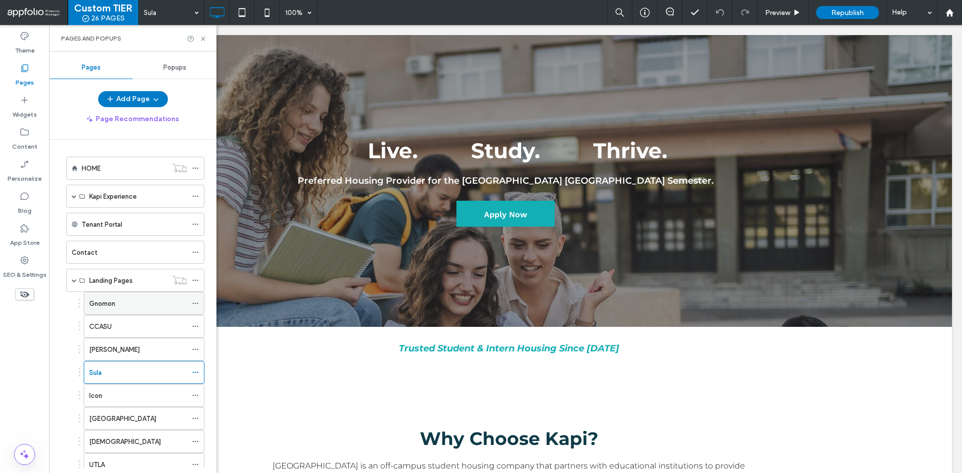
click at [111, 308] on label "Gnomon" at bounding box center [102, 304] width 26 height 18
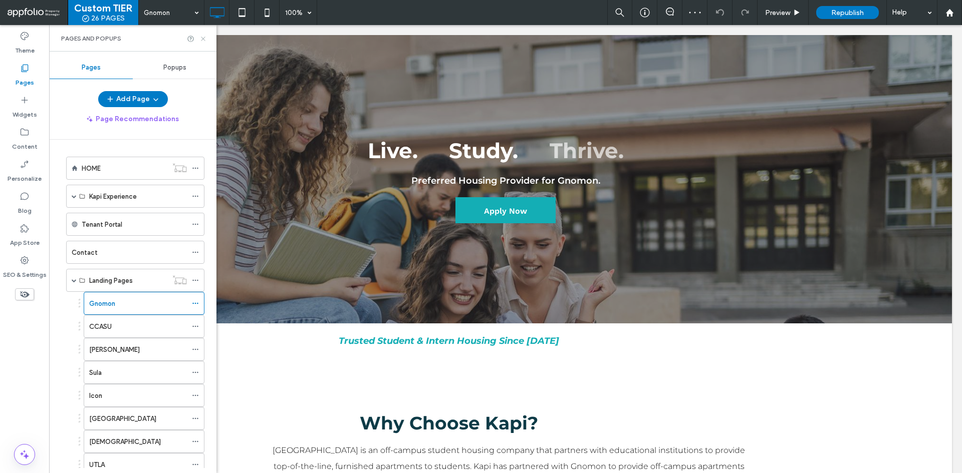
click at [203, 41] on icon at bounding box center [203, 39] width 8 height 8
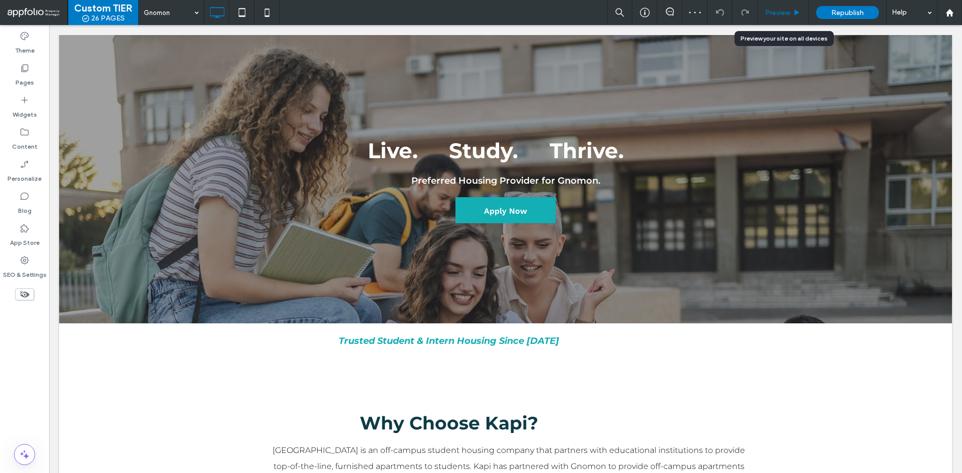
click at [802, 6] on div "Preview" at bounding box center [783, 12] width 51 height 25
click at [789, 12] on span "Preview" at bounding box center [777, 13] width 25 height 9
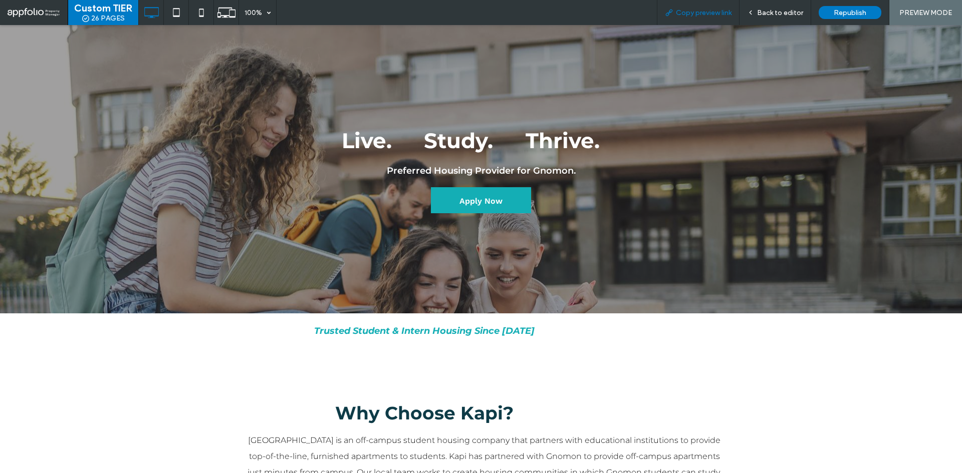
click at [709, 12] on span "Copy preview link" at bounding box center [704, 13] width 56 height 9
click at [775, 18] on div "Back to editor" at bounding box center [776, 12] width 72 height 25
click at [775, 17] on div "Back to editor" at bounding box center [776, 12] width 72 height 25
click at [776, 10] on span "Back to editor" at bounding box center [780, 13] width 46 height 9
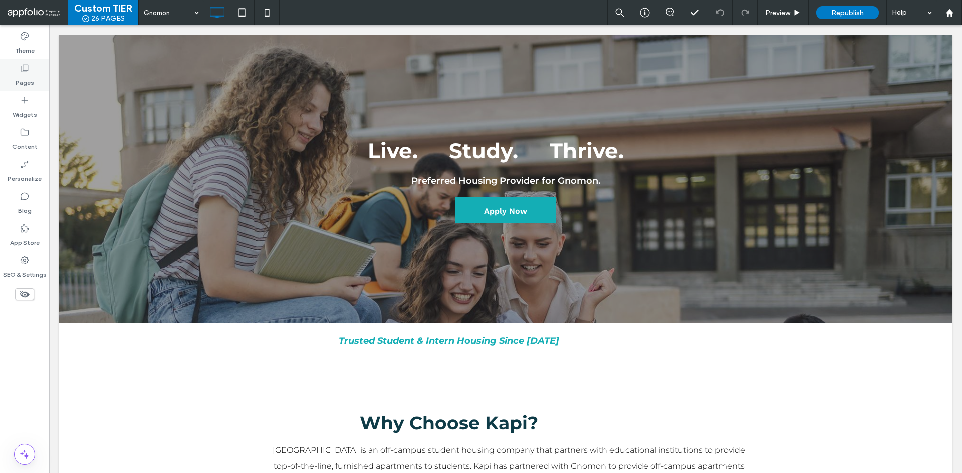
click at [19, 77] on label "Pages" at bounding box center [25, 80] width 19 height 14
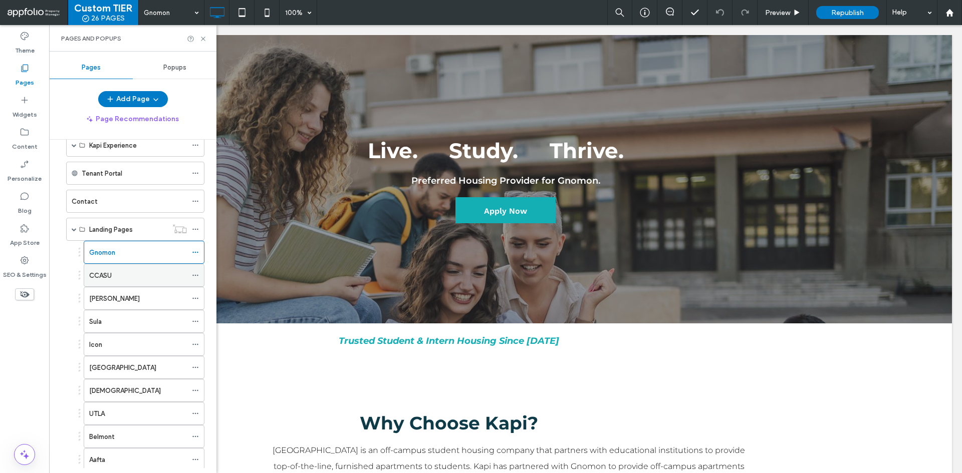
scroll to position [71, 0]
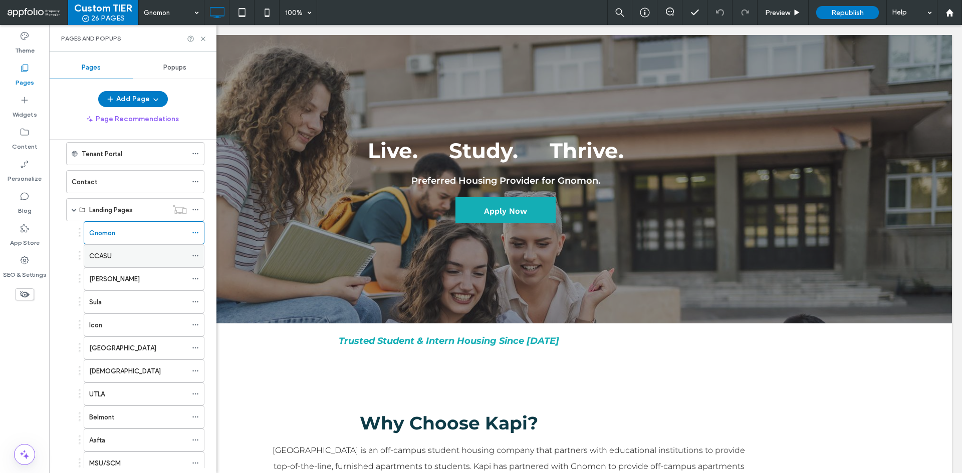
click at [130, 260] on div "CCASU" at bounding box center [138, 256] width 98 height 11
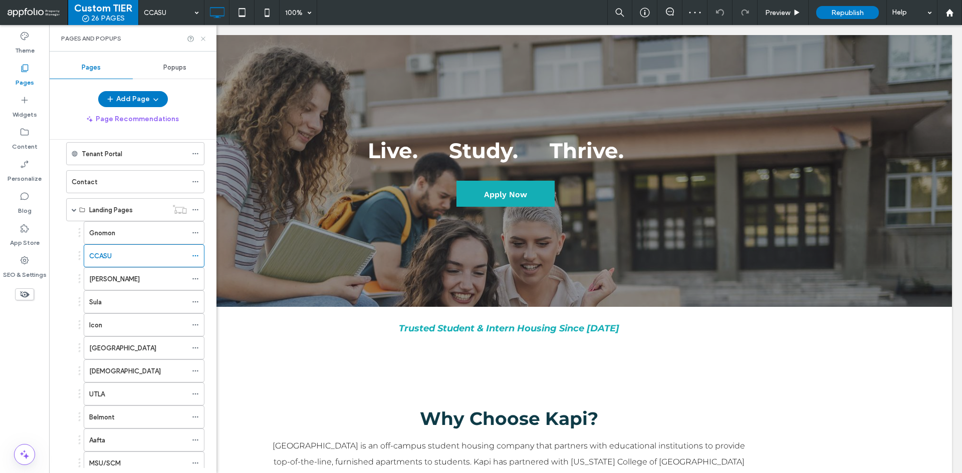
click at [203, 39] on use at bounding box center [203, 39] width 4 height 4
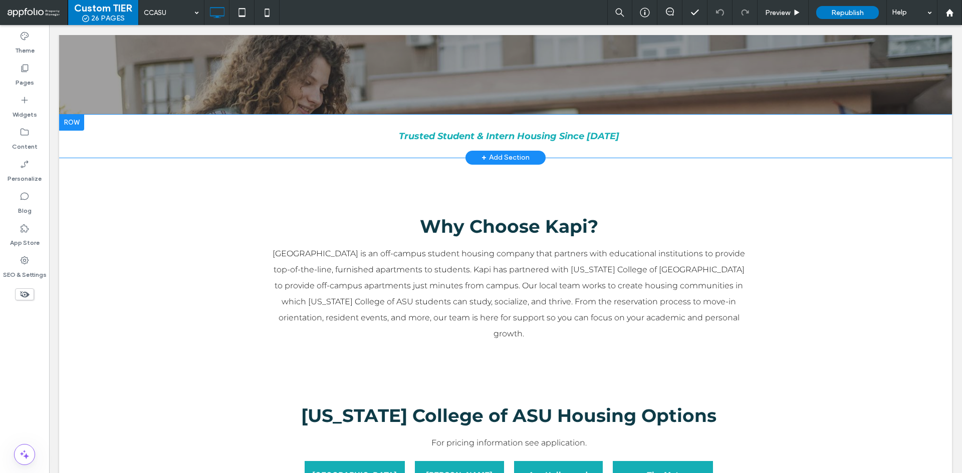
scroll to position [192, 0]
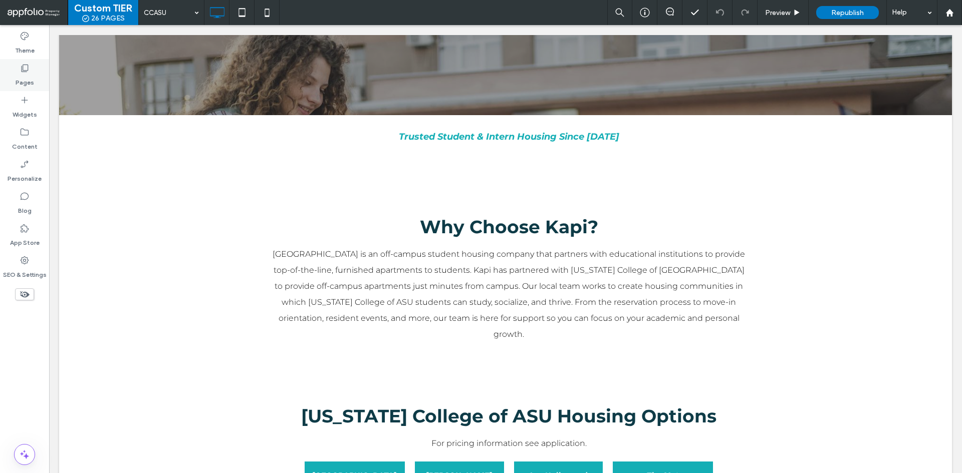
click at [29, 72] on icon at bounding box center [25, 68] width 10 height 10
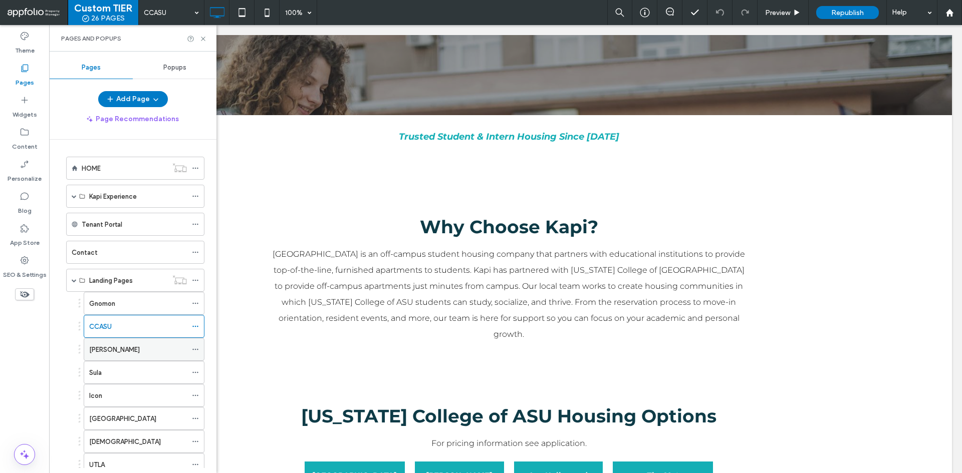
click at [141, 351] on div "Sila" at bounding box center [138, 350] width 98 height 11
click at [202, 39] on div at bounding box center [481, 236] width 962 height 473
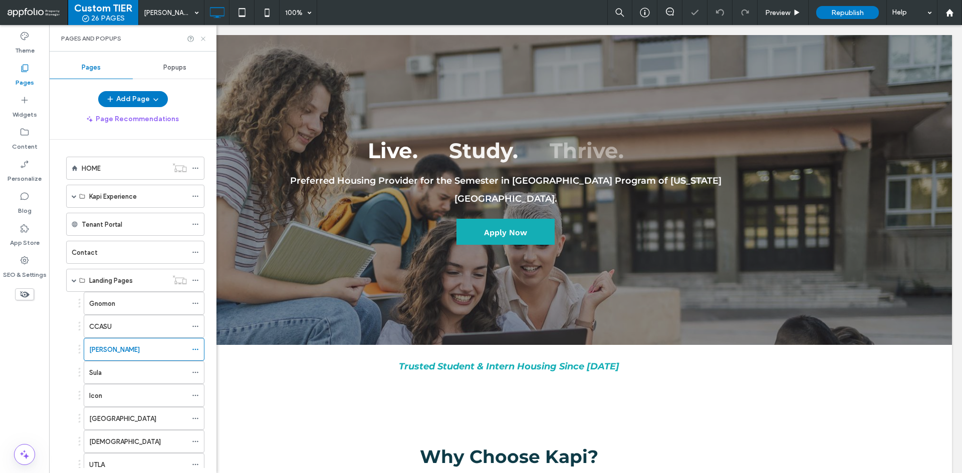
click at [204, 40] on use at bounding box center [203, 39] width 4 height 4
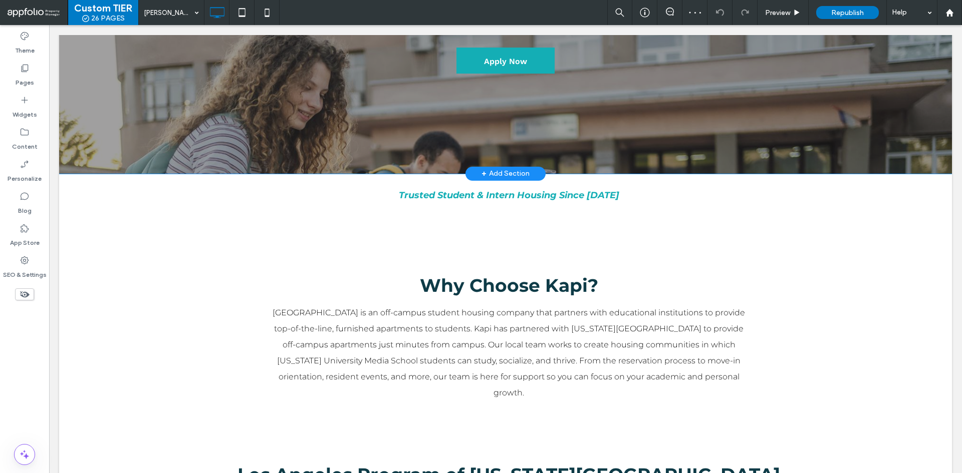
scroll to position [171, 0]
click at [21, 83] on label "Pages" at bounding box center [25, 80] width 19 height 14
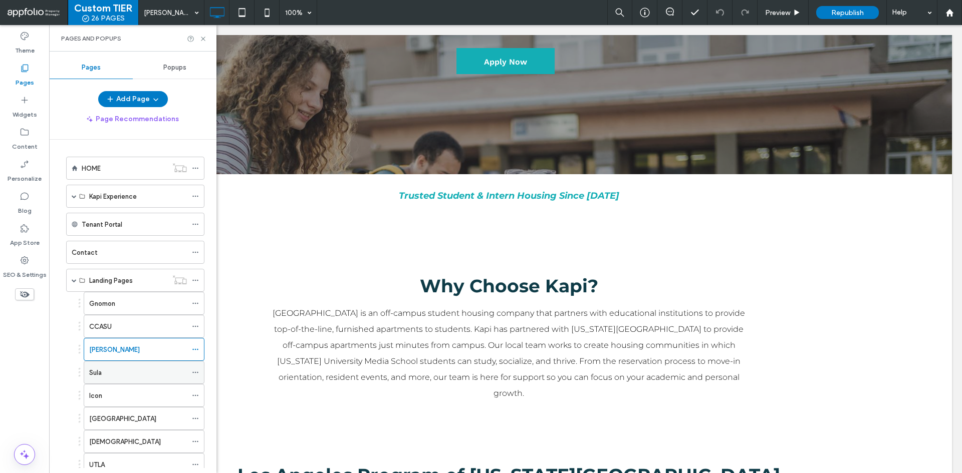
click at [139, 378] on div "Sula" at bounding box center [138, 373] width 98 height 11
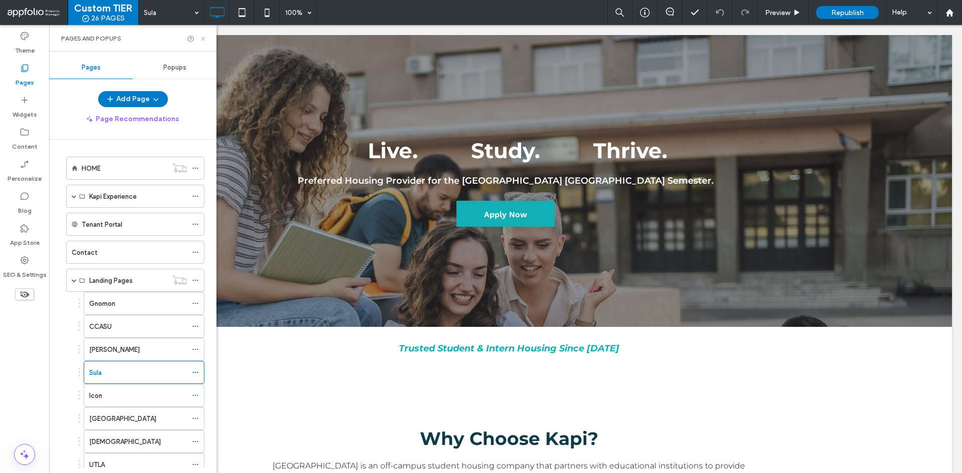
click at [206, 40] on icon at bounding box center [203, 39] width 8 height 8
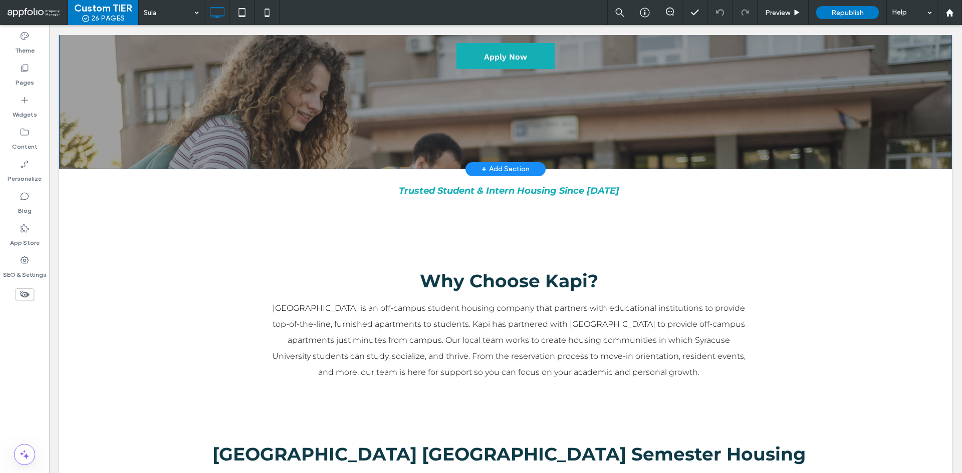
scroll to position [157, 0]
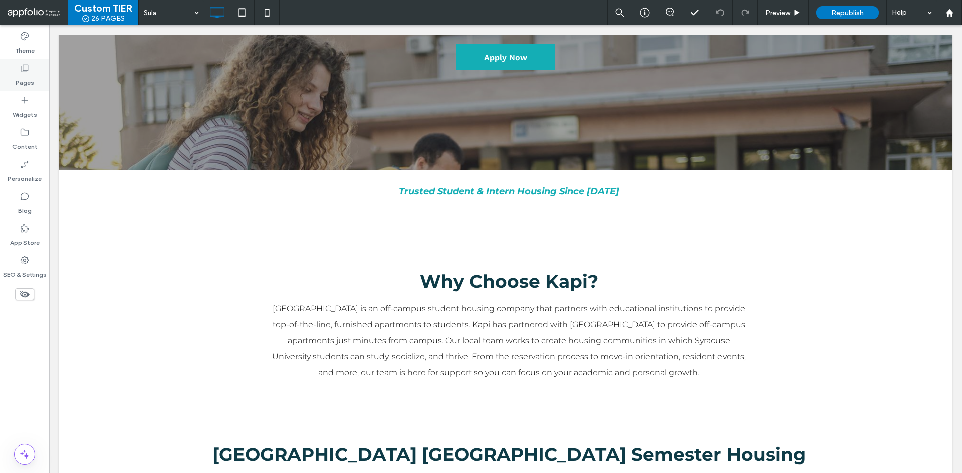
click at [33, 67] on div "Pages" at bounding box center [24, 75] width 49 height 32
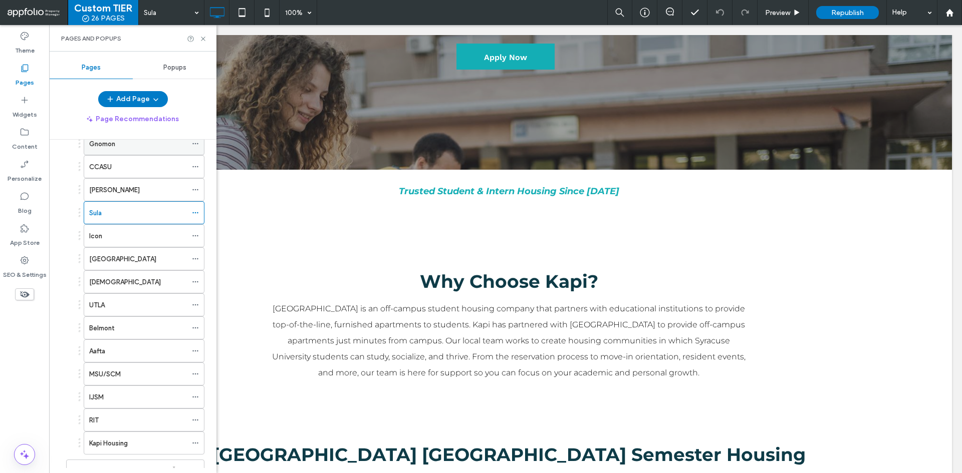
scroll to position [173, 0]
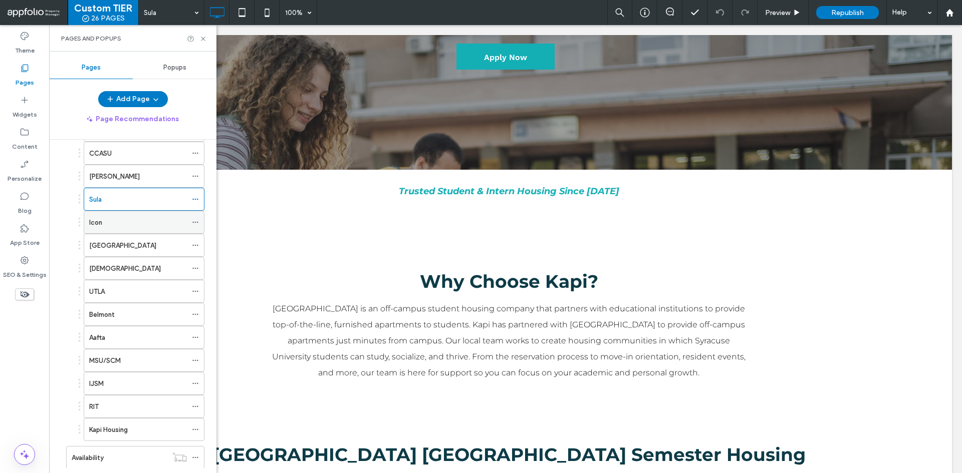
click at [134, 221] on div "Icon" at bounding box center [138, 222] width 98 height 11
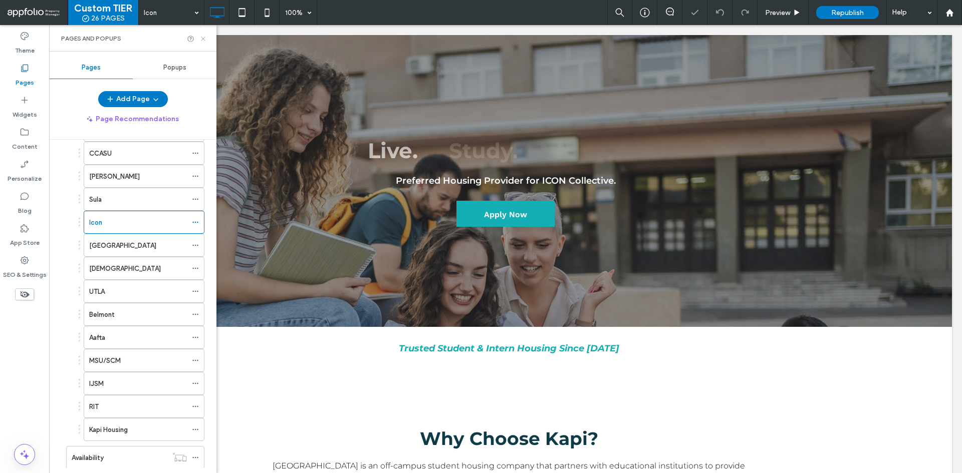
click at [201, 36] on icon at bounding box center [203, 39] width 8 height 8
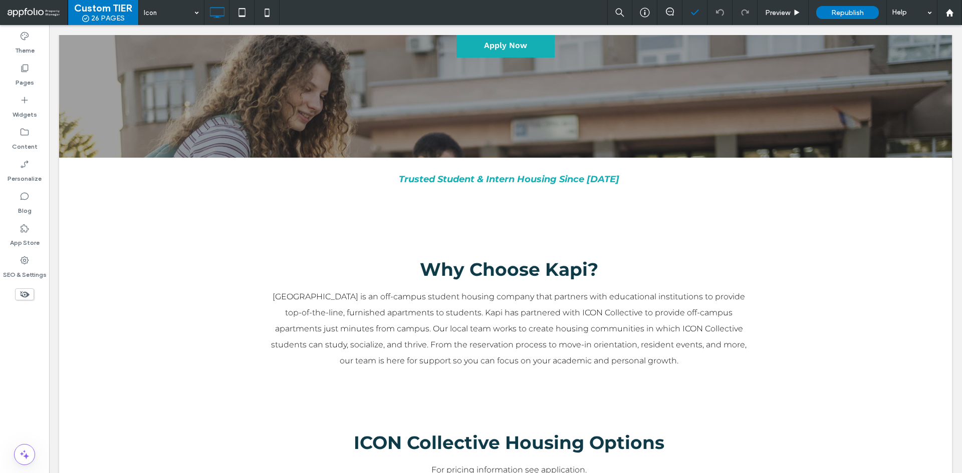
scroll to position [170, 0]
click at [30, 67] on div "Pages" at bounding box center [24, 75] width 49 height 32
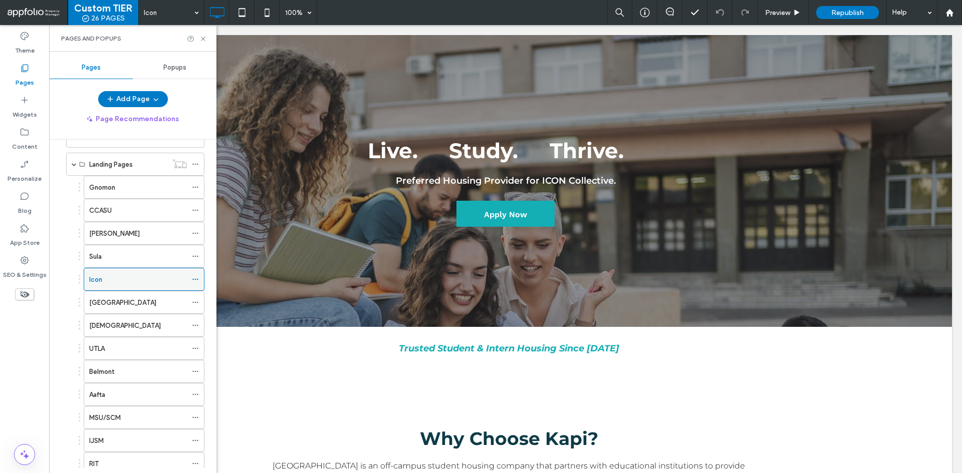
scroll to position [118, 0]
click at [154, 298] on div "Ithaca" at bounding box center [138, 301] width 98 height 11
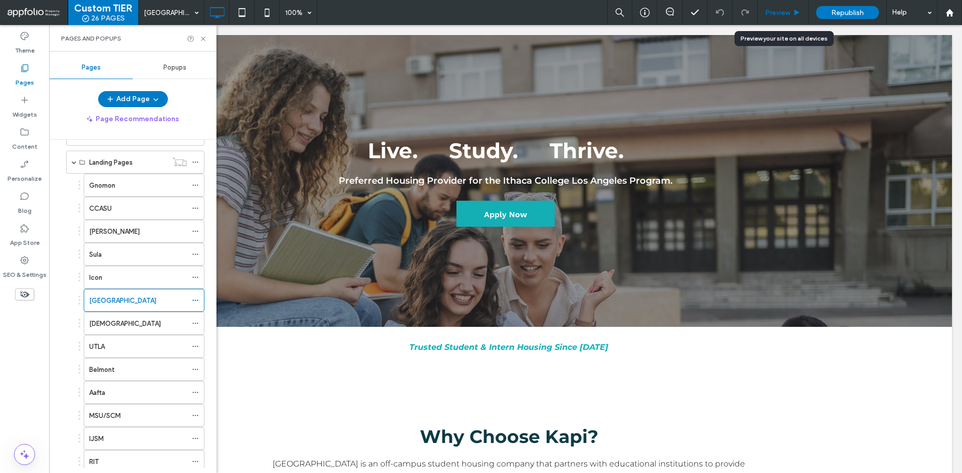
click at [786, 12] on span "Preview" at bounding box center [777, 13] width 25 height 9
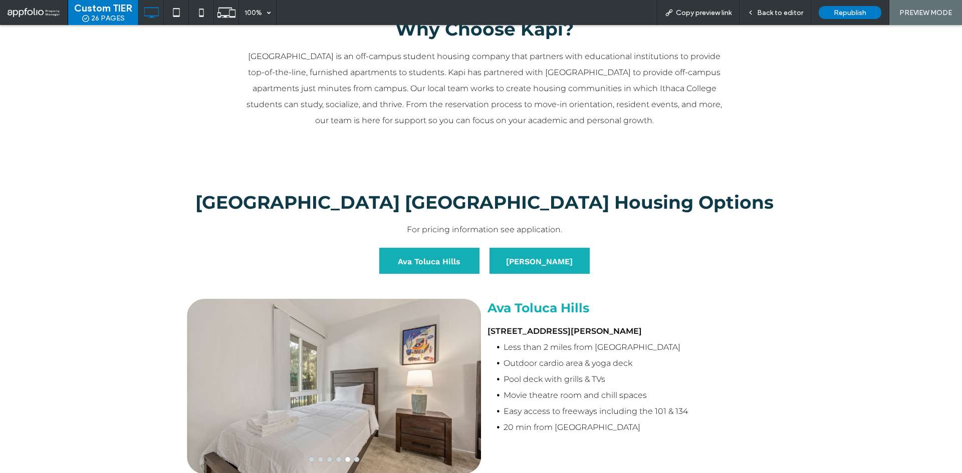
scroll to position [375, 0]
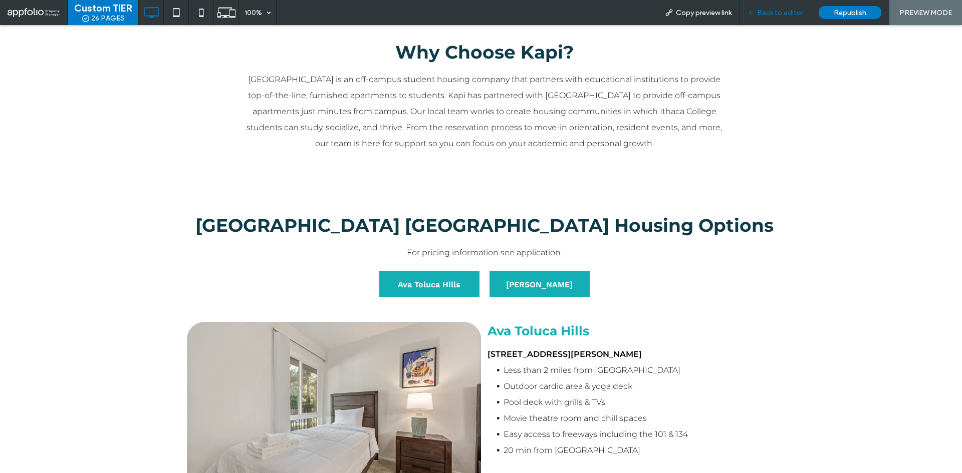
click at [789, 17] on div "Back to editor" at bounding box center [776, 12] width 72 height 25
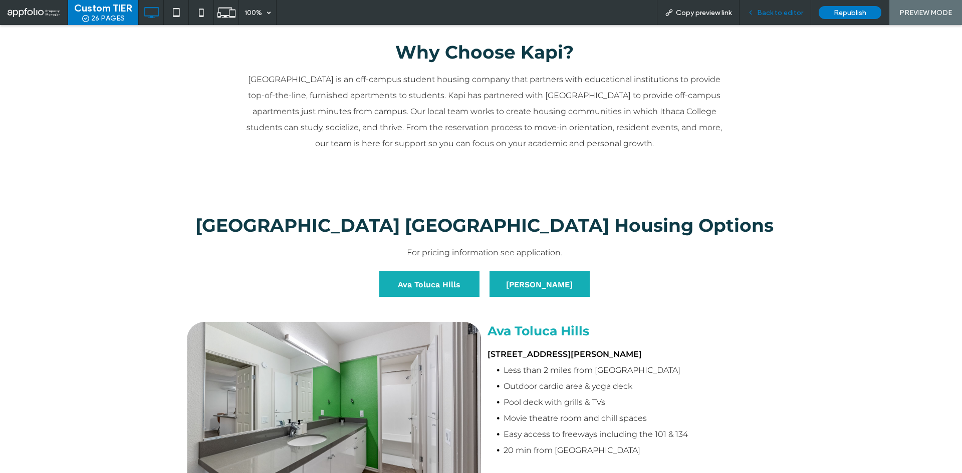
click at [786, 14] on span "Back to editor" at bounding box center [780, 13] width 46 height 9
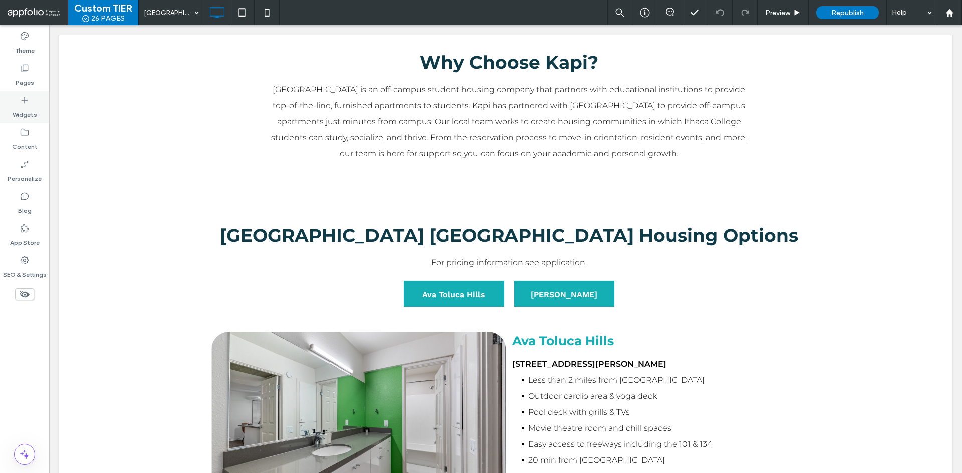
click at [30, 92] on div "Widgets" at bounding box center [24, 107] width 49 height 32
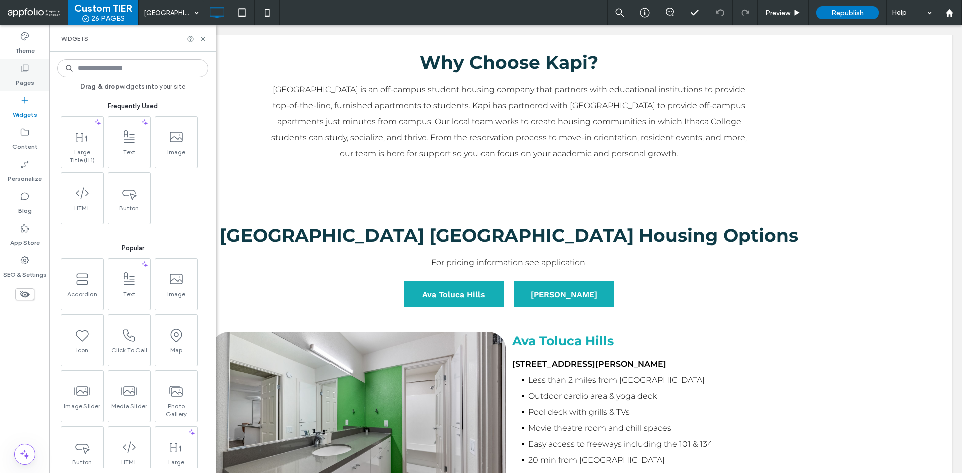
click at [23, 75] on label "Pages" at bounding box center [25, 80] width 19 height 14
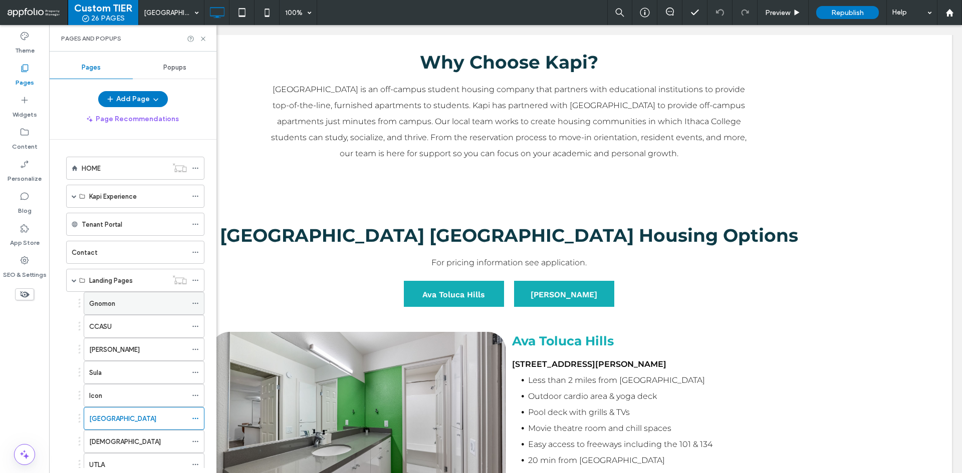
click at [113, 299] on label "Gnomon" at bounding box center [102, 304] width 26 height 18
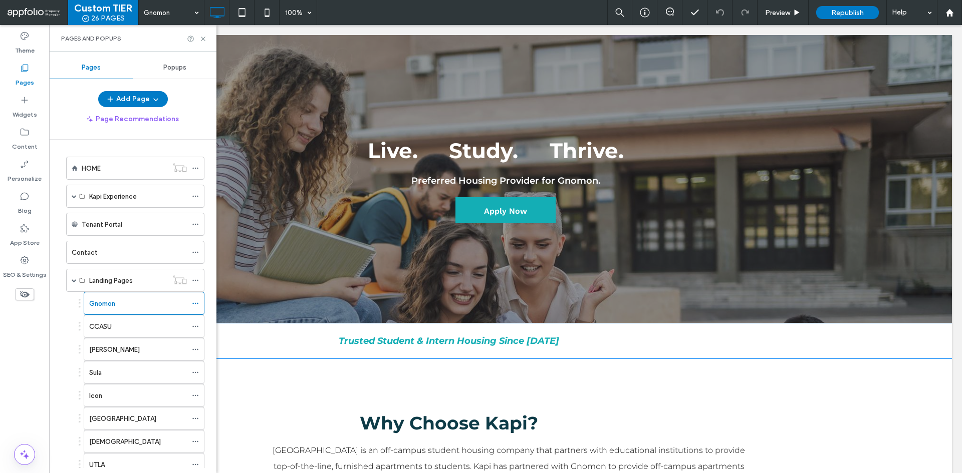
click at [469, 347] on p "Trusted Student & Intern Housing Since 2015" at bounding box center [448, 341] width 474 height 18
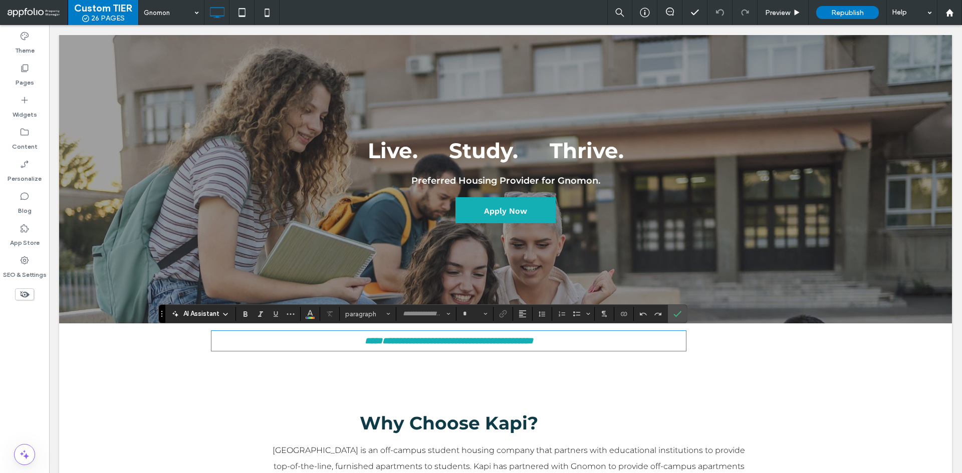
type input "**********"
type input "**"
click at [672, 313] on label "Confirm" at bounding box center [677, 314] width 15 height 18
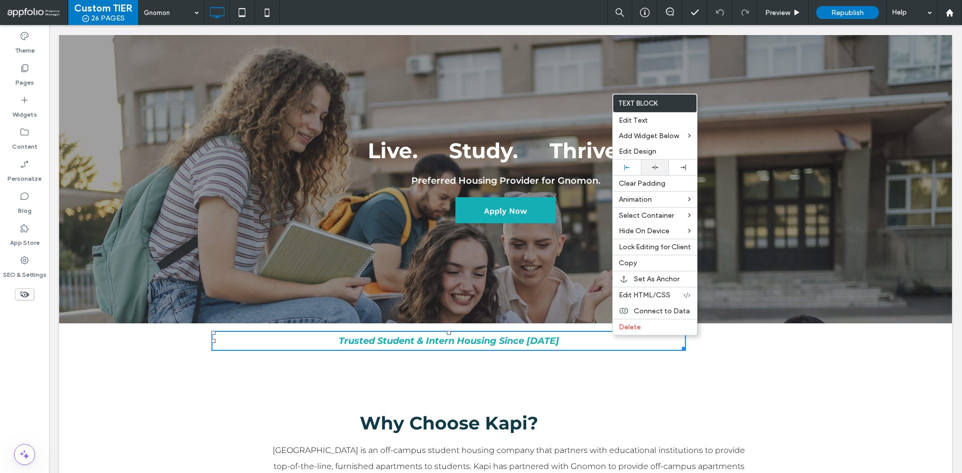
click at [656, 168] on use at bounding box center [655, 167] width 7 height 5
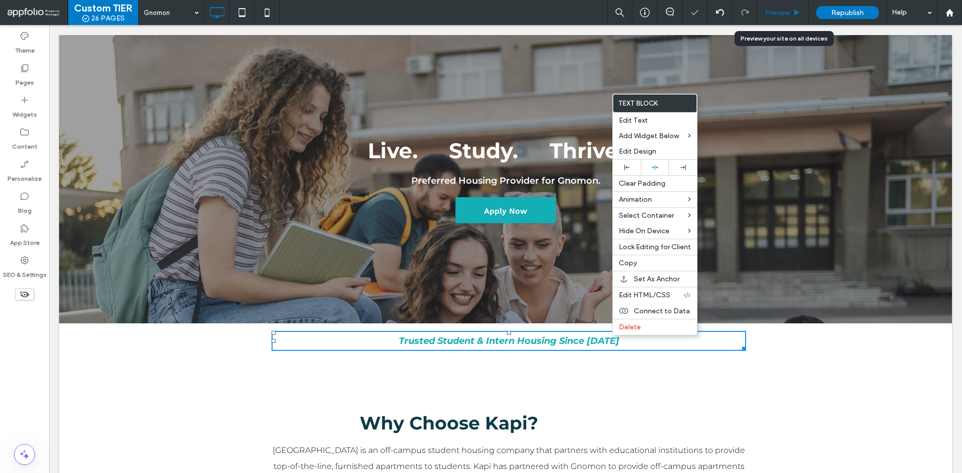
click at [784, 18] on div "Preview" at bounding box center [783, 12] width 51 height 25
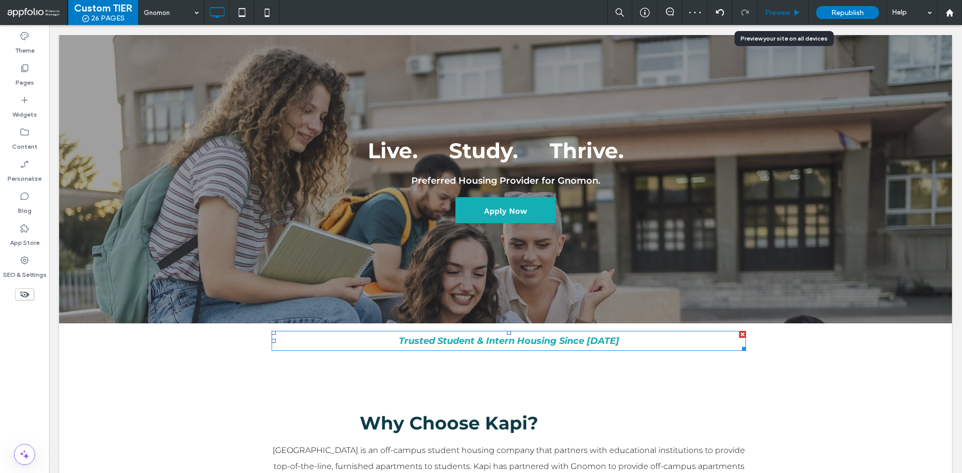
click at [779, 16] on span "Preview" at bounding box center [777, 13] width 25 height 9
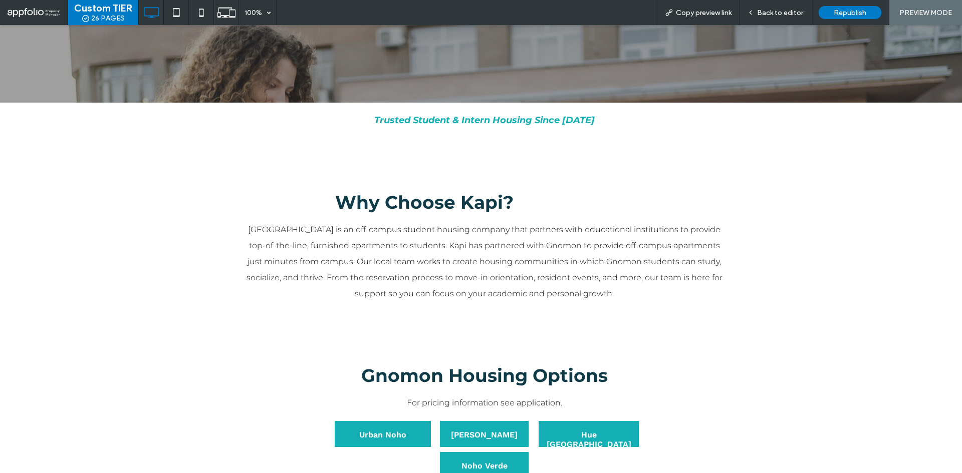
scroll to position [211, 0]
click at [794, 5] on div "Back to editor" at bounding box center [776, 12] width 72 height 25
click at [781, 16] on span "Back to editor" at bounding box center [780, 13] width 46 height 9
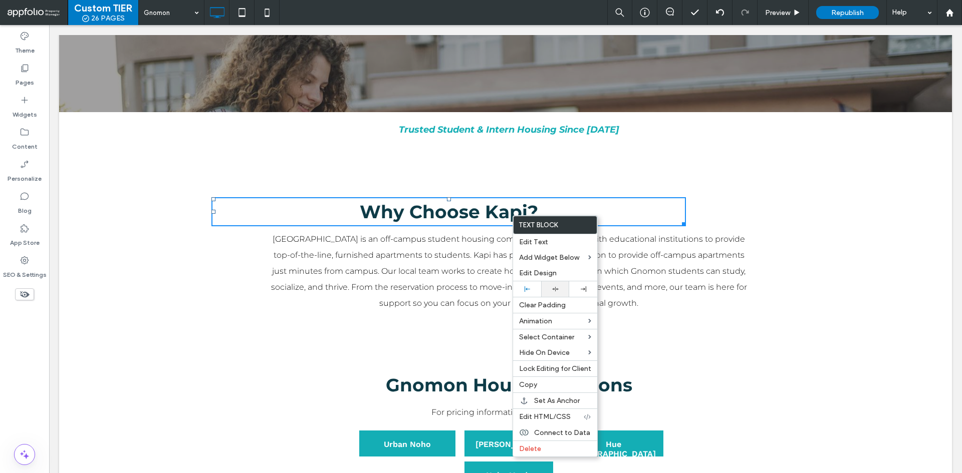
click at [549, 289] on div at bounding box center [555, 289] width 18 height 7
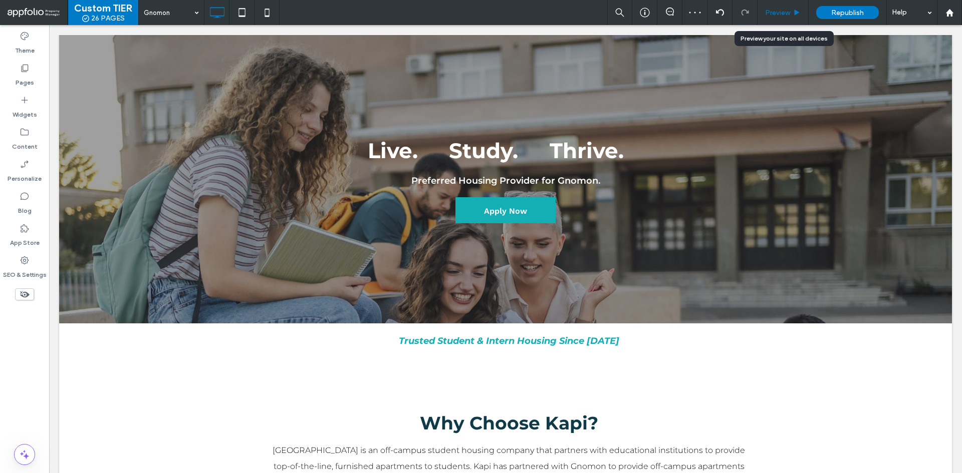
click at [785, 17] on span "Preview" at bounding box center [777, 13] width 25 height 9
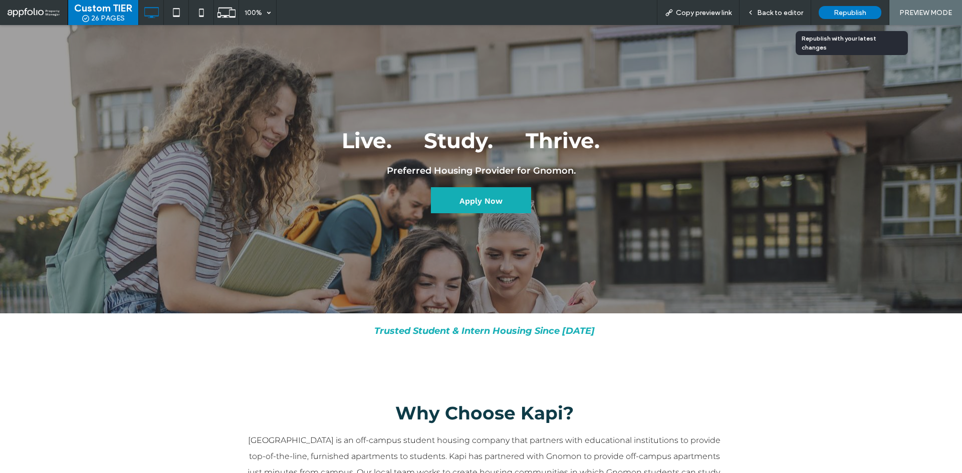
click at [822, 15] on div "Republish" at bounding box center [850, 12] width 63 height 13
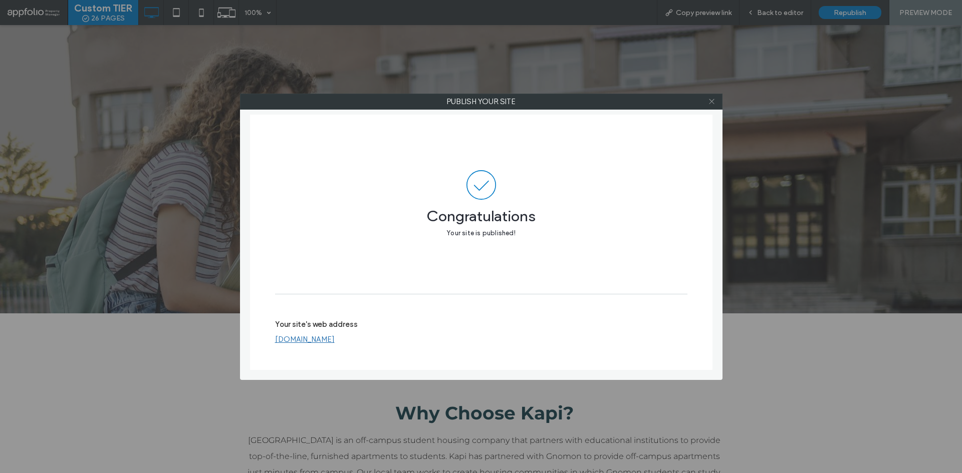
click at [710, 102] on icon at bounding box center [712, 102] width 8 height 8
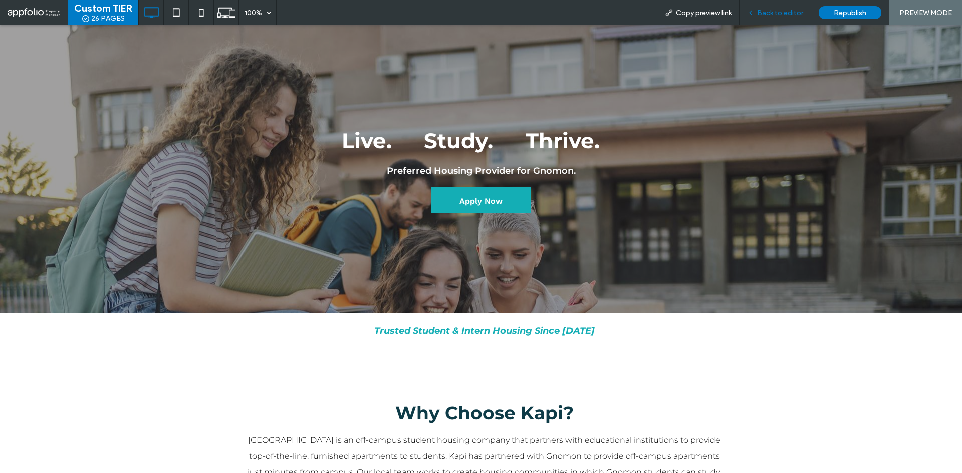
click at [760, 13] on span "Back to editor" at bounding box center [780, 13] width 46 height 9
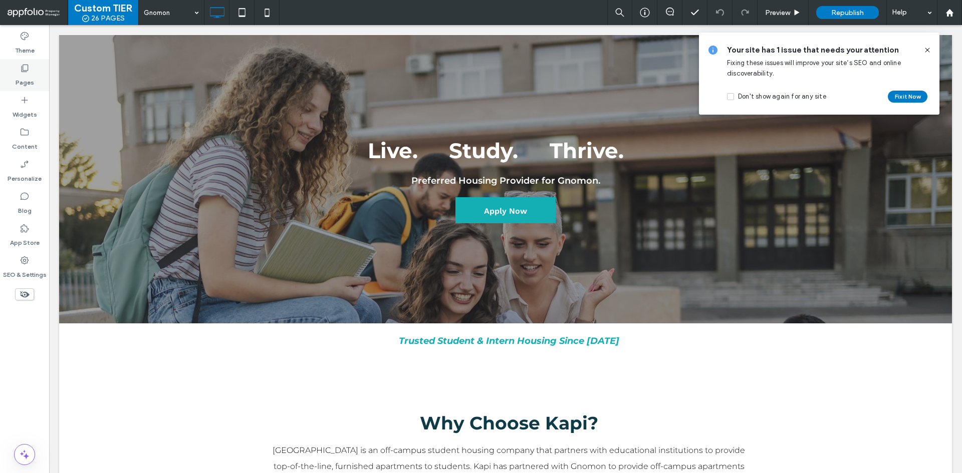
click at [28, 82] on label "Pages" at bounding box center [25, 80] width 19 height 14
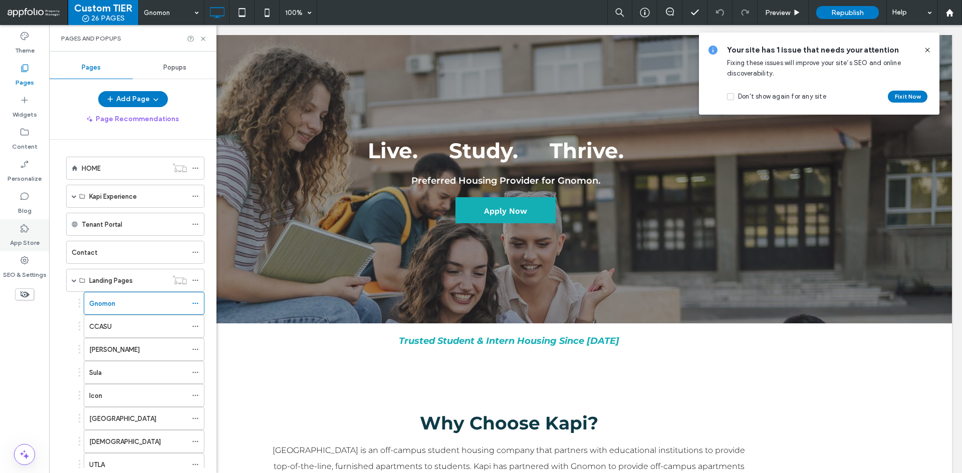
click at [29, 227] on icon at bounding box center [25, 228] width 10 height 10
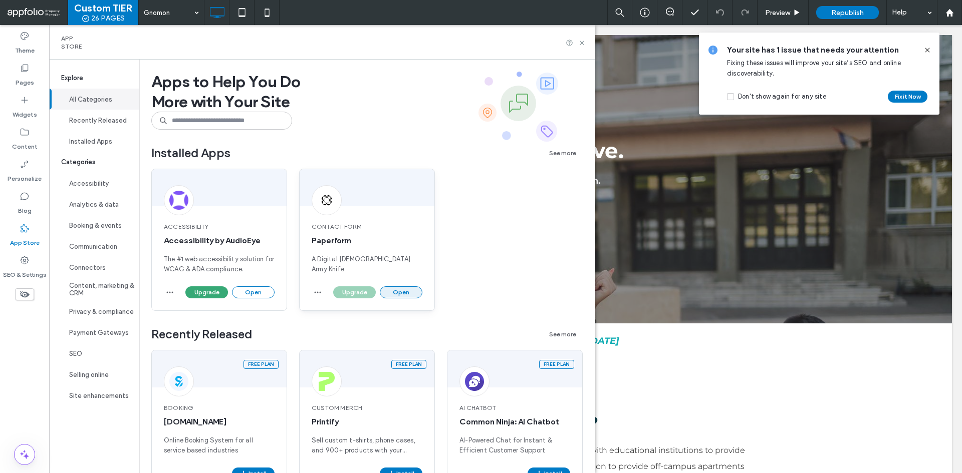
click at [409, 294] on button "Open" at bounding box center [401, 293] width 43 height 12
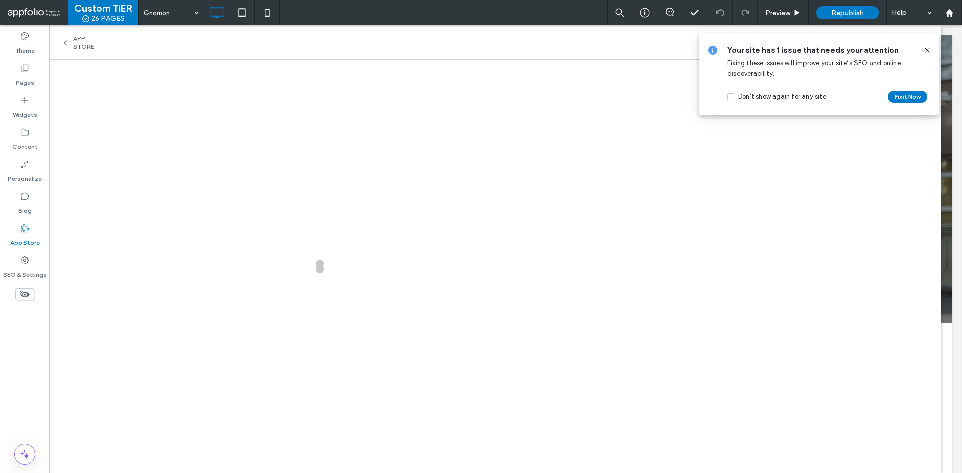
click at [929, 51] on icon at bounding box center [927, 50] width 8 height 8
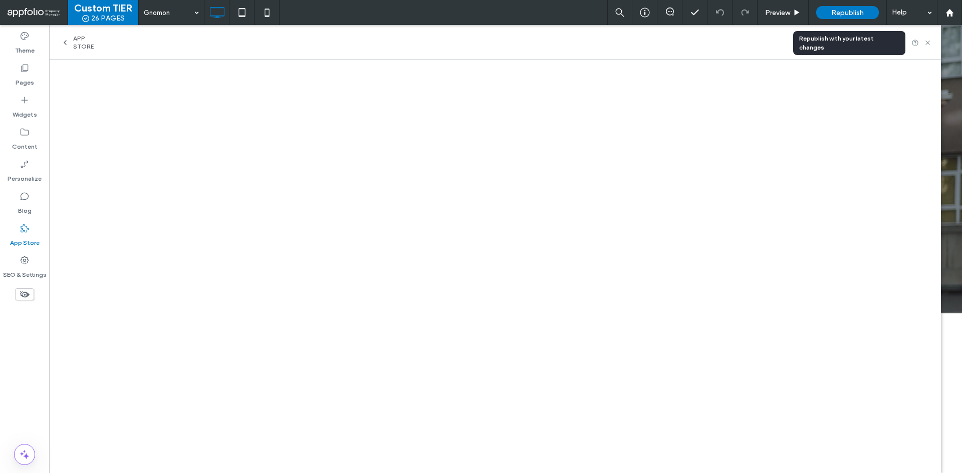
click at [851, 14] on span "Republish" at bounding box center [847, 13] width 33 height 9
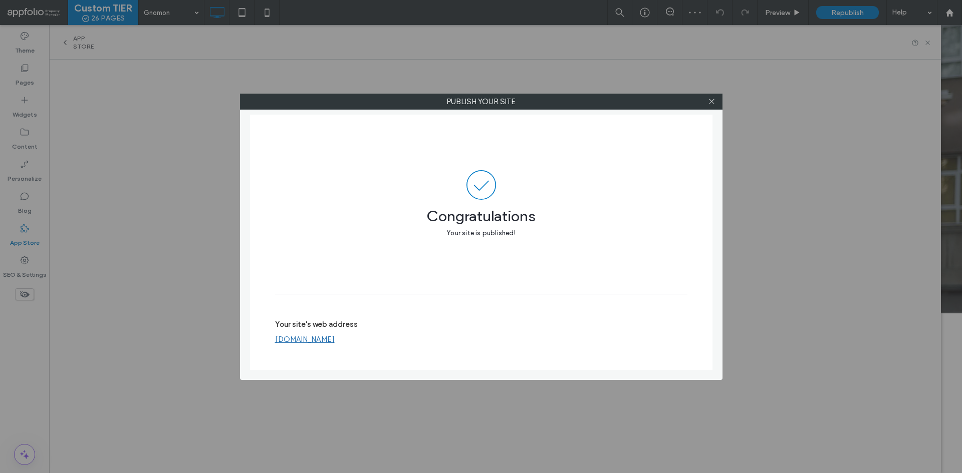
click at [335, 339] on link "www.kapiresidences.com" at bounding box center [305, 339] width 60 height 9
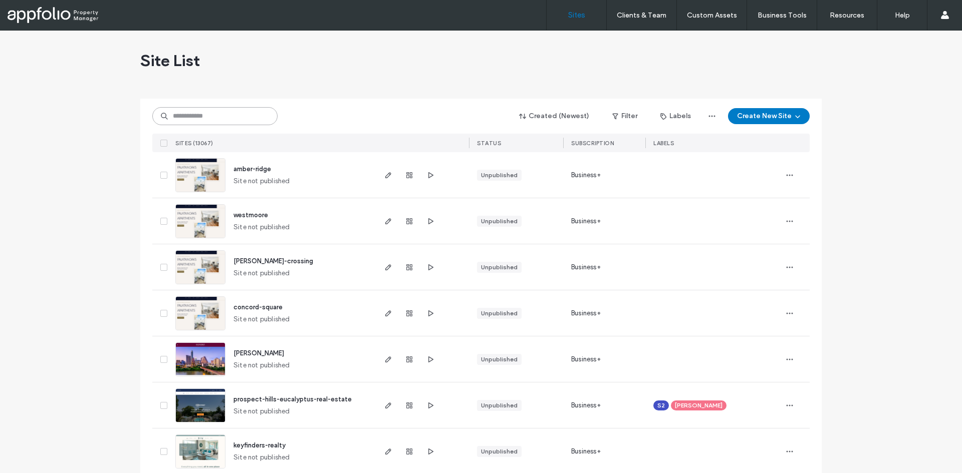
click at [212, 117] on input at bounding box center [214, 116] width 125 height 18
paste input "**********"
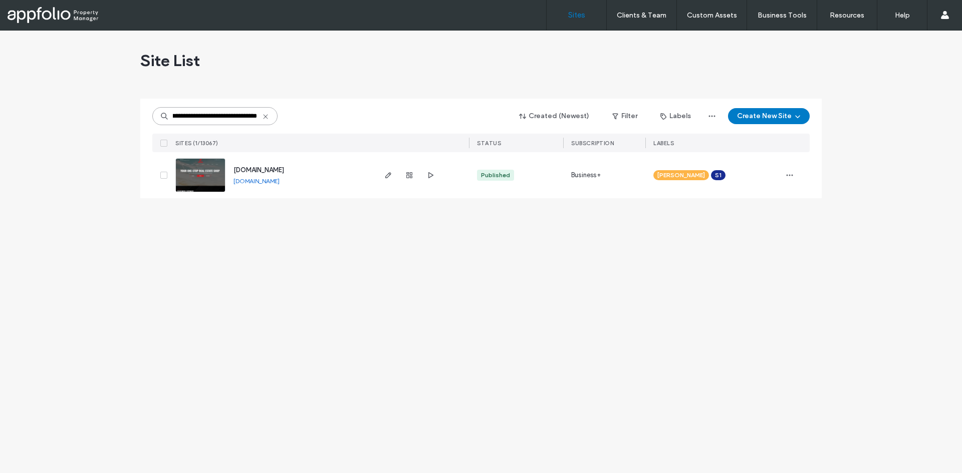
type input "**********"
click at [213, 173] on link at bounding box center [200, 175] width 50 height 34
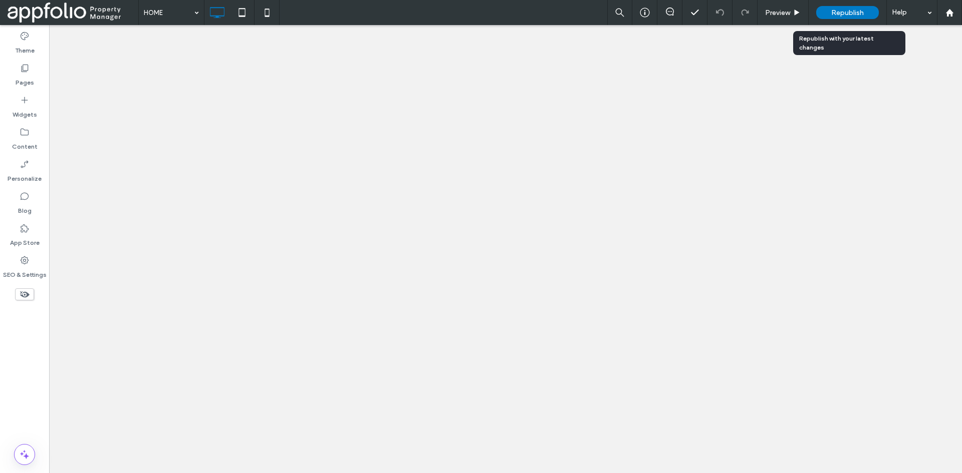
click at [847, 15] on span "Republish" at bounding box center [847, 13] width 33 height 9
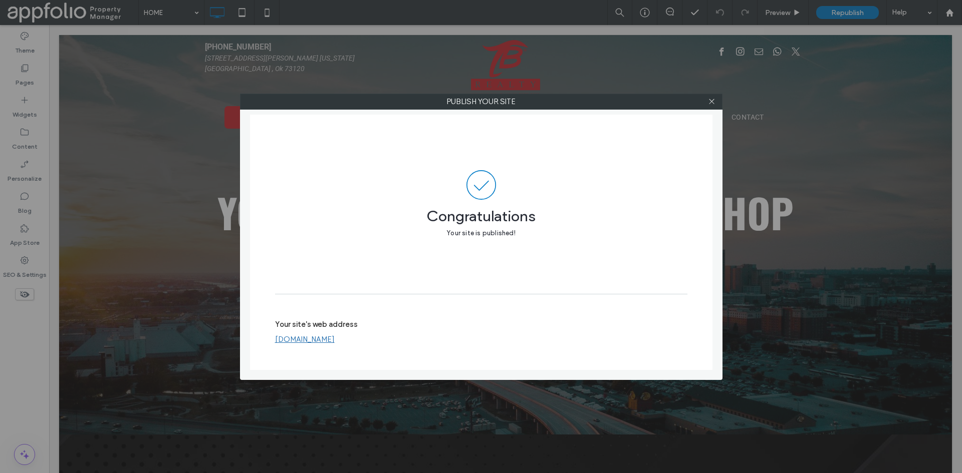
click at [303, 339] on link "[DOMAIN_NAME]" at bounding box center [305, 339] width 60 height 9
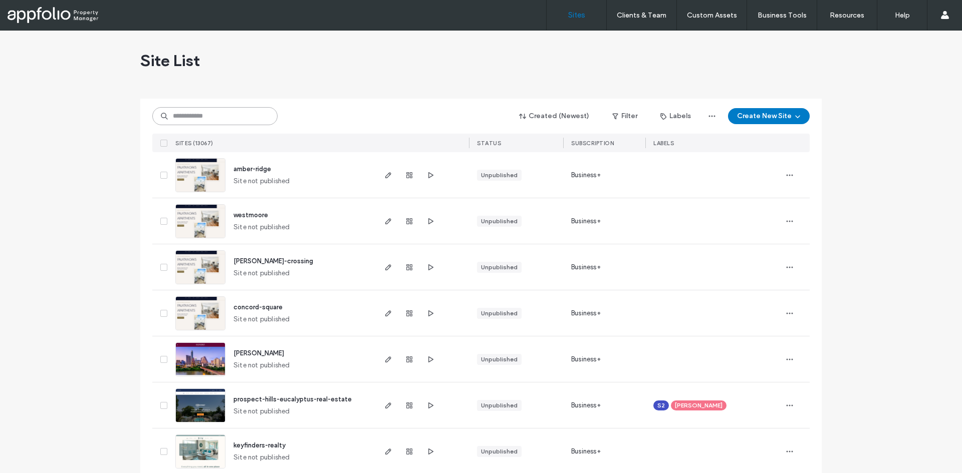
click at [219, 115] on input at bounding box center [214, 116] width 125 height 18
paste input "**********"
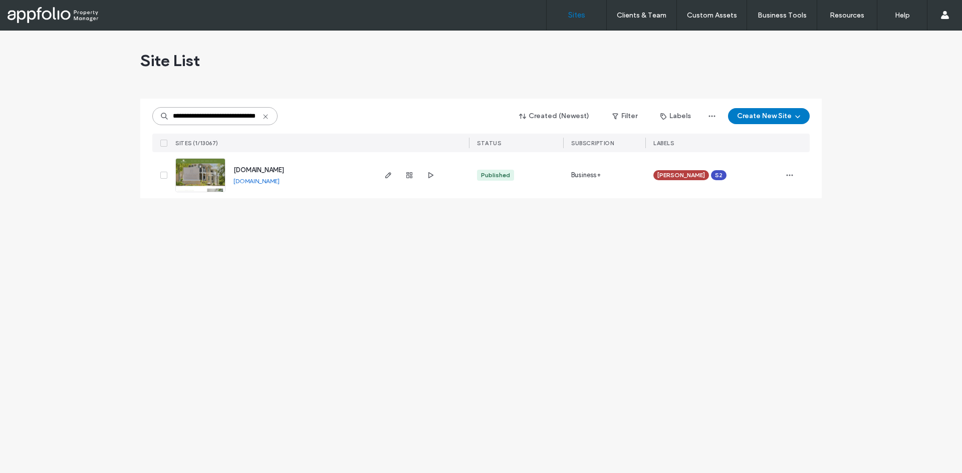
type input "**********"
click at [209, 165] on img at bounding box center [200, 193] width 49 height 68
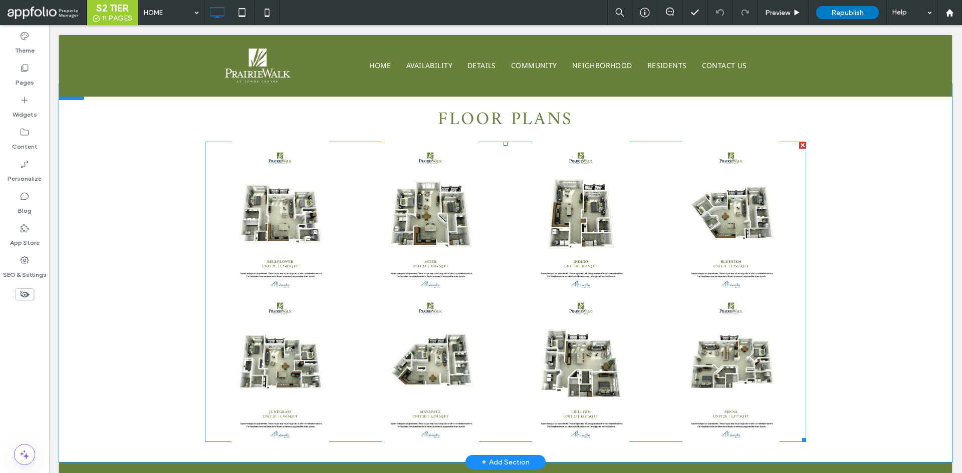
scroll to position [2386, 0]
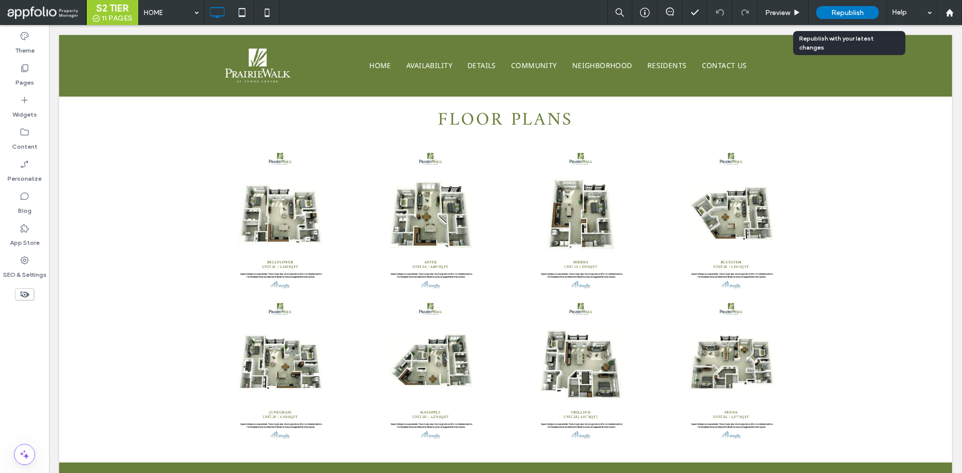
click at [849, 7] on div "Republish" at bounding box center [847, 12] width 63 height 13
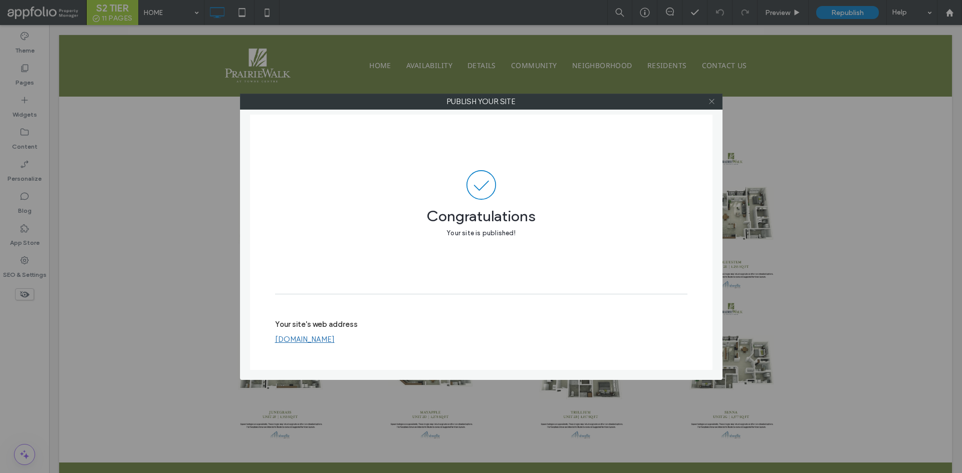
click at [713, 98] on icon at bounding box center [712, 102] width 8 height 8
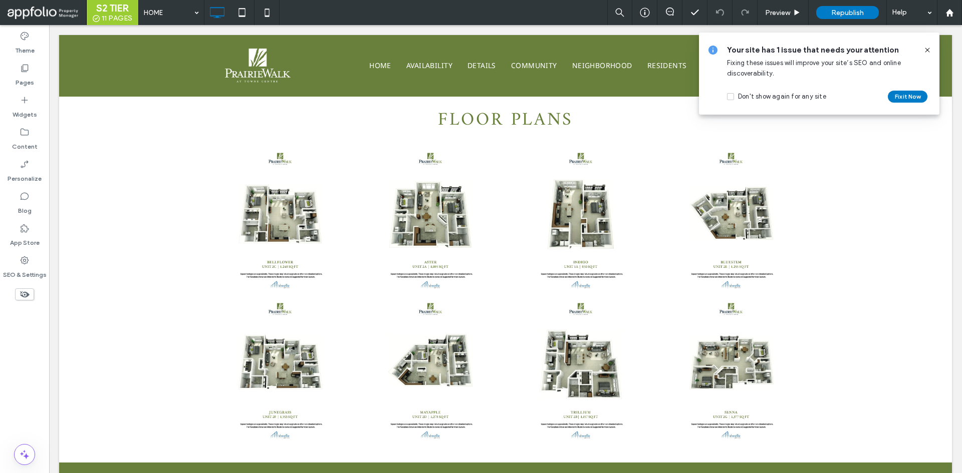
click at [927, 50] on icon at bounding box center [927, 50] width 8 height 8
